Goal: Use online tool/utility: Utilize a website feature to perform a specific function

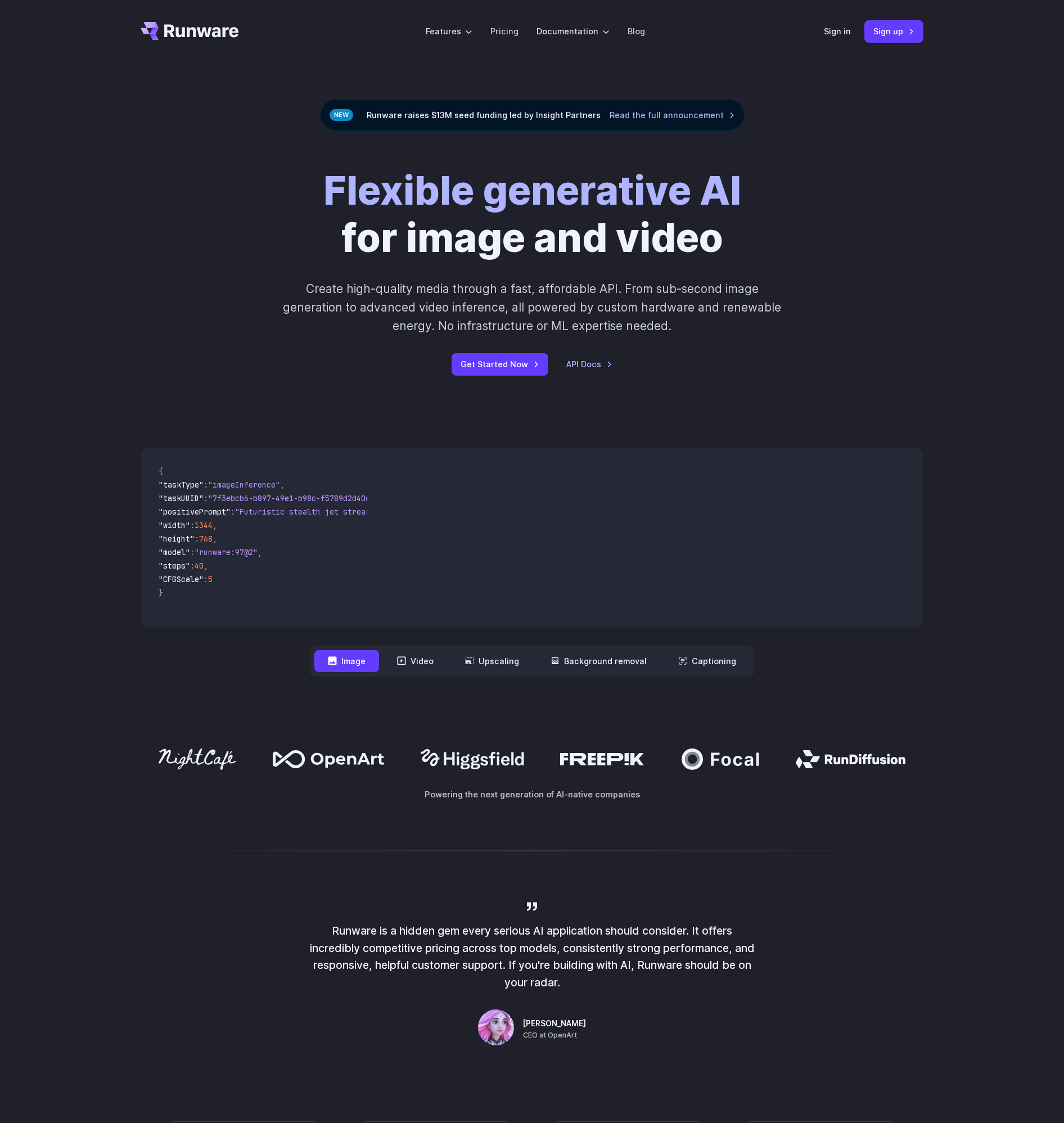
click at [364, 657] on button "Image" at bounding box center [347, 661] width 65 height 22
click at [302, 562] on span ""steps" : 40 ," at bounding box center [258, 567] width 199 height 13
click at [842, 32] on link "Sign in" at bounding box center [838, 31] width 27 height 13
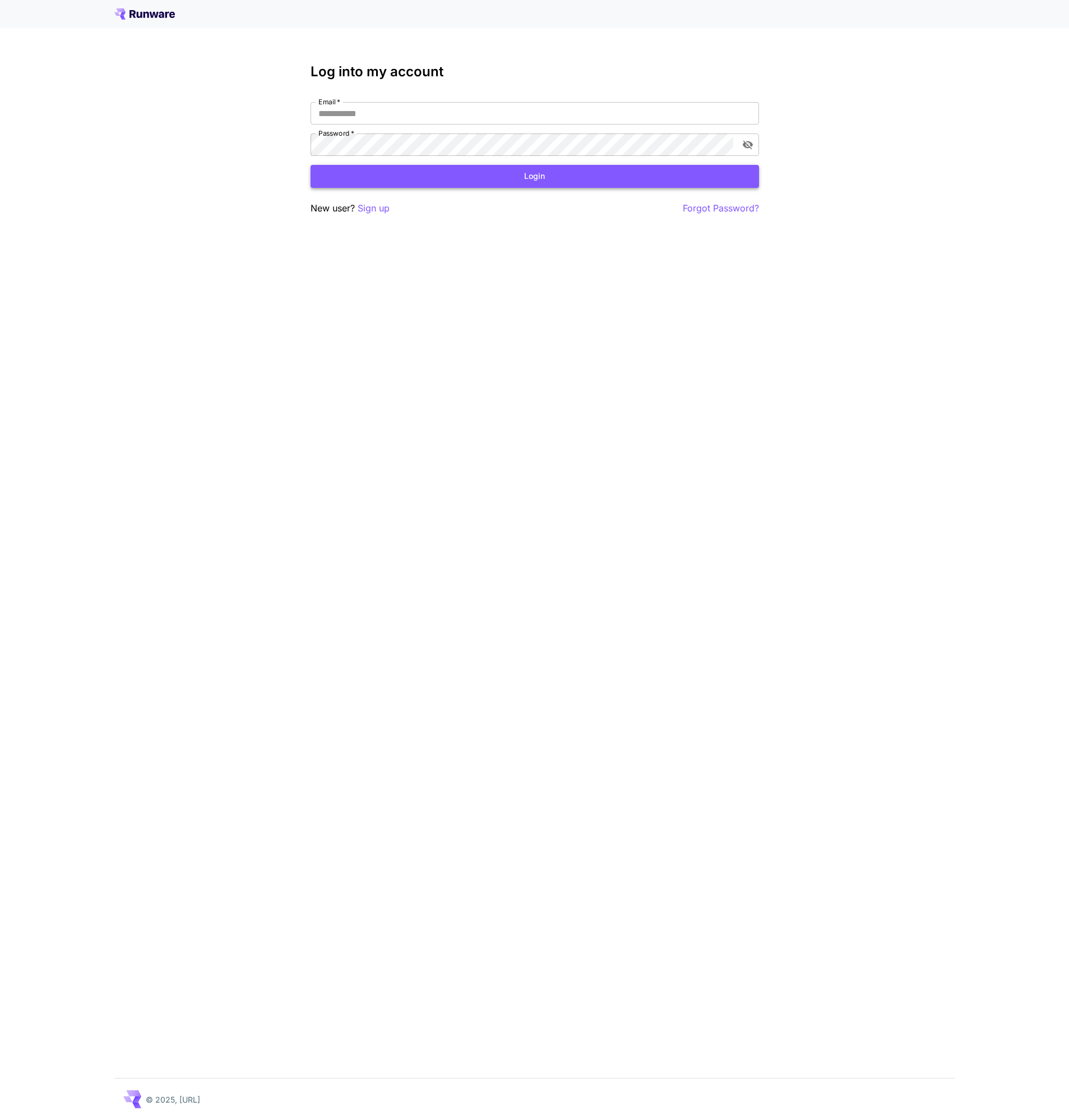
type input "**********"
click at [518, 181] on button "Login" at bounding box center [534, 177] width 448 height 23
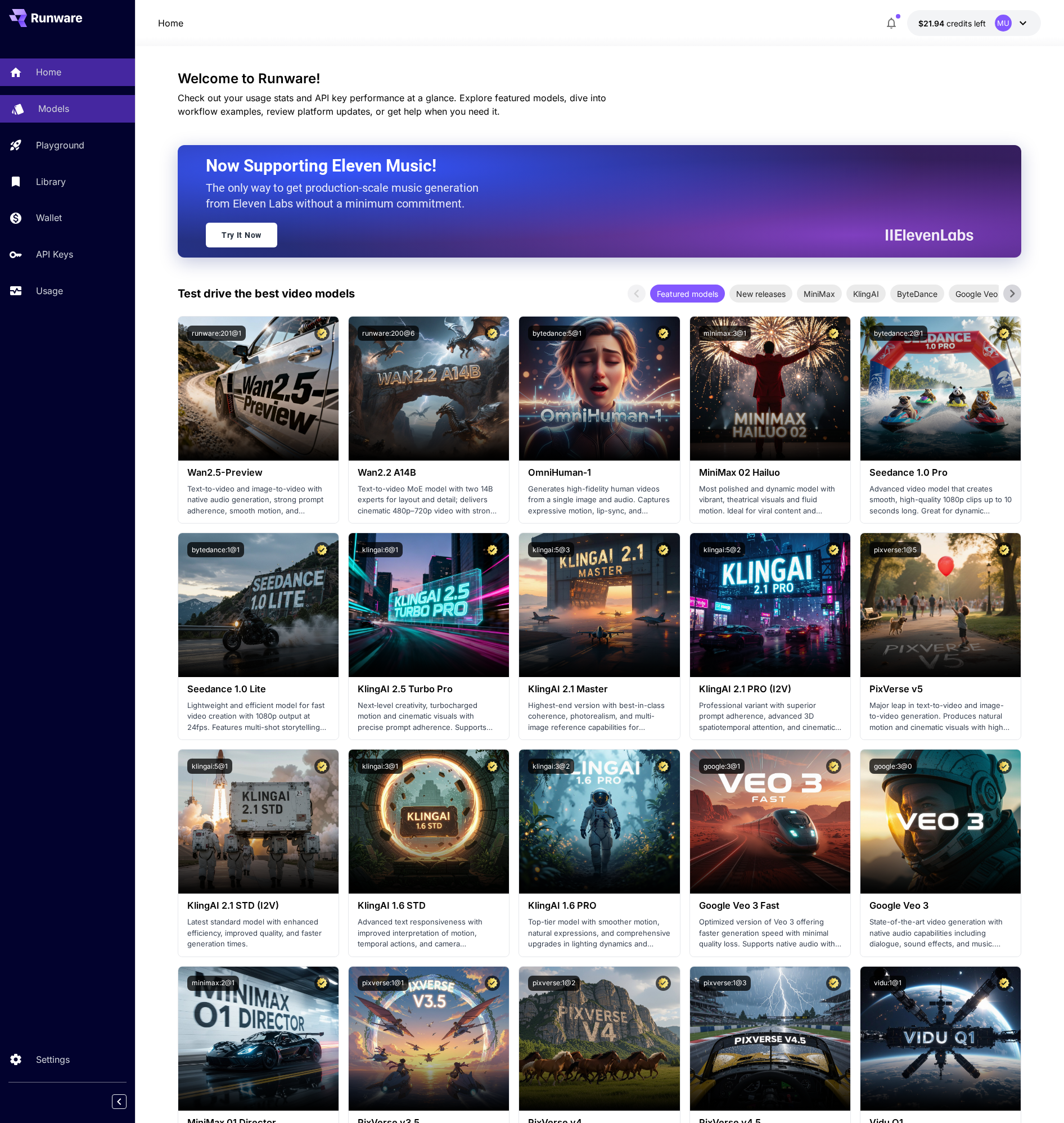
click at [60, 102] on p "Models" at bounding box center [54, 109] width 31 height 13
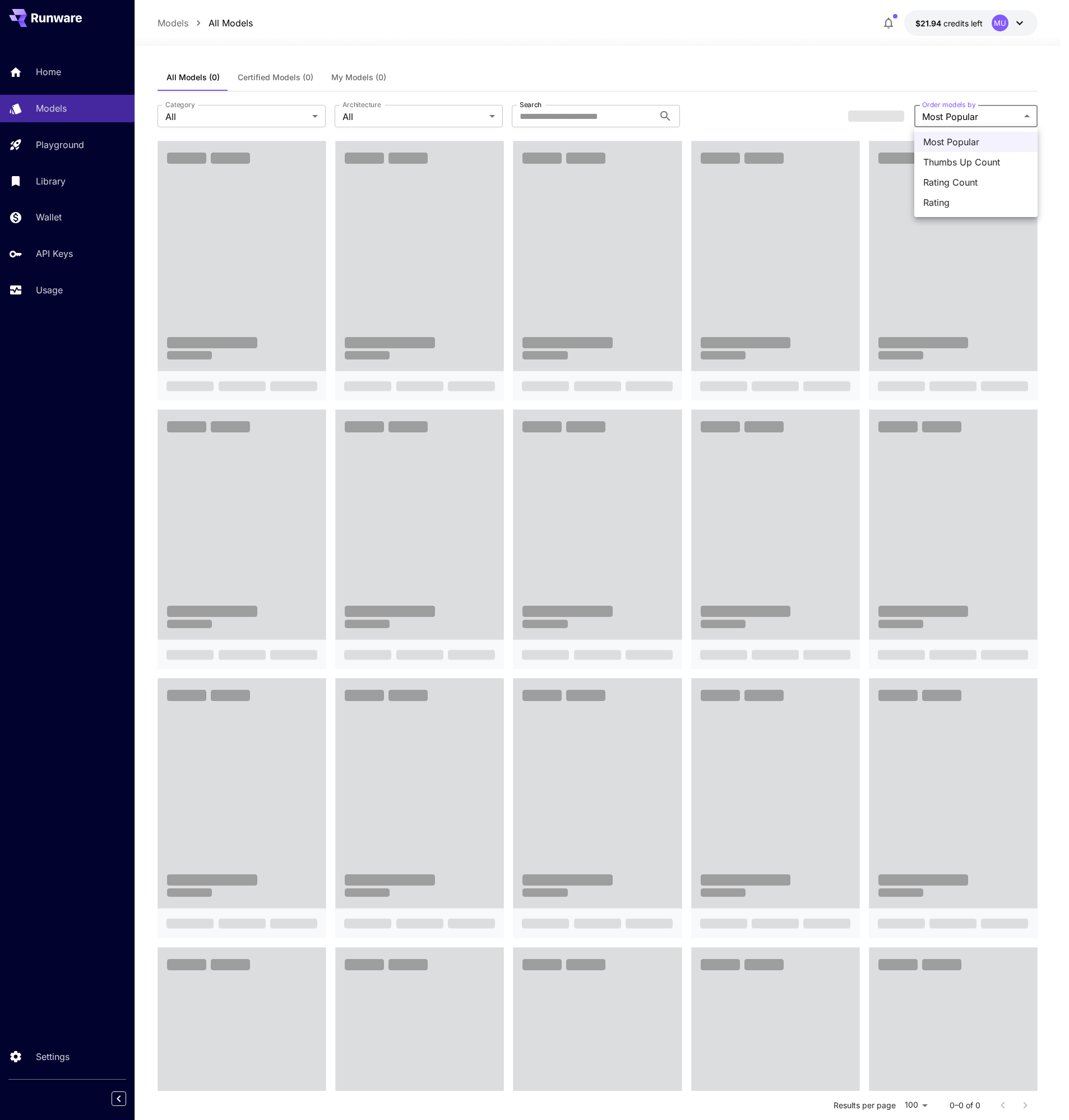
click at [976, 116] on body "**********" at bounding box center [534, 662] width 1069 height 1323
click at [976, 116] on div at bounding box center [534, 560] width 1069 height 1120
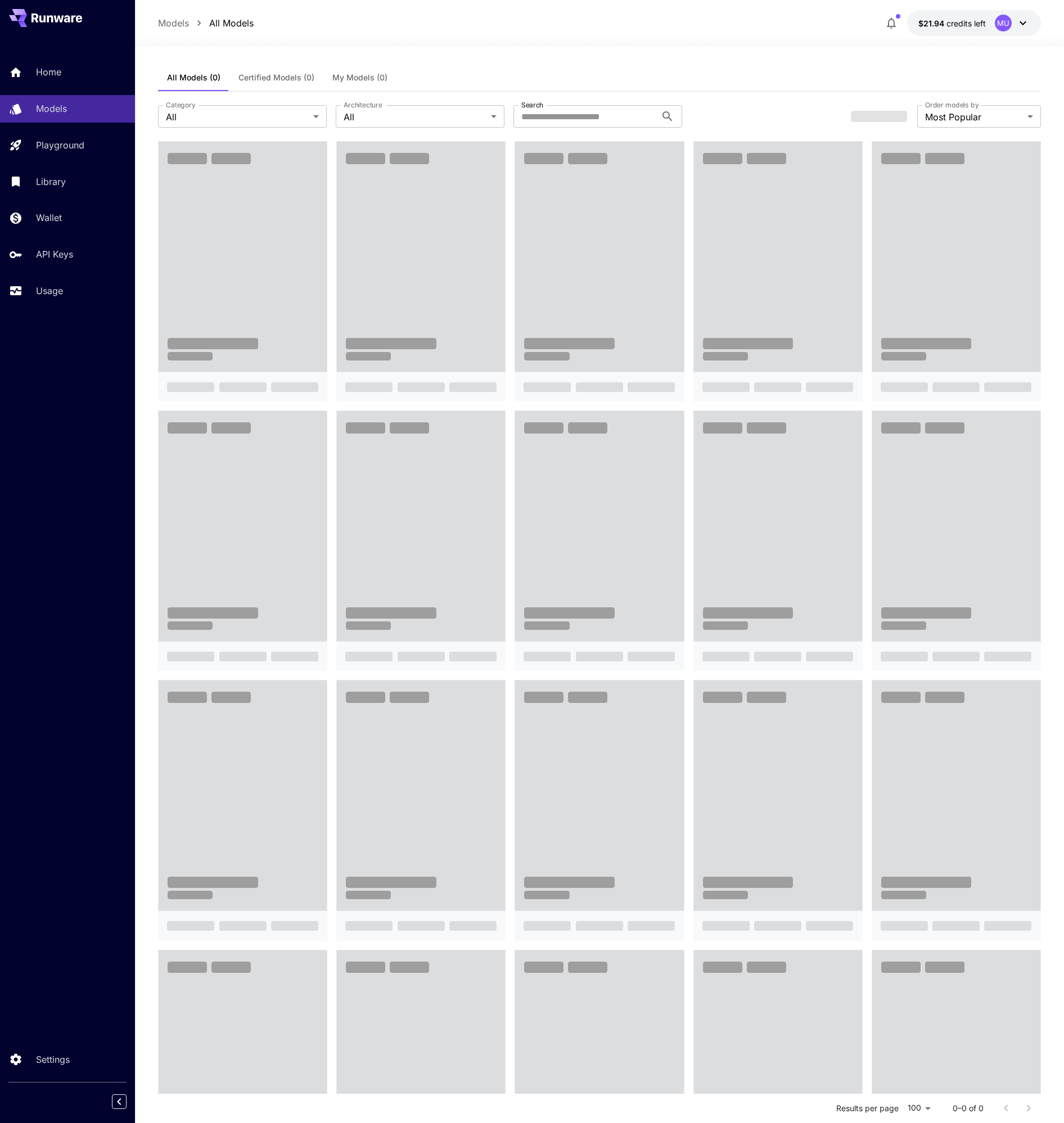
click at [49, 87] on div "Home Models Playground Library Wallet API Keys Usage" at bounding box center [67, 181] width 135 height 246
click at [54, 78] on p "Home" at bounding box center [51, 72] width 25 height 13
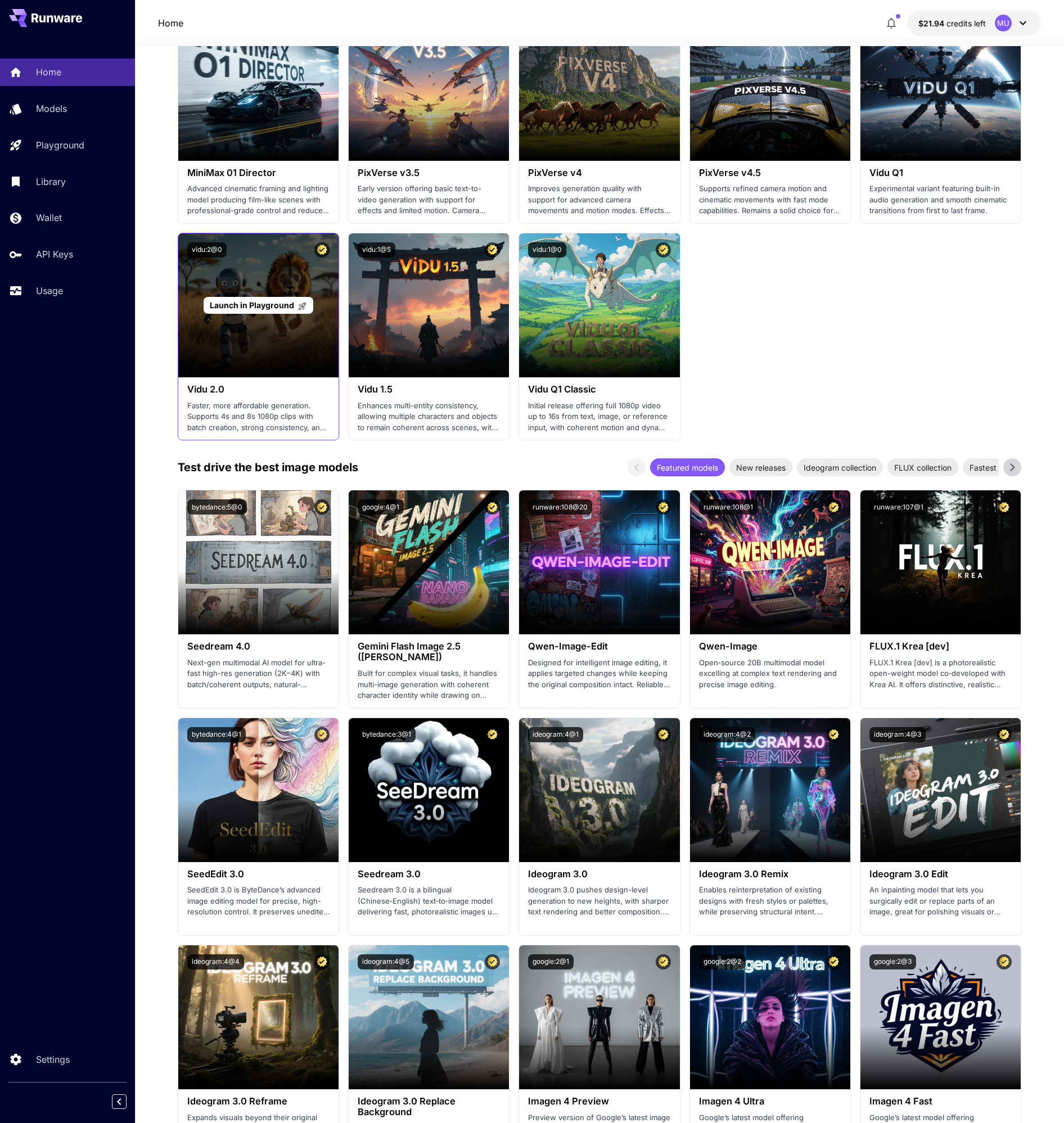
scroll to position [982, 0]
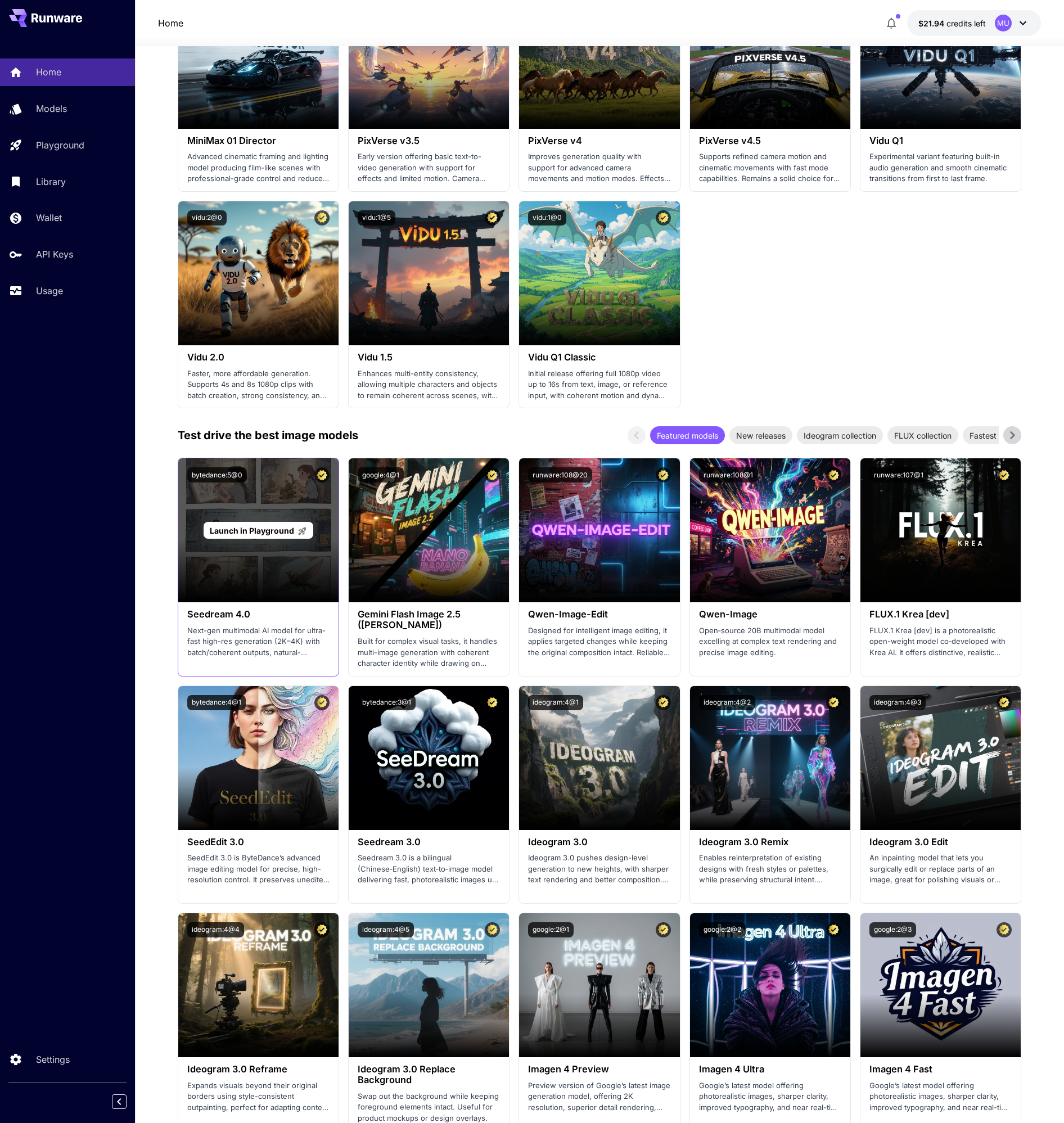
click at [248, 529] on span "Launch in Playground" at bounding box center [252, 530] width 84 height 10
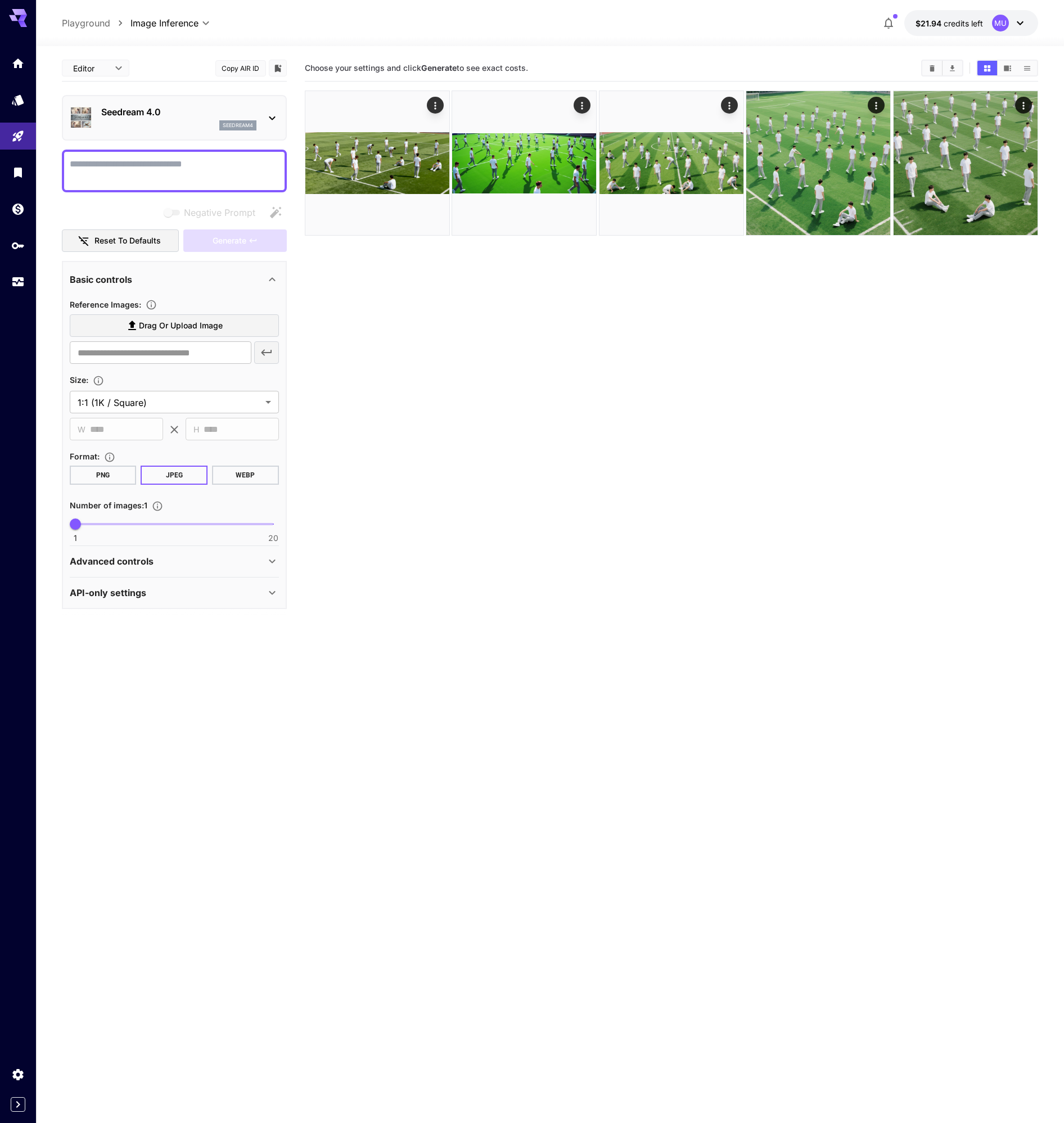
click at [157, 174] on textarea "Negative Prompt" at bounding box center [174, 171] width 209 height 27
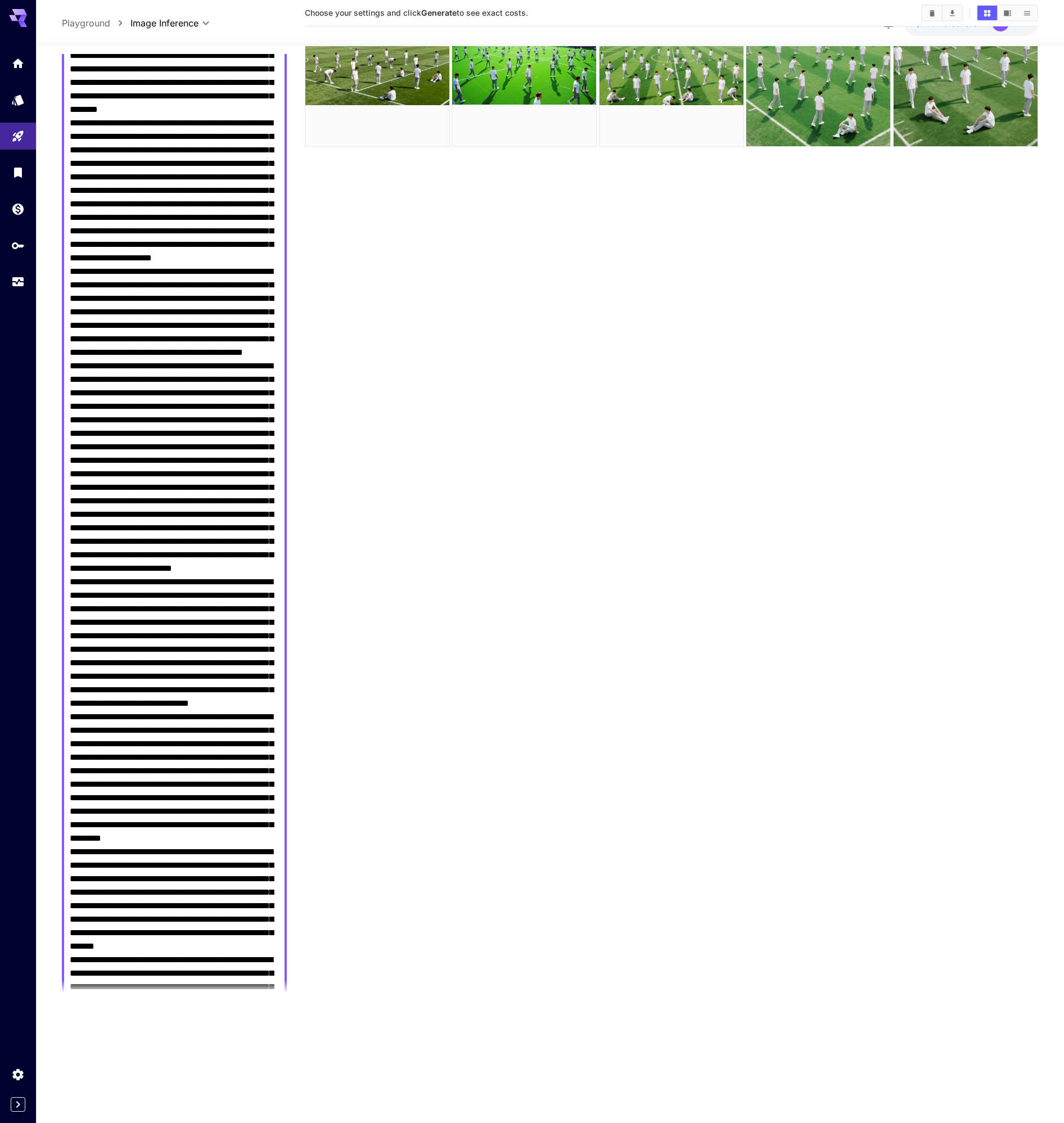
scroll to position [1220, 0]
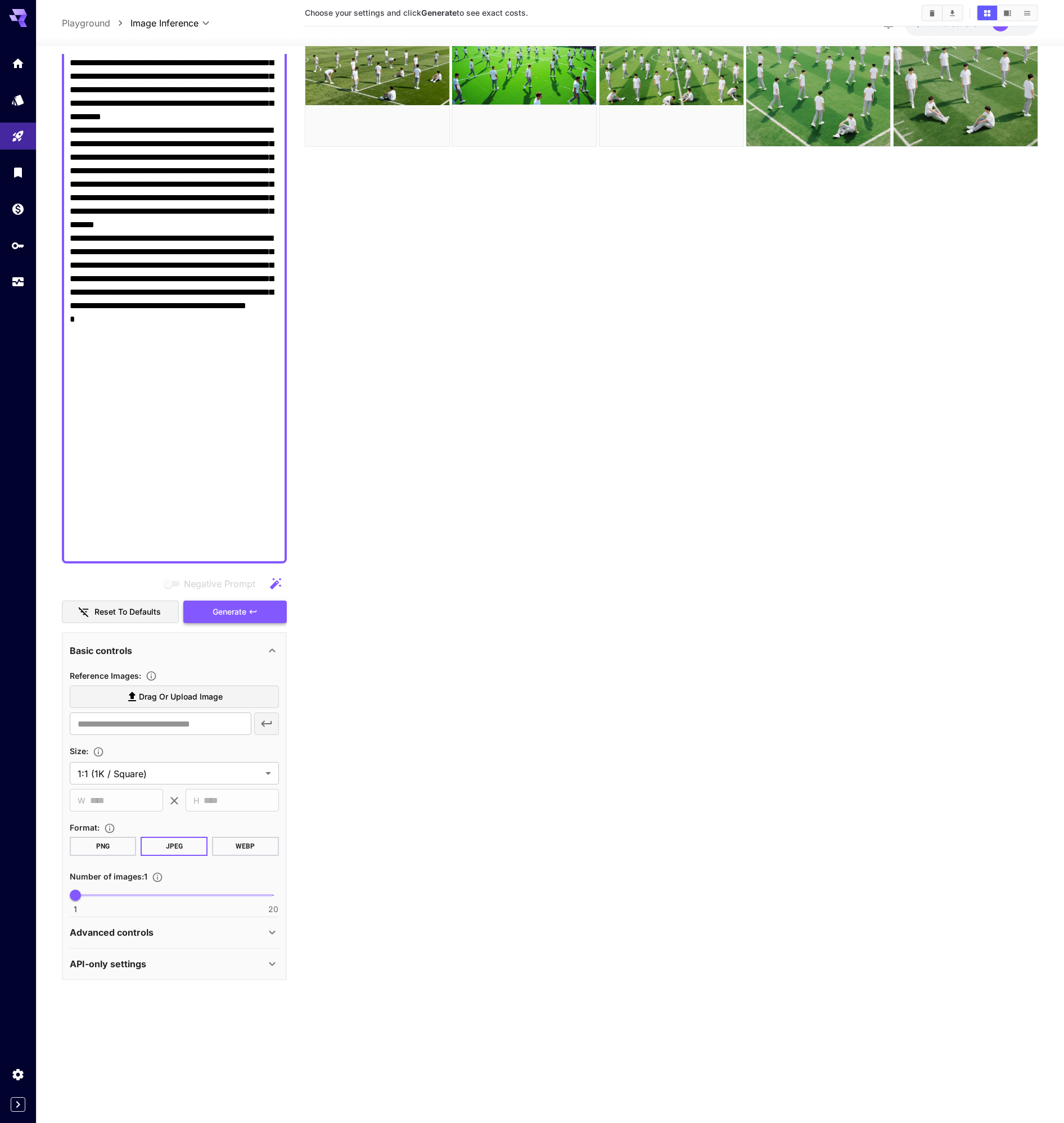
click at [220, 611] on span "Generate" at bounding box center [229, 612] width 34 height 14
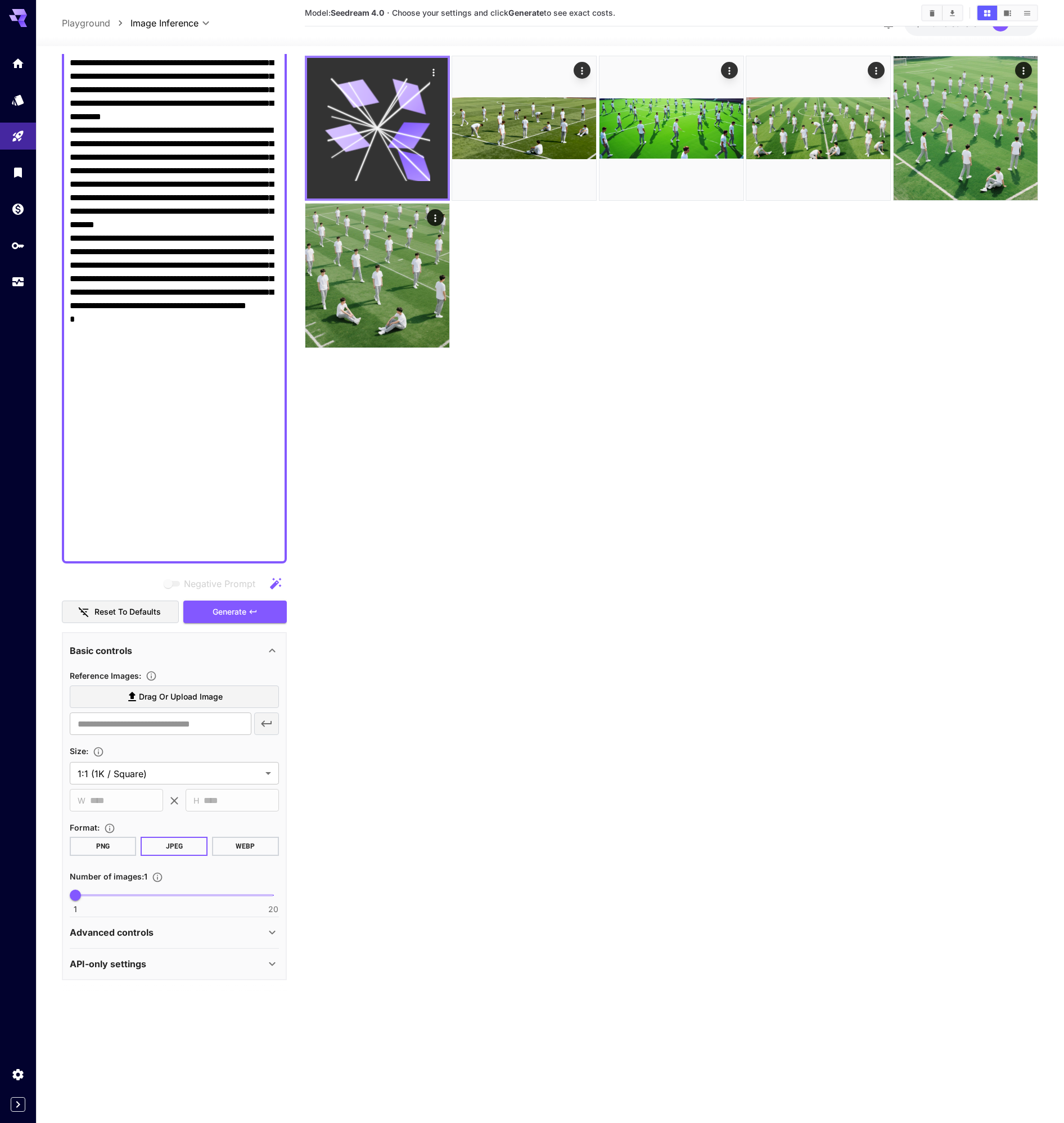
click at [374, 128] on icon at bounding box center [377, 128] width 106 height 106
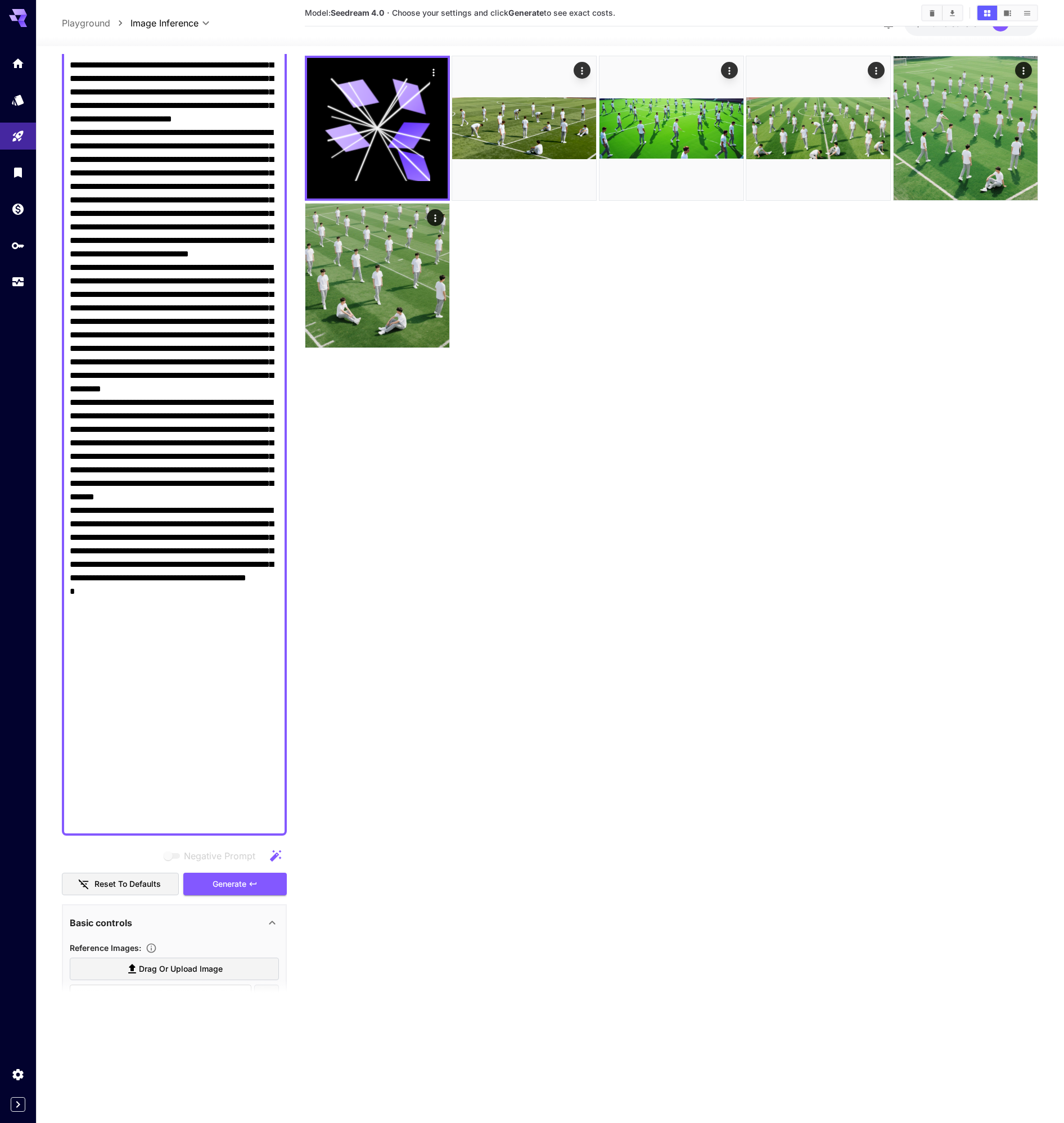
scroll to position [947, 0]
click at [105, 886] on button "Reset to defaults" at bounding box center [120, 885] width 117 height 23
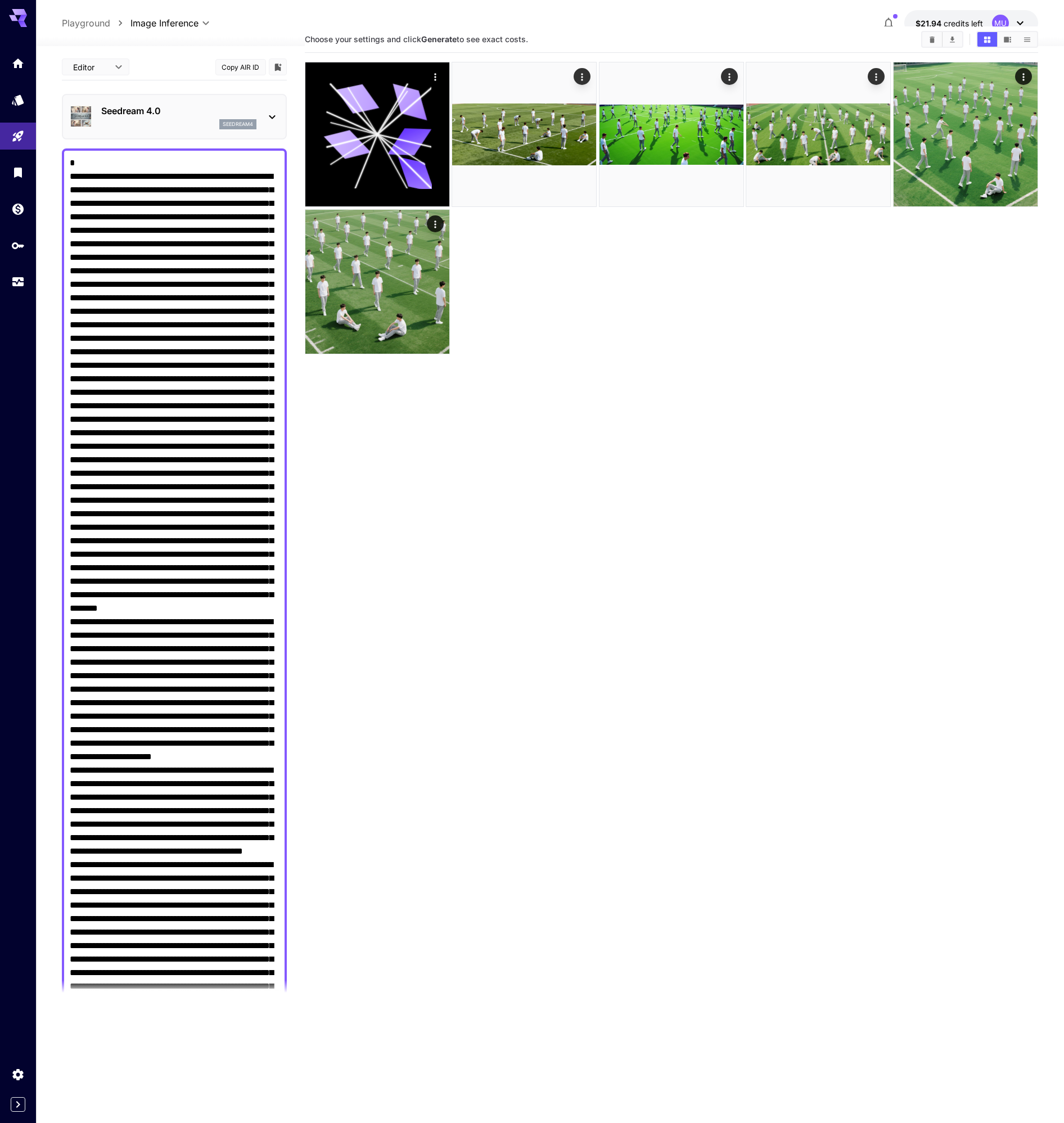
scroll to position [1, 0]
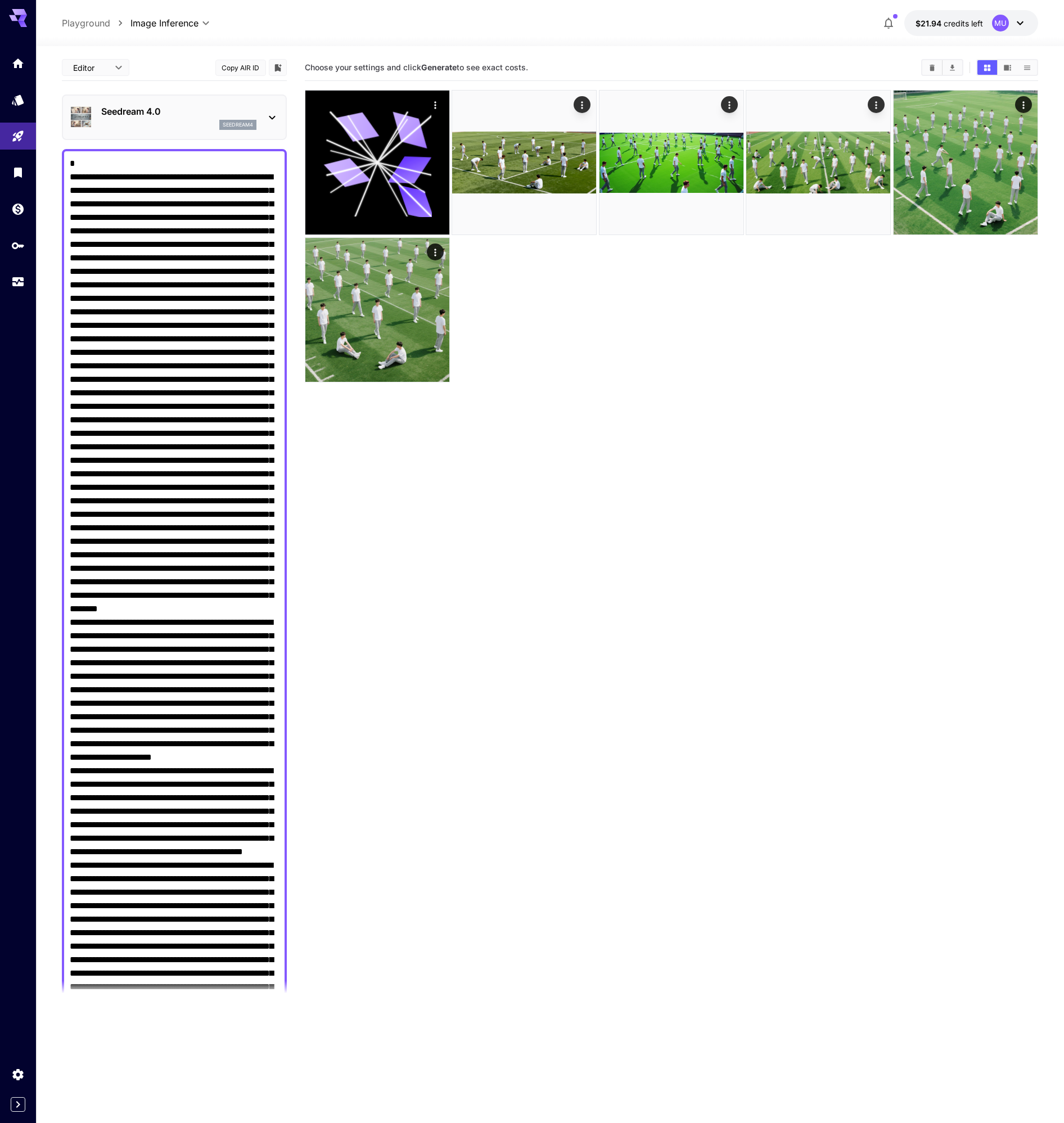
click at [110, 157] on textarea "Negative Prompt" at bounding box center [174, 966] width 209 height 1619
click at [110, 163] on textarea "Negative Prompt" at bounding box center [174, 966] width 209 height 1619
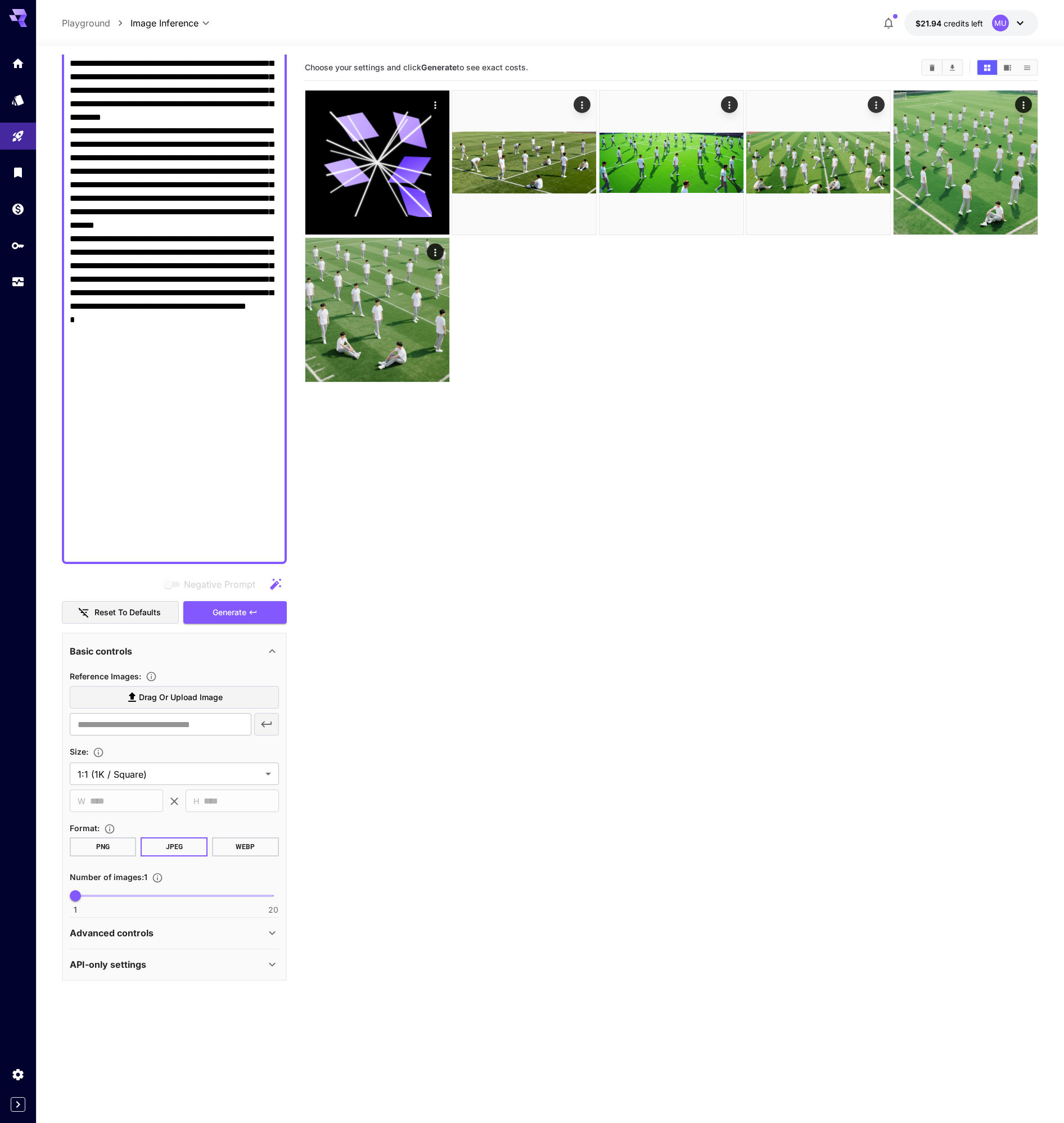
click at [272, 582] on icon "button" at bounding box center [275, 584] width 13 height 13
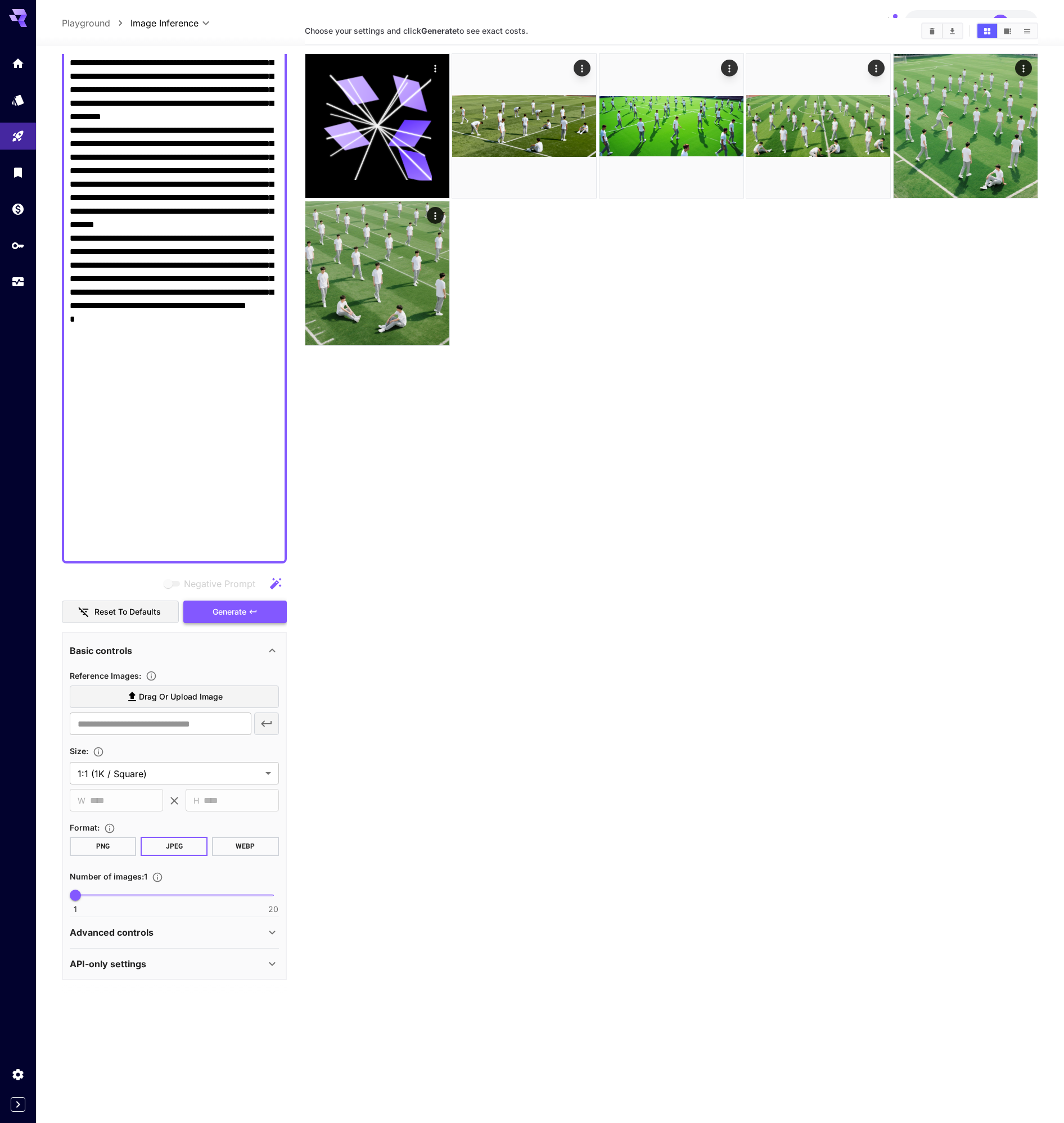
click at [230, 604] on button "Generate" at bounding box center [235, 612] width 104 height 23
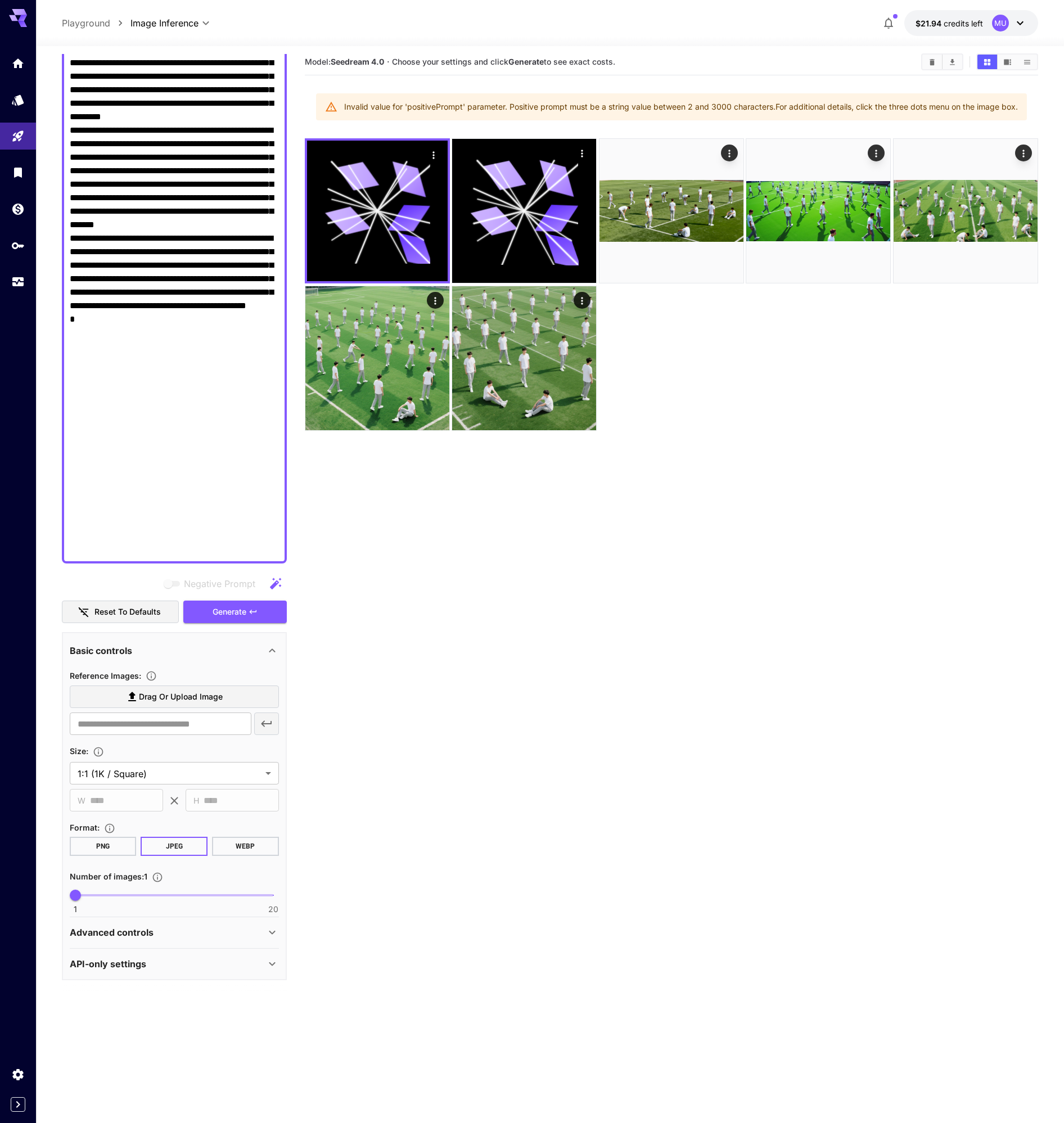
scroll to position [0, 0]
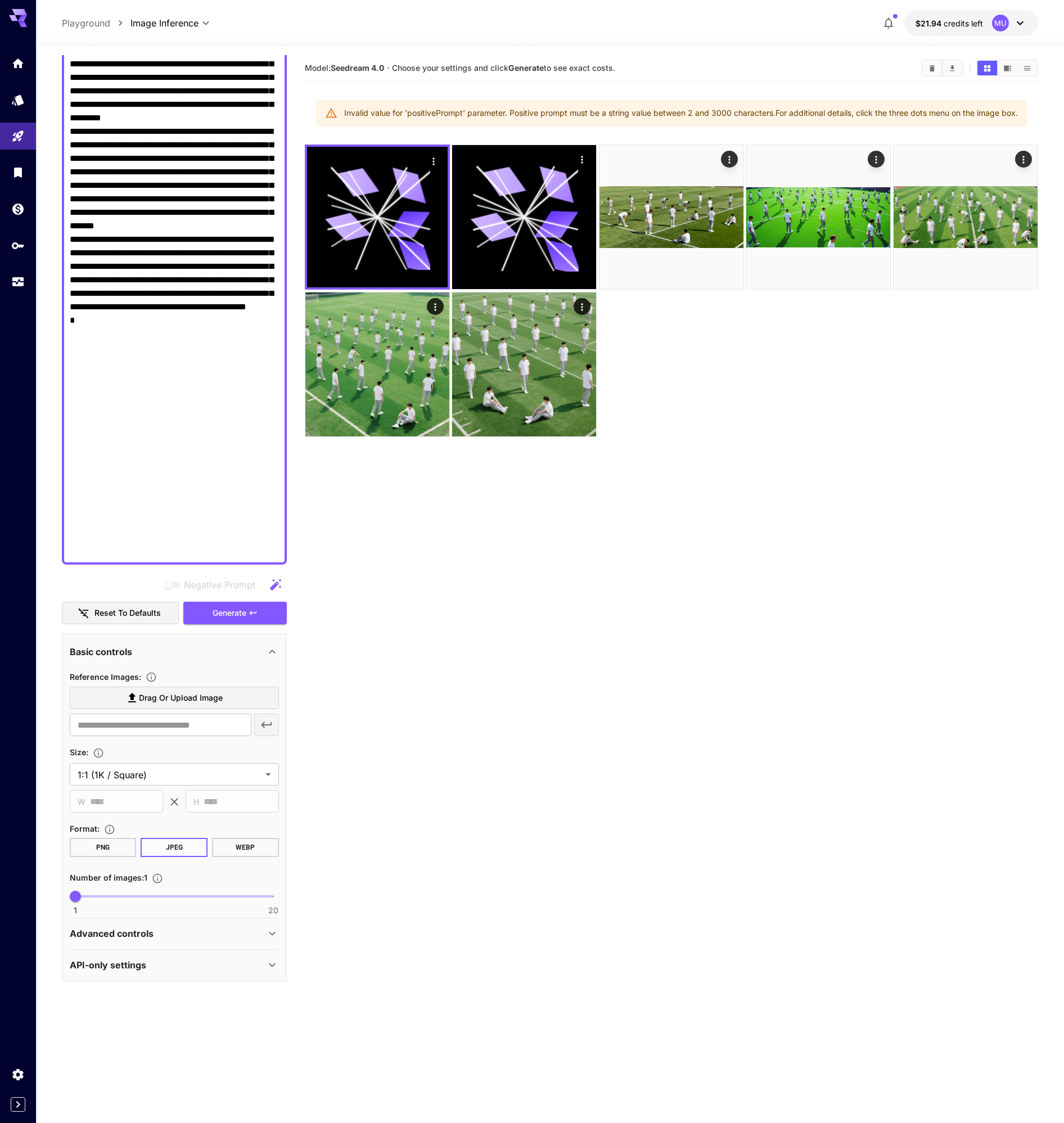
drag, startPoint x: 691, startPoint y: 110, endPoint x: 1018, endPoint y: 110, distance: 327.0
click at [1021, 110] on div "Invalid value for 'positivePrompt' parameter. Positive prompt must be a string …" at bounding box center [671, 113] width 711 height 27
click at [927, 110] on div "Invalid value for 'positivePrompt' parameter. Positive prompt must be a string …" at bounding box center [681, 113] width 674 height 20
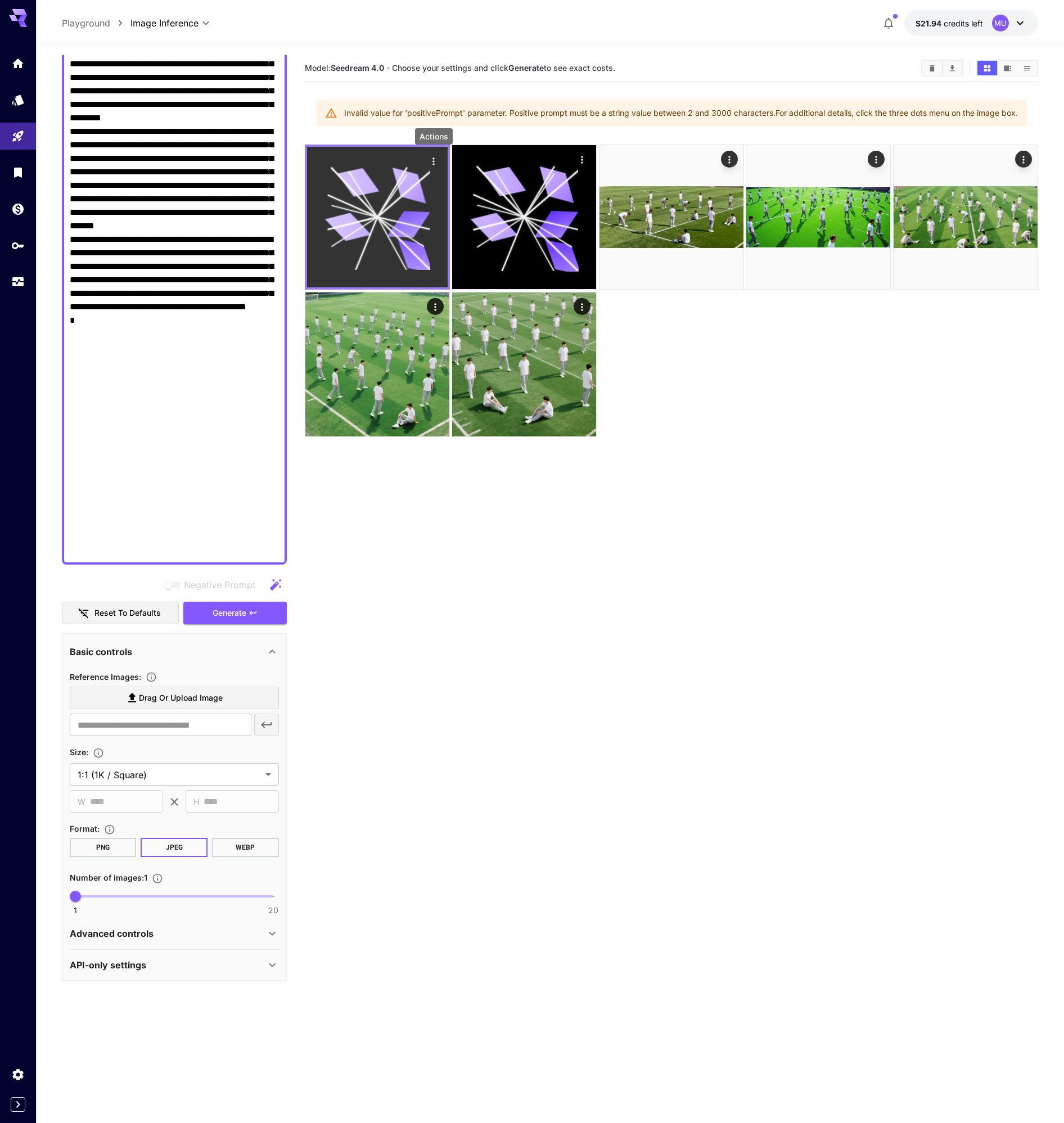
click at [433, 161] on icon "Actions" at bounding box center [433, 161] width 2 height 7
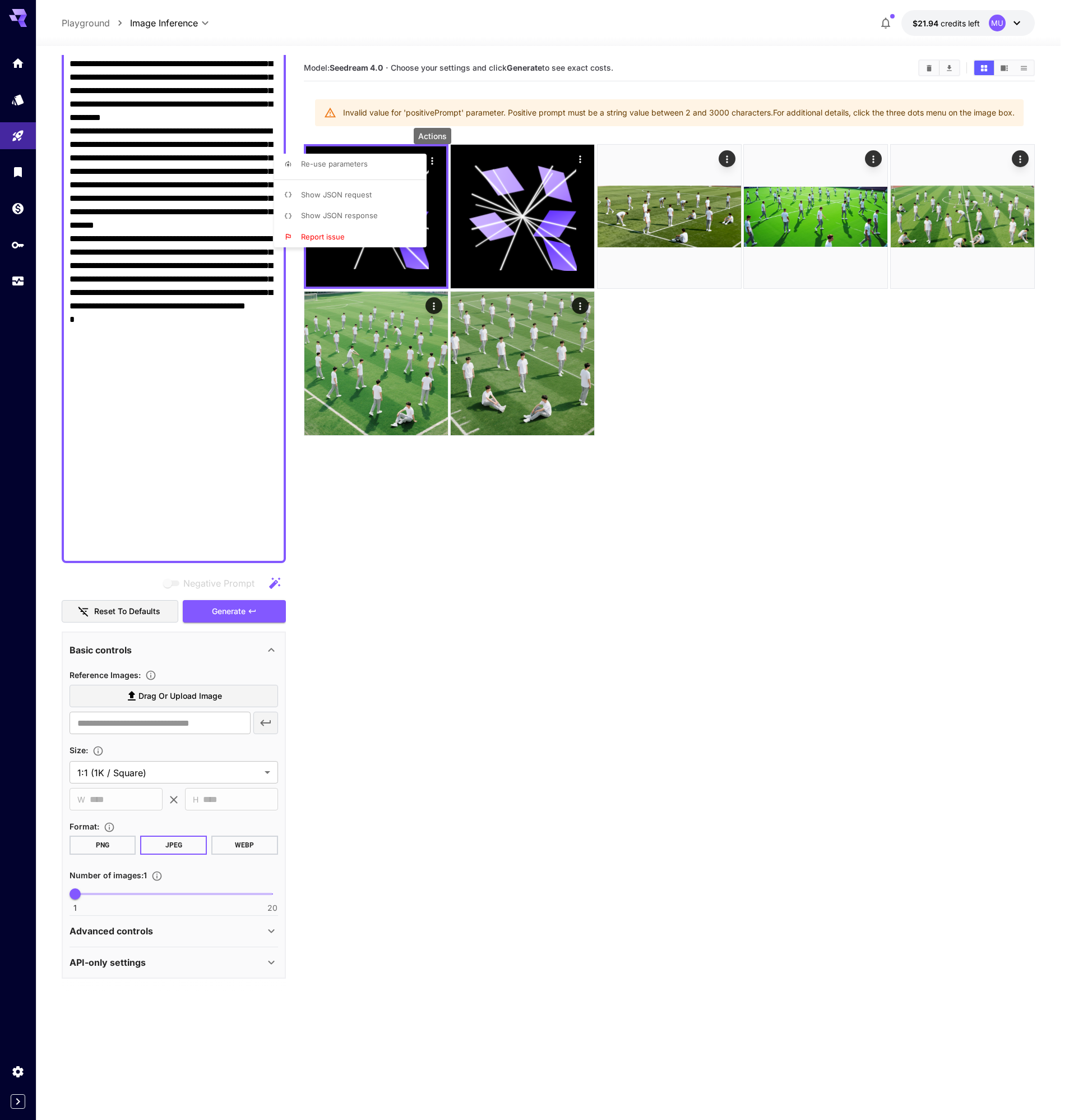
click at [373, 217] on span "Show JSON response" at bounding box center [340, 215] width 77 height 9
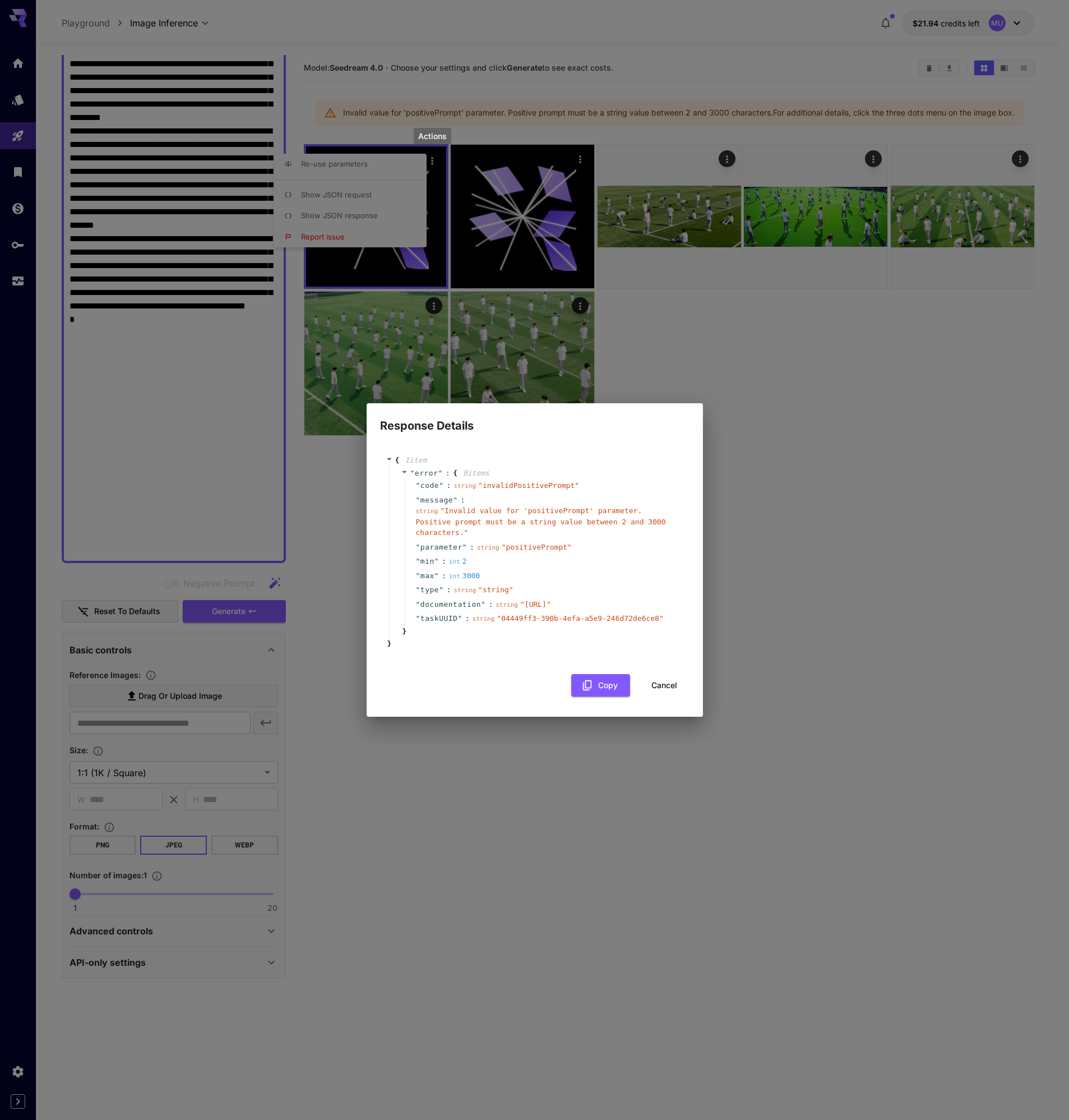
click at [92, 545] on div "Response Details { 1 item " error " : { 8 item s " code " : string " invalidPos…" at bounding box center [534, 560] width 1069 height 1120
click at [91, 547] on div "Response Details { 1 item " error " : { 8 item s " code " : string " invalidPos…" at bounding box center [534, 560] width 1069 height 1120
click at [165, 415] on div "Response Details { 1 item " error " : { 8 item s " code " : string " invalidPos…" at bounding box center [534, 560] width 1069 height 1120
click at [674, 697] on button "Cancel" at bounding box center [664, 685] width 50 height 23
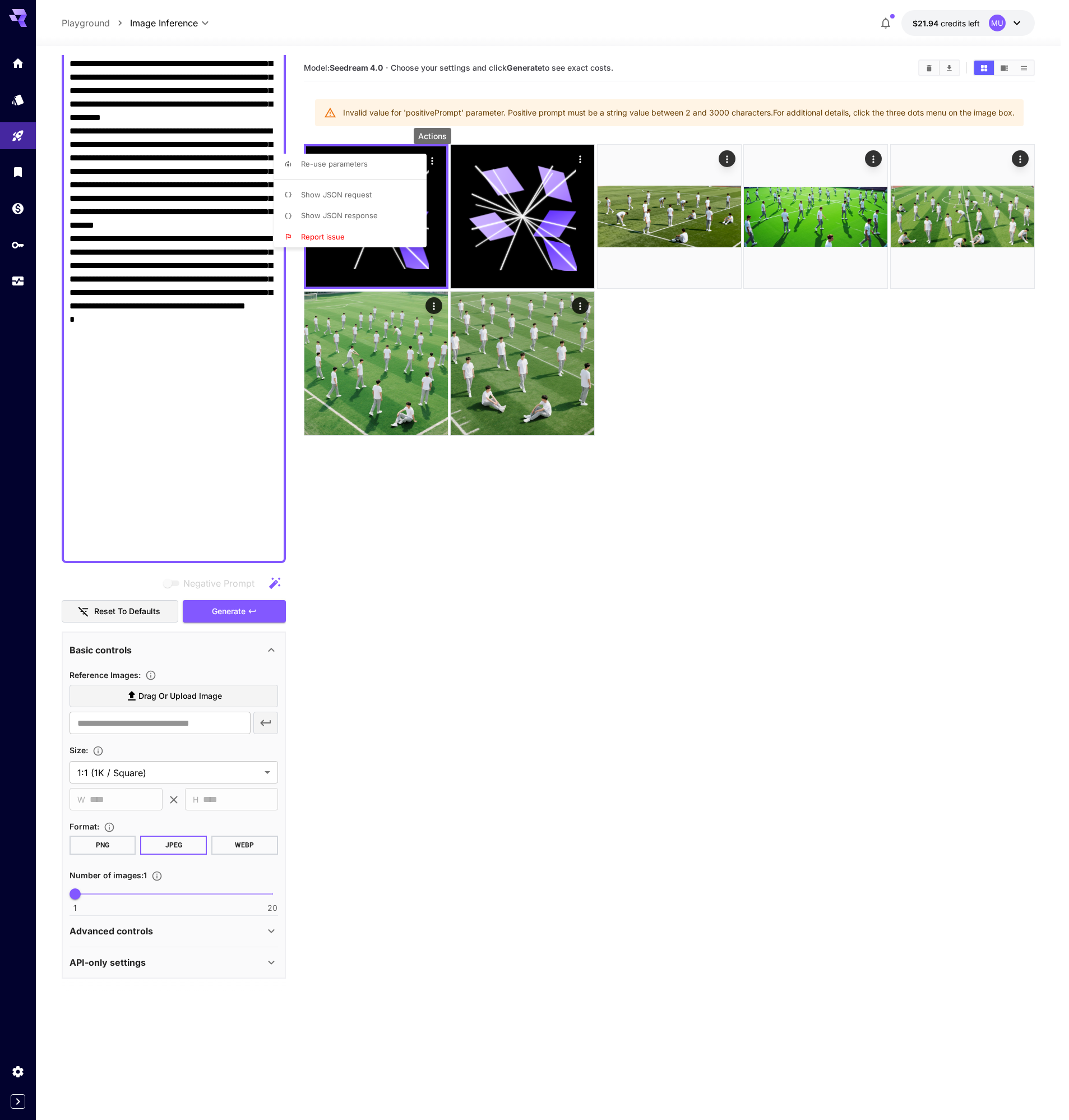
click at [127, 544] on div at bounding box center [534, 560] width 1069 height 1120
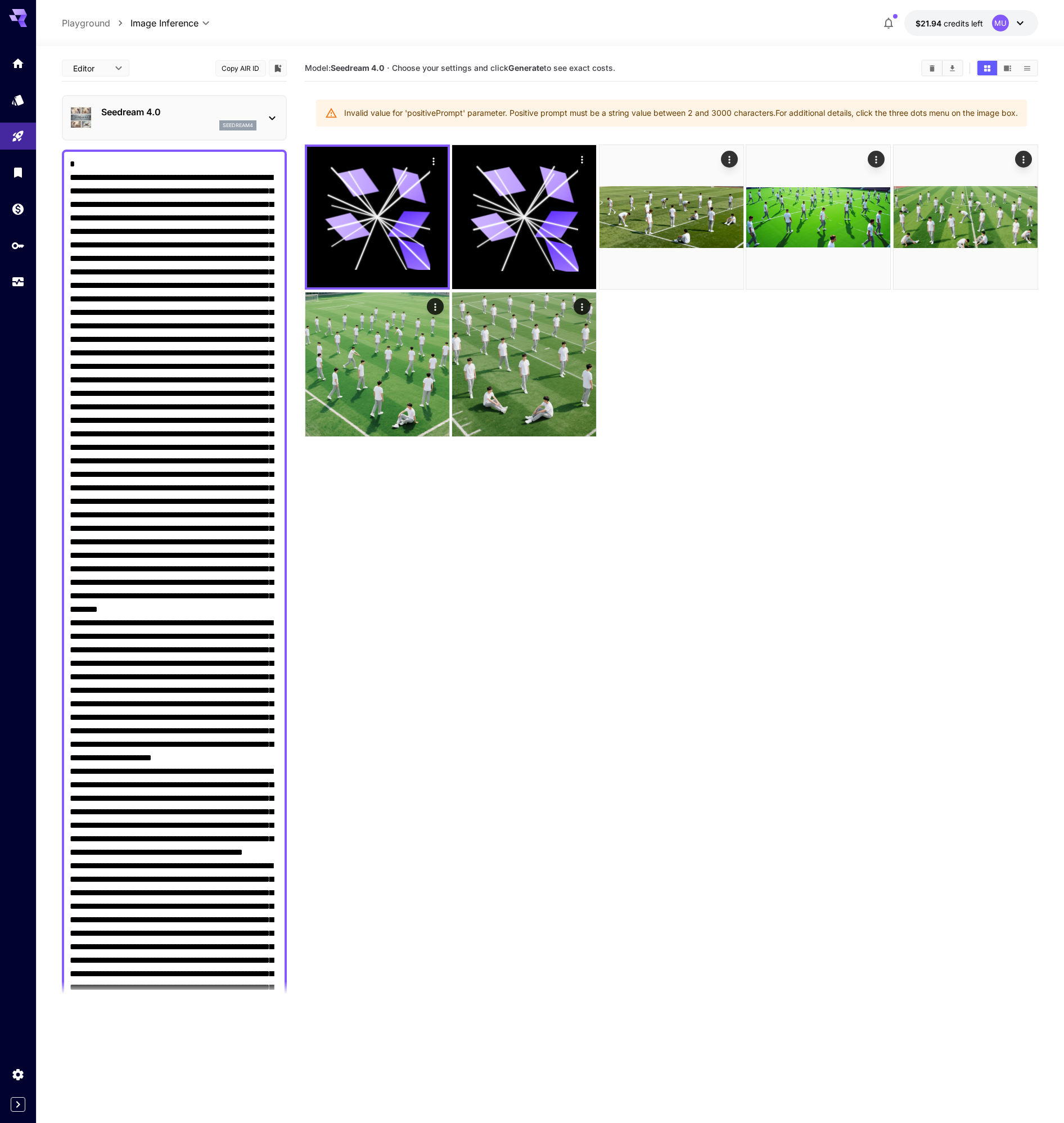
drag, startPoint x: 75, startPoint y: 170, endPoint x: 123, endPoint y: 159, distance: 49.2
click at [75, 170] on textarea "Negative Prompt" at bounding box center [174, 967] width 209 height 1619
click at [73, 175] on textarea "Negative Prompt" at bounding box center [174, 967] width 209 height 1619
click at [74, 176] on textarea "Negative Prompt" at bounding box center [174, 967] width 209 height 1619
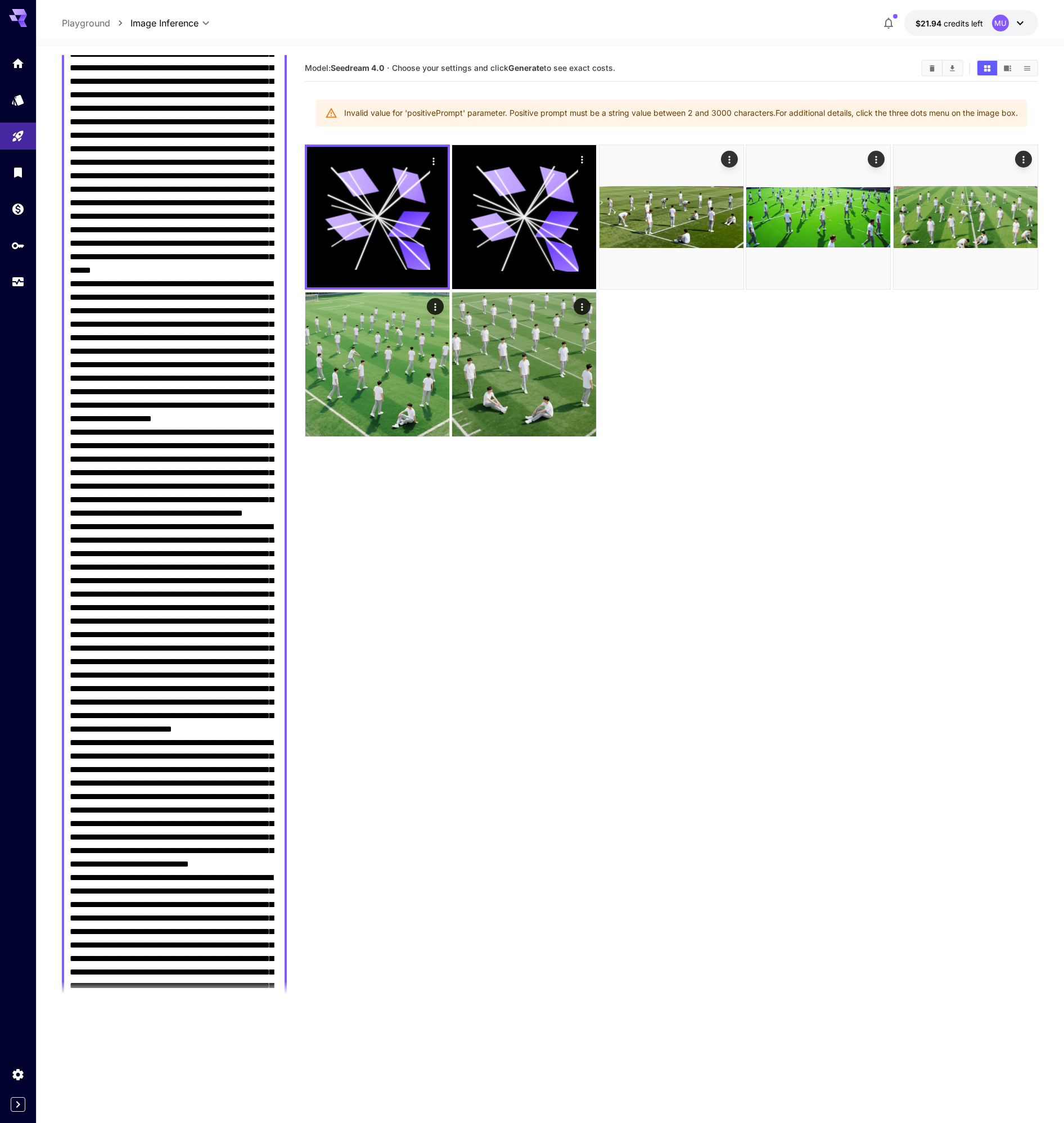
scroll to position [1207, 0]
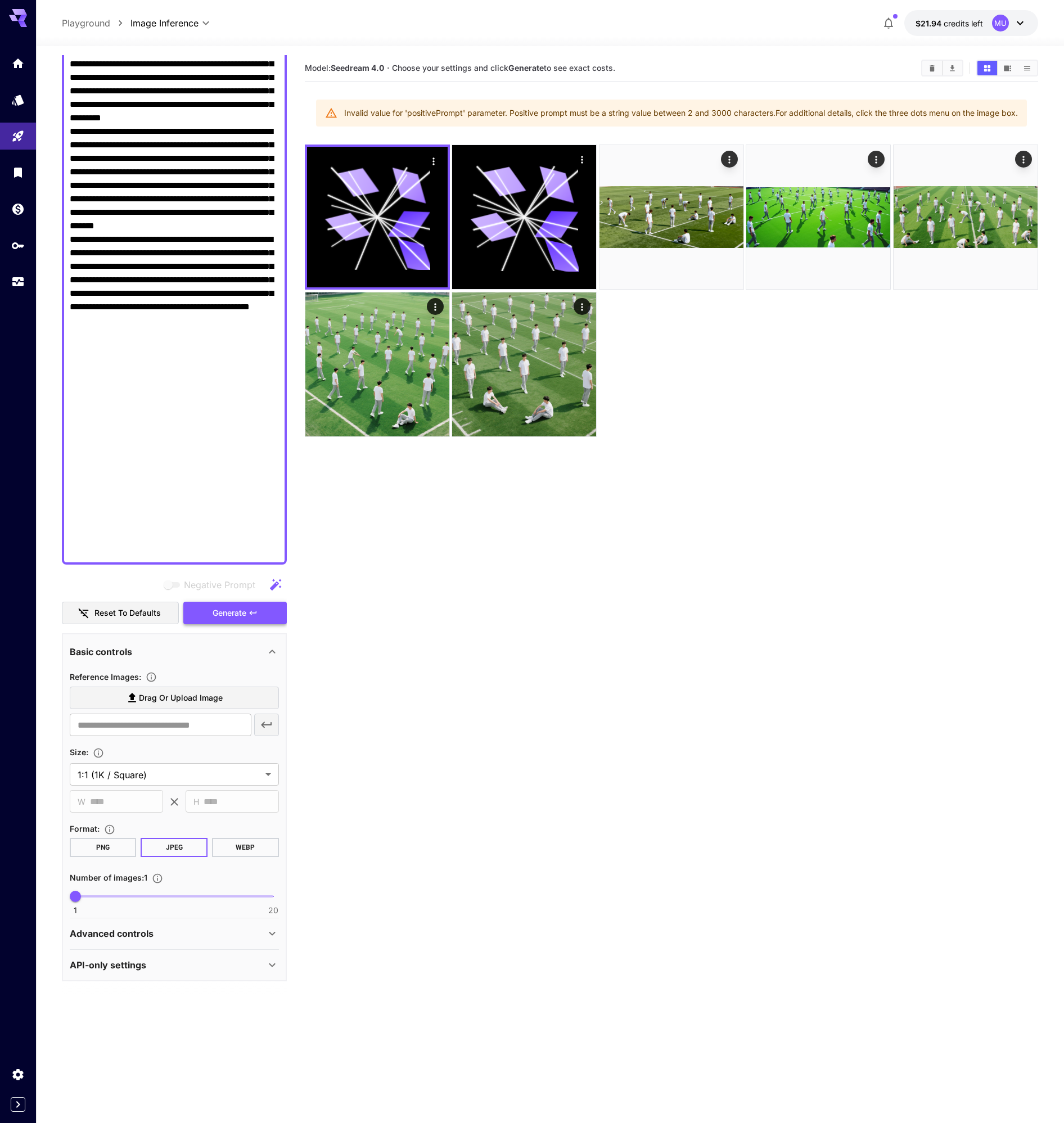
type textarea "**********"
click at [238, 615] on span "Generate" at bounding box center [229, 613] width 34 height 14
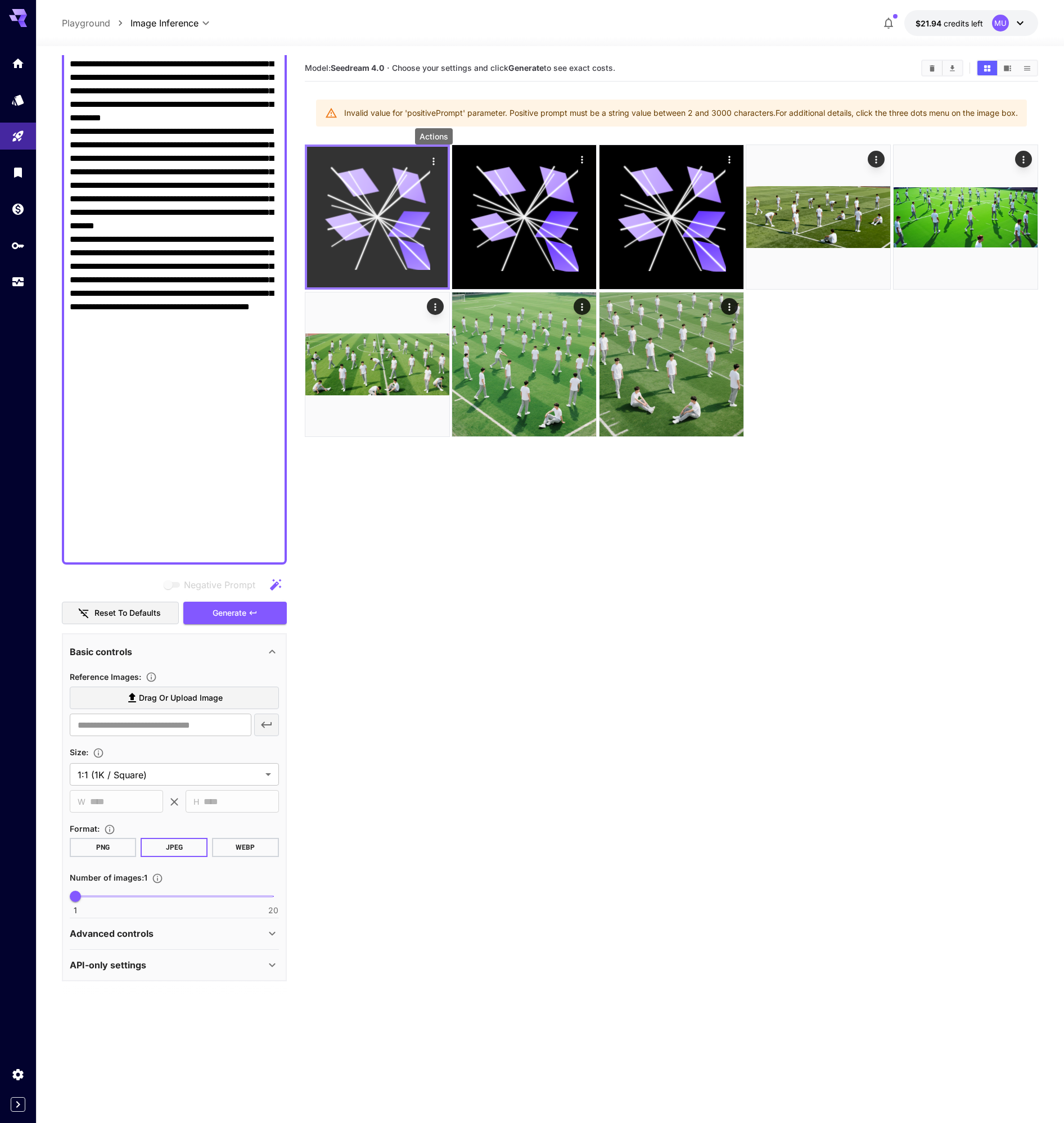
click at [432, 159] on icon "Actions" at bounding box center [433, 161] width 11 height 11
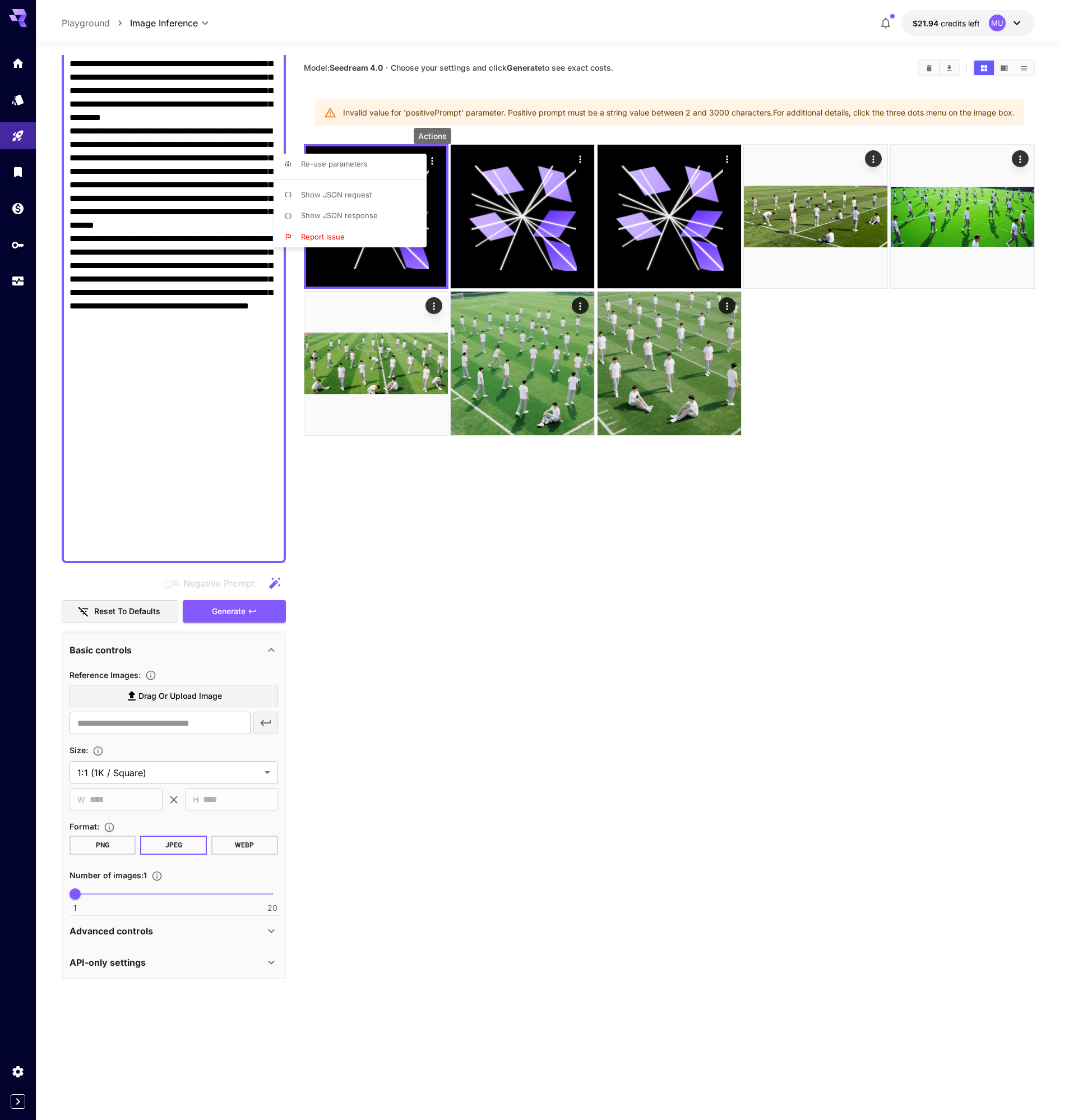
click at [373, 213] on span "Show JSON response" at bounding box center [340, 215] width 77 height 9
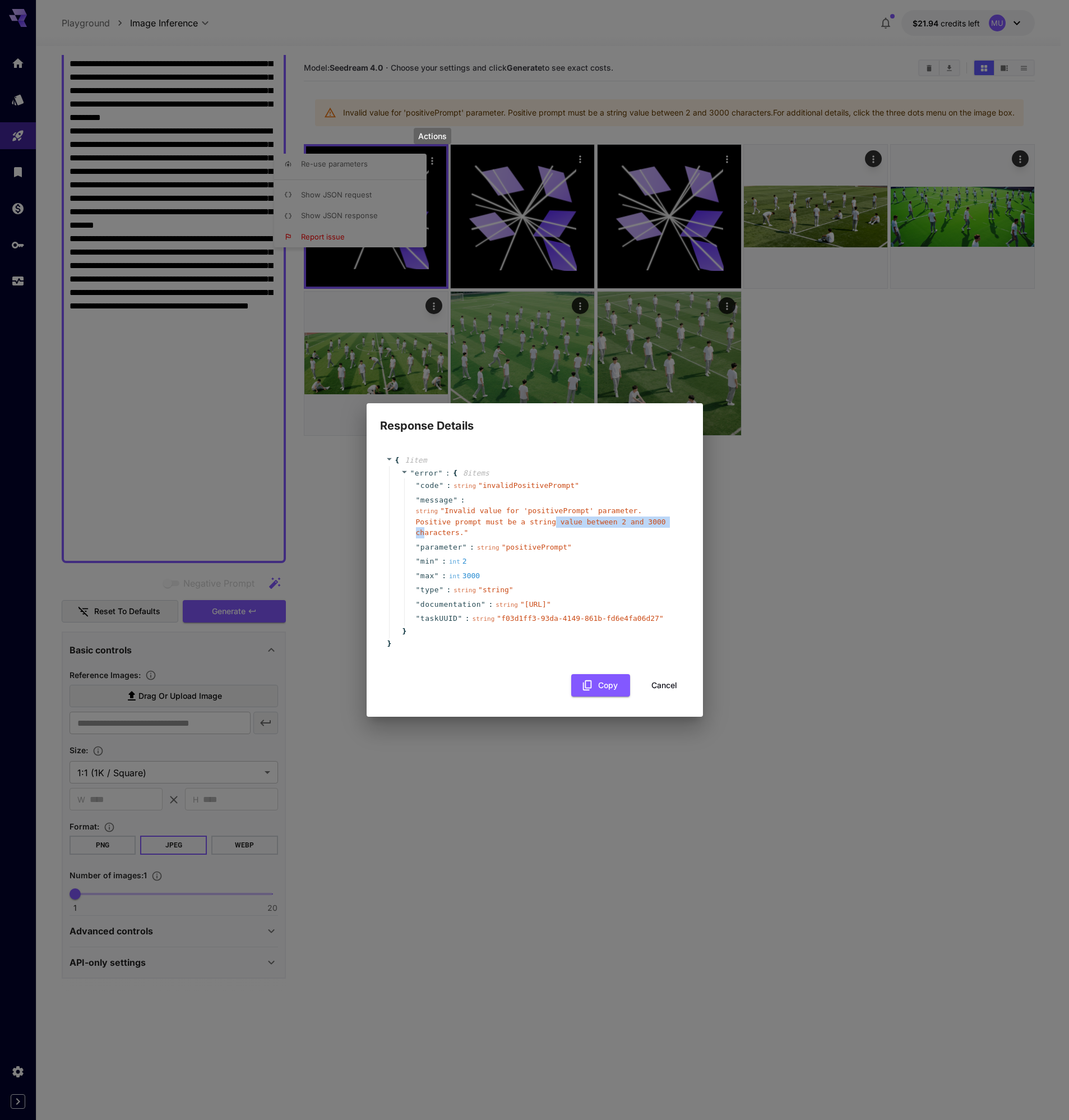
drag, startPoint x: 424, startPoint y: 517, endPoint x: 554, endPoint y: 505, distance: 130.6
click at [554, 505] on div "string " Invalid value for 'positivePrompt' parameter. Positive prompt must be …" at bounding box center [546, 522] width 259 height 33
click at [495, 544] on span "string" at bounding box center [488, 548] width 23 height 7
click at [670, 695] on button "Cancel" at bounding box center [664, 685] width 50 height 23
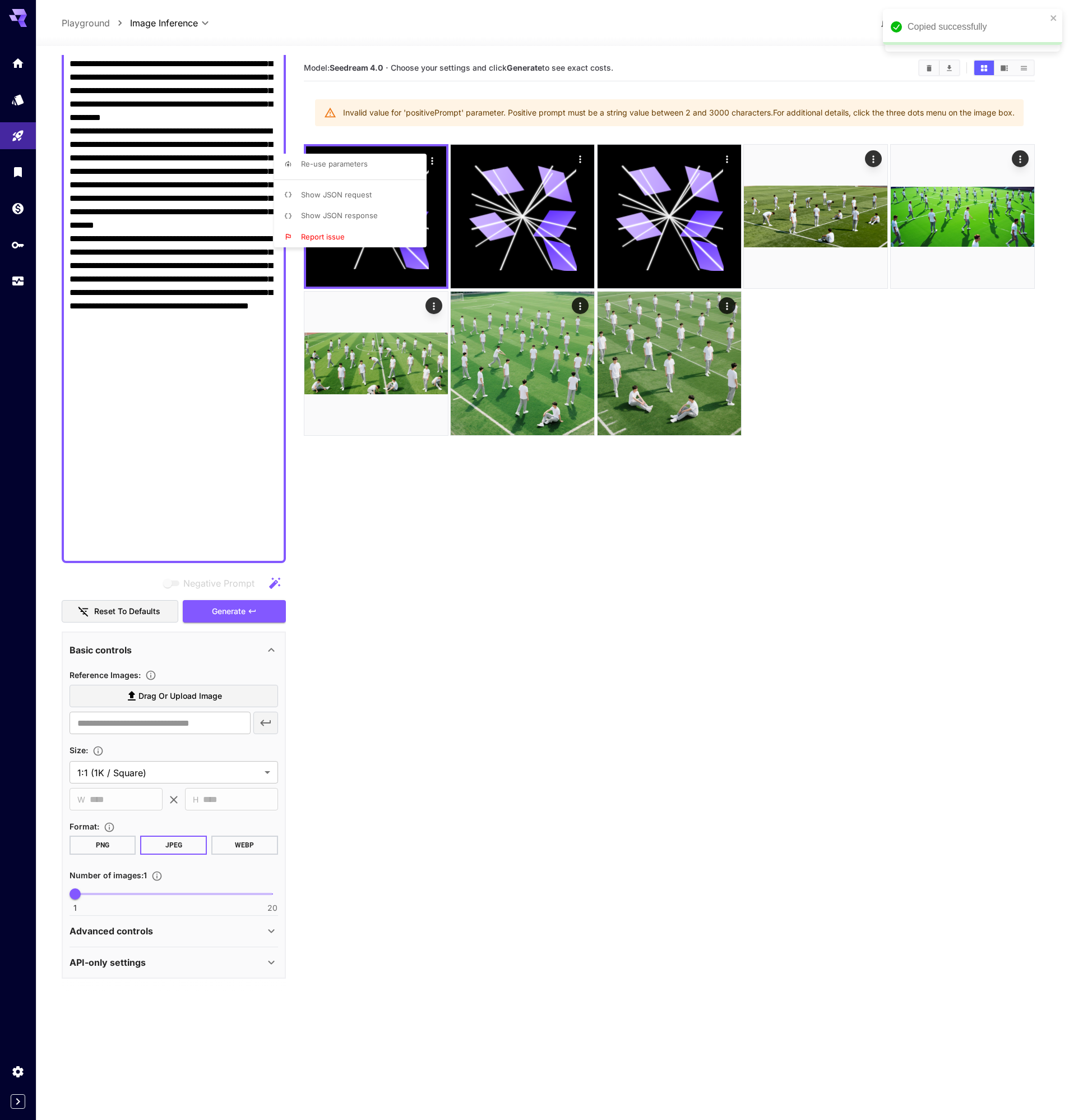
click at [376, 88] on div at bounding box center [534, 560] width 1069 height 1120
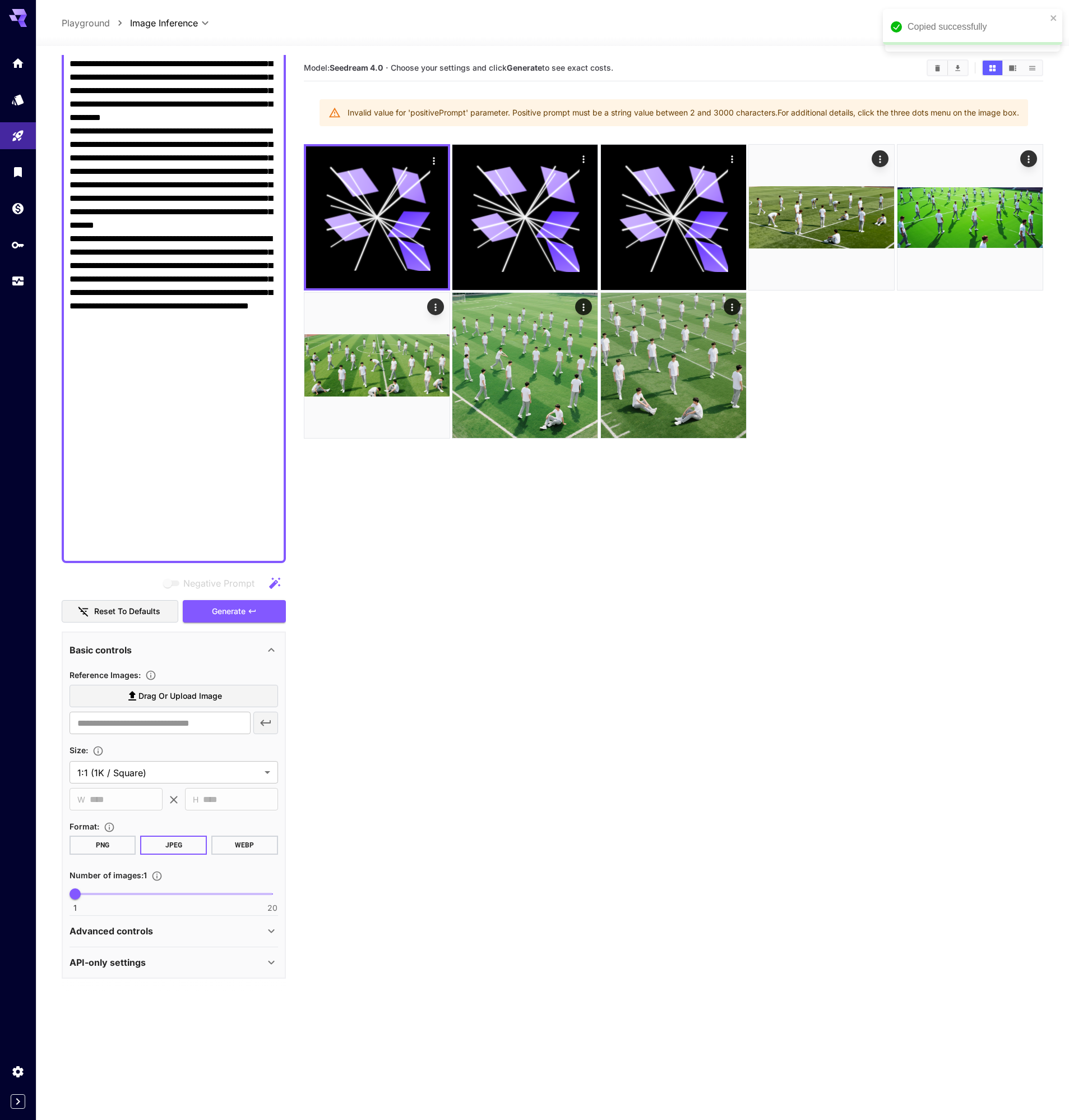
click at [184, 24] on body "**********" at bounding box center [534, 604] width 1069 height 1208
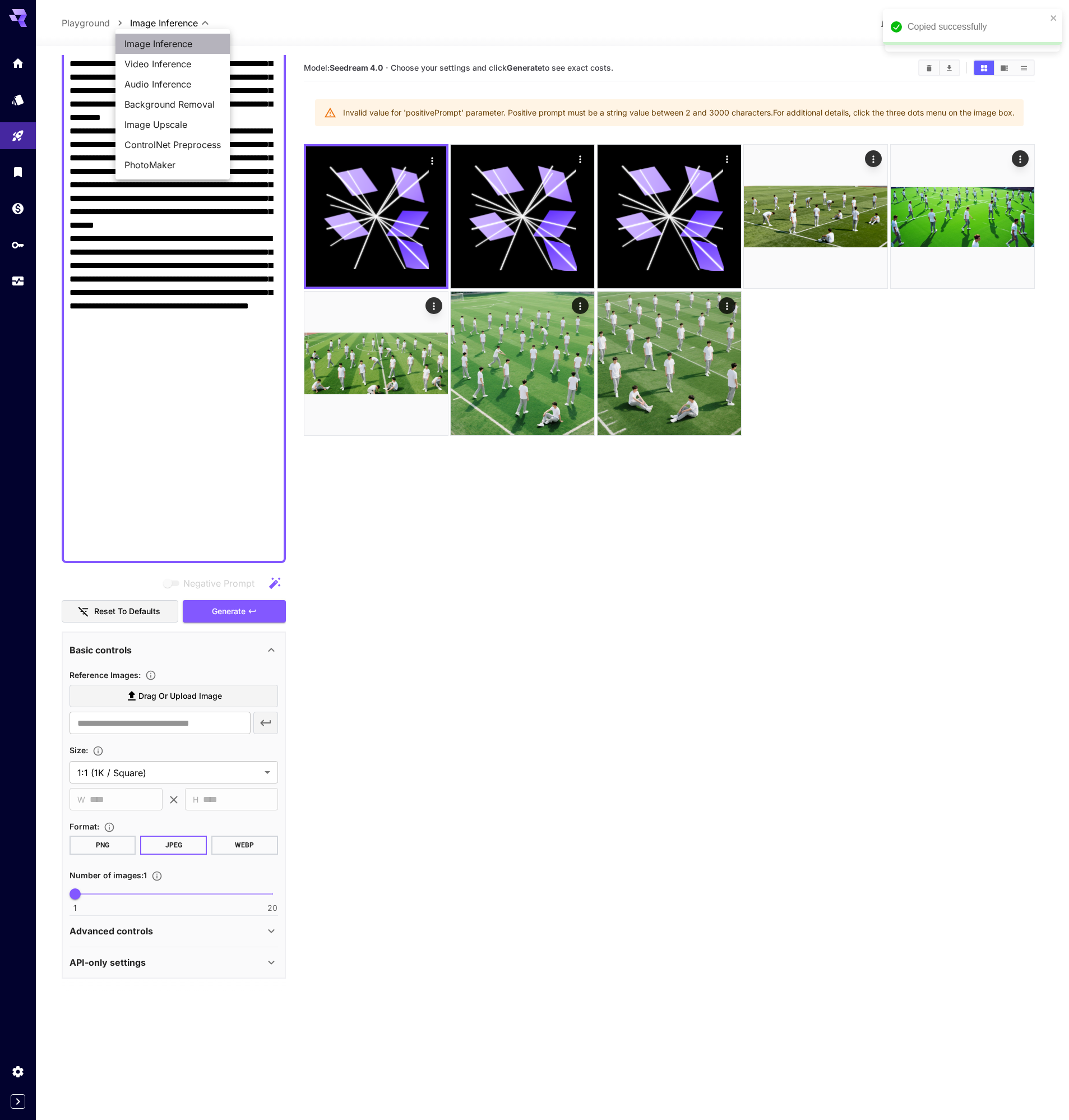
click at [158, 35] on li "Image Inference" at bounding box center [173, 43] width 114 height 20
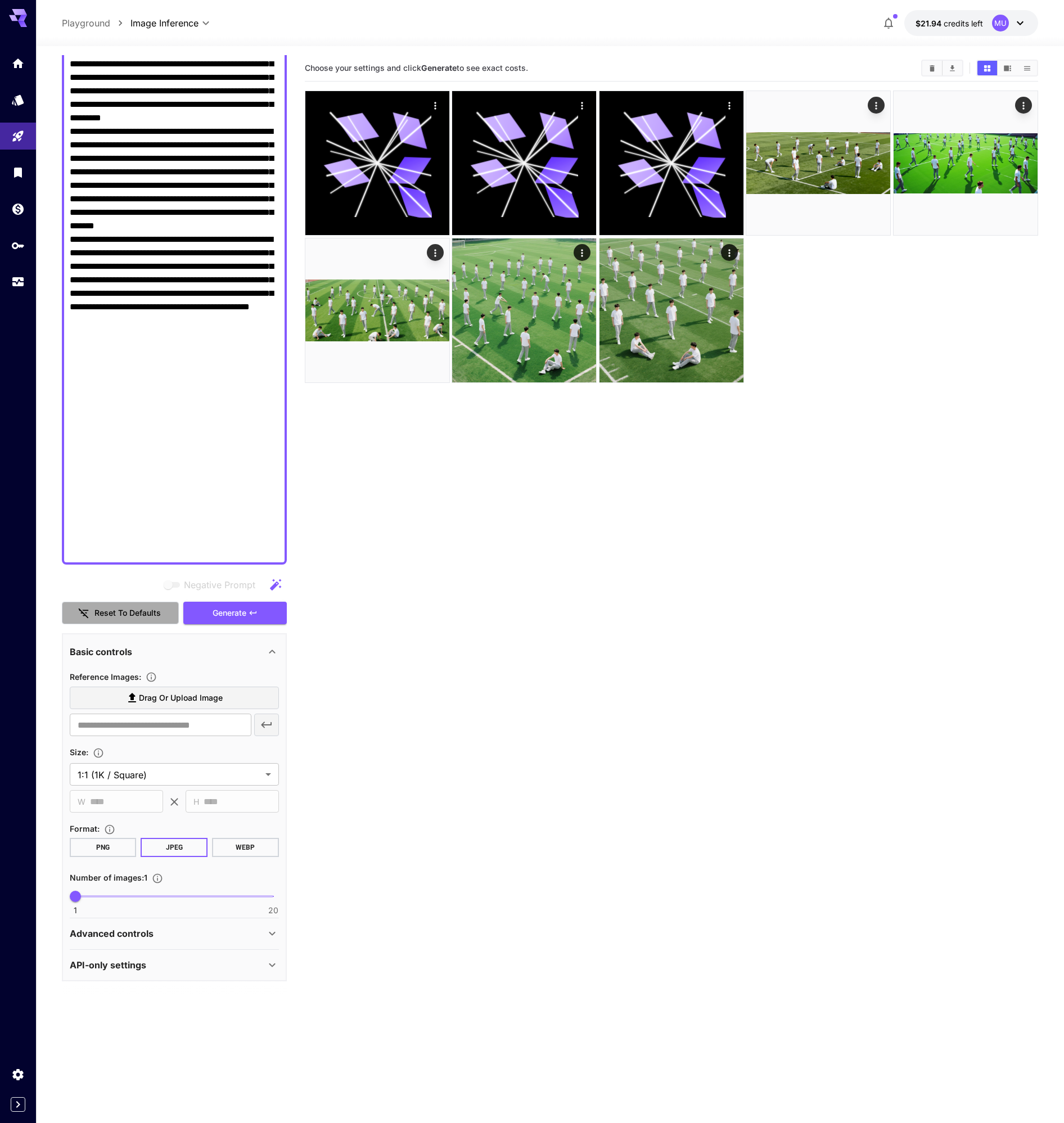
click at [108, 611] on button "Reset to defaults" at bounding box center [120, 613] width 117 height 23
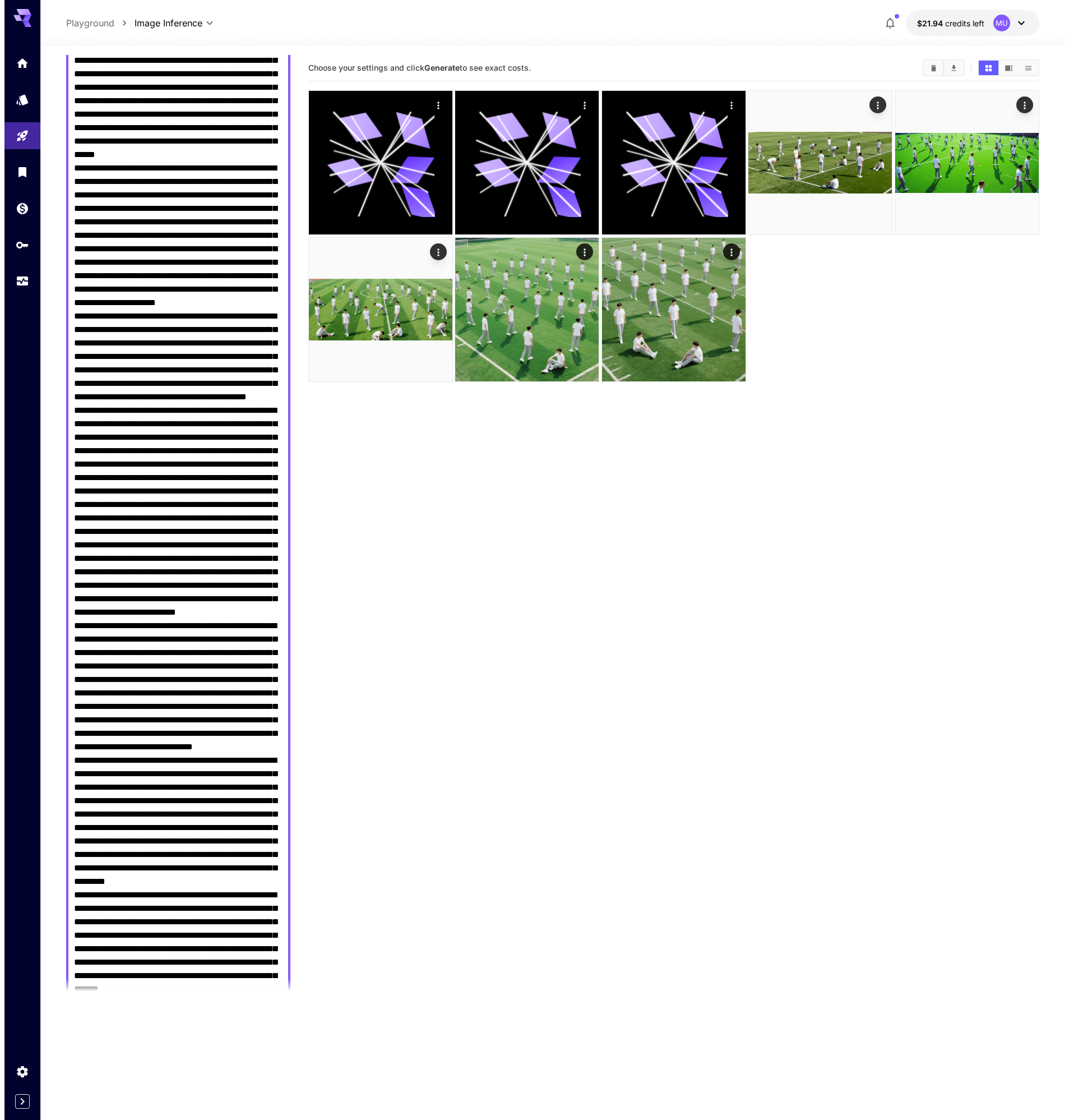
scroll to position [0, 0]
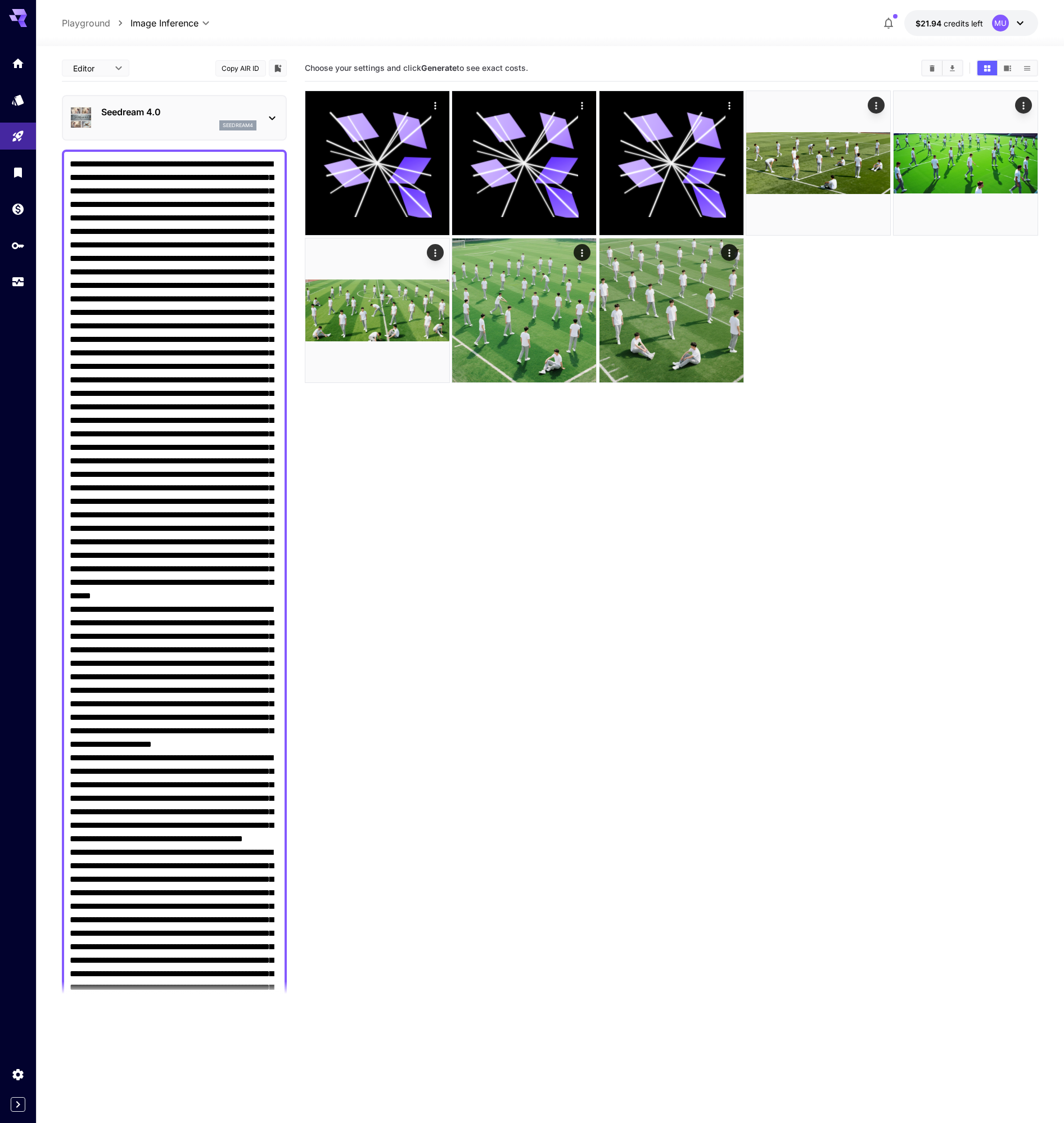
click at [249, 102] on div "Seedream 4.0 seedream4" at bounding box center [174, 118] width 209 height 34
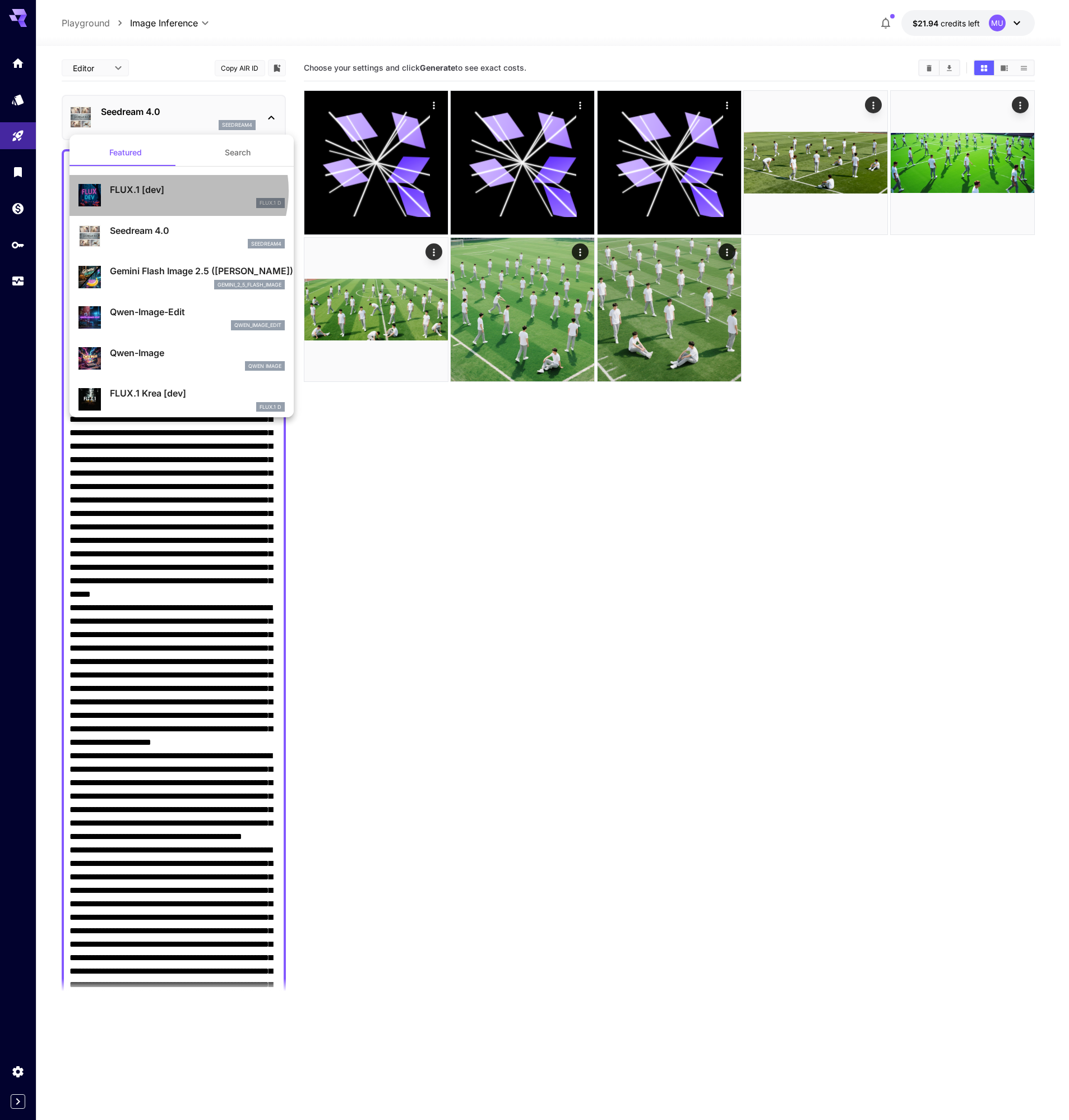
click at [173, 191] on p "FLUX.1 [dev]" at bounding box center [197, 189] width 175 height 13
type input "**********"
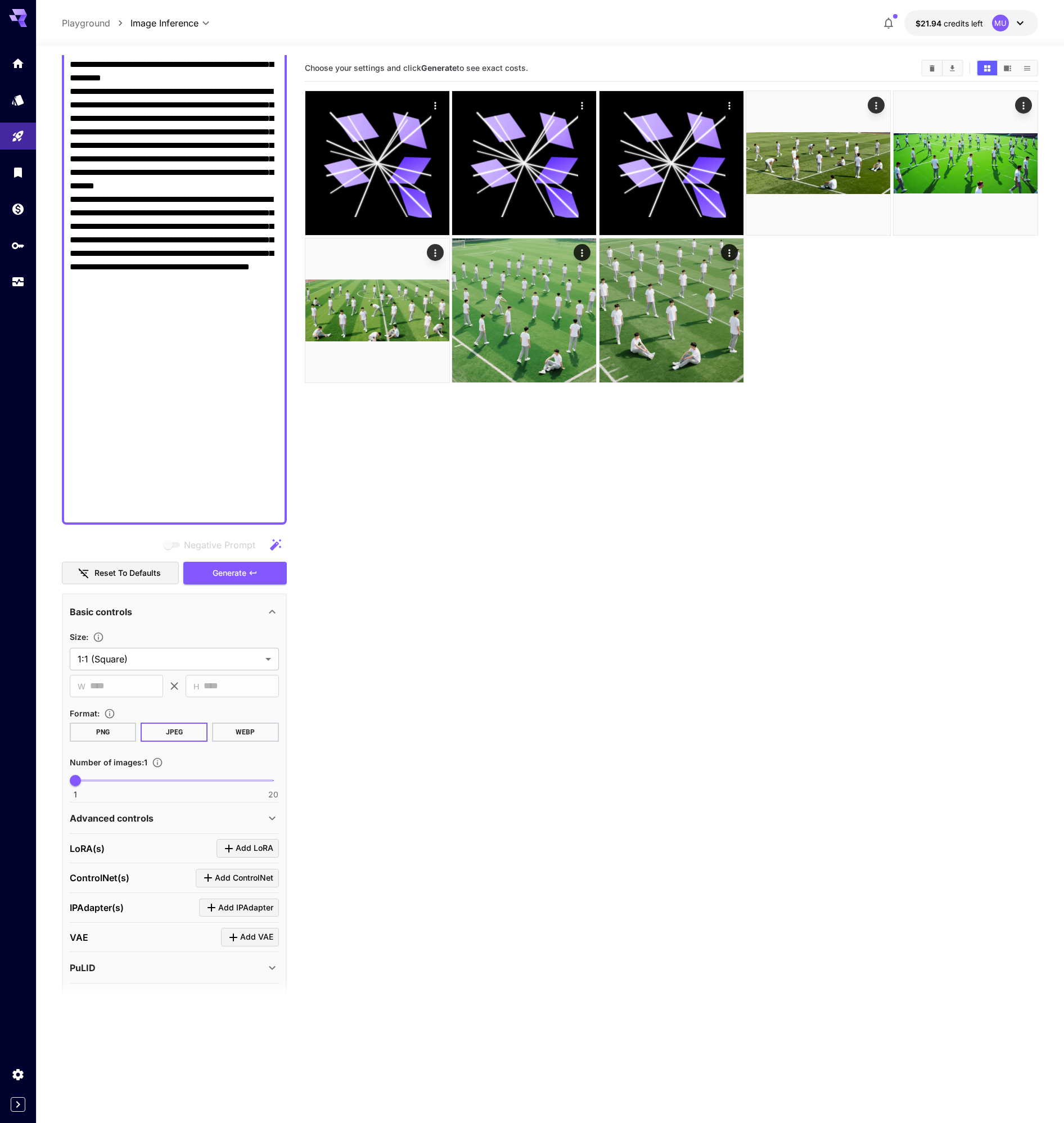
scroll to position [1312, 0]
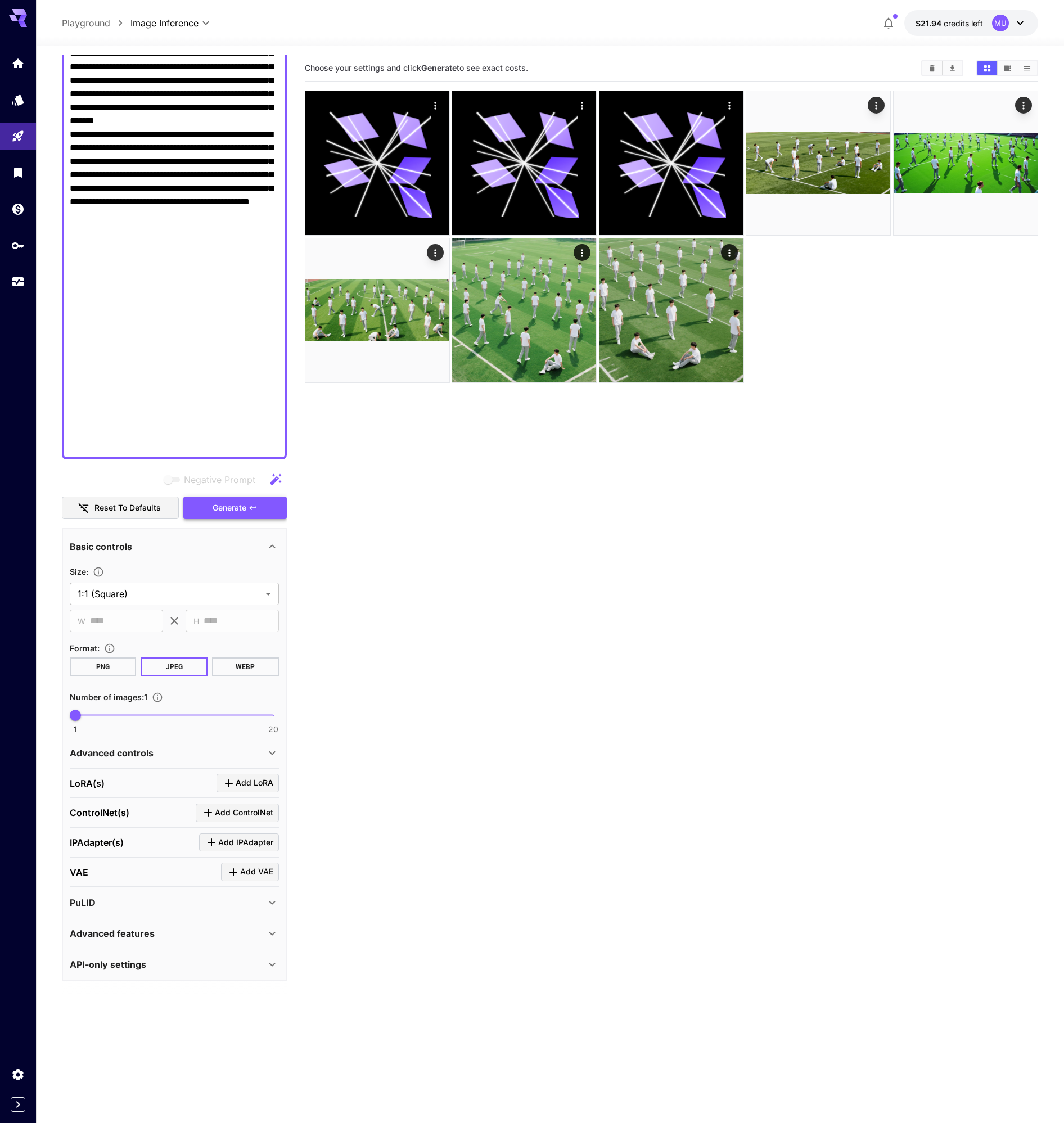
click at [226, 509] on span "Generate" at bounding box center [229, 508] width 34 height 14
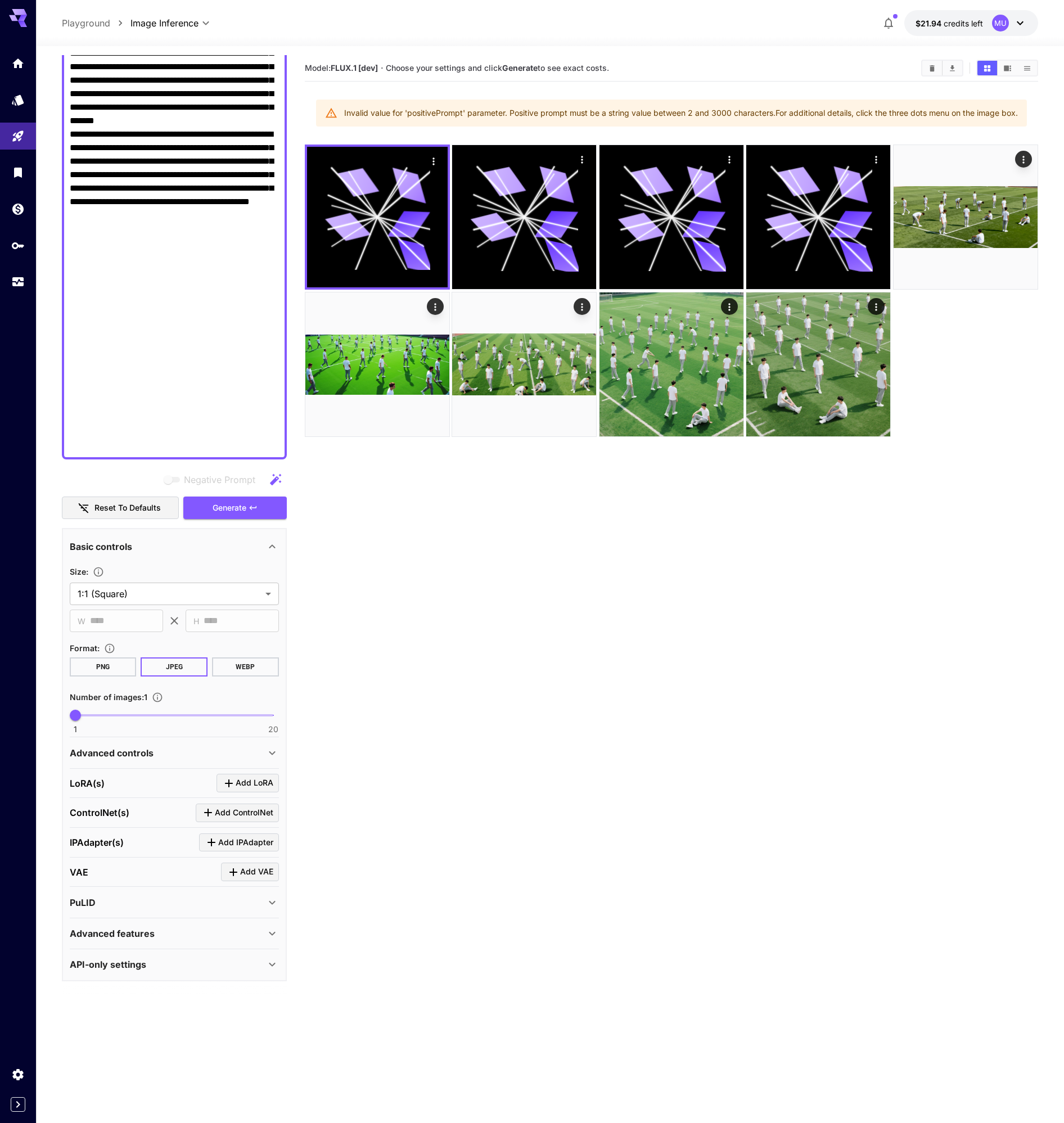
click at [960, 110] on div "Invalid value for 'positivePrompt' parameter. Positive prompt must be a string …" at bounding box center [681, 113] width 674 height 20
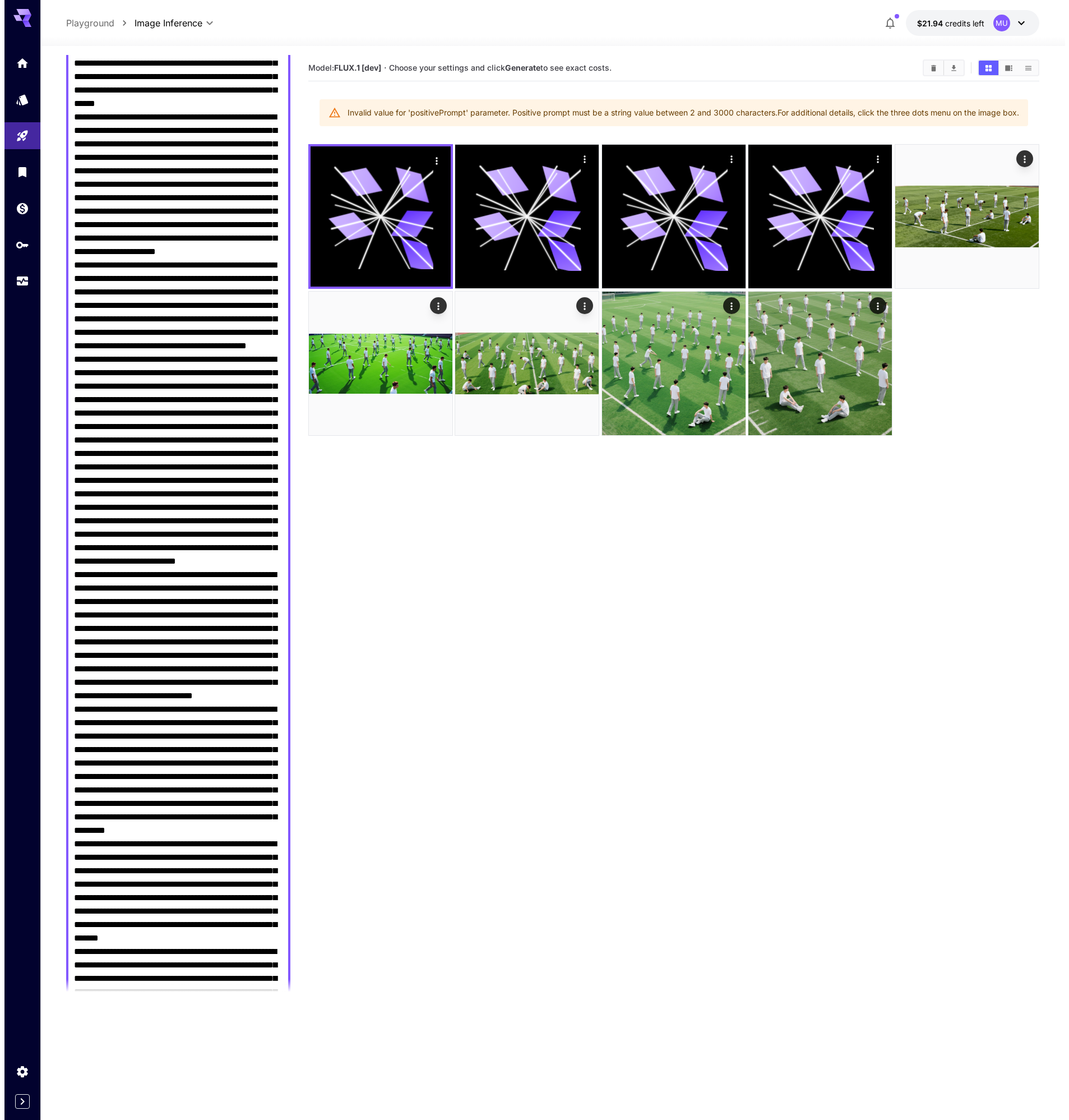
scroll to position [0, 0]
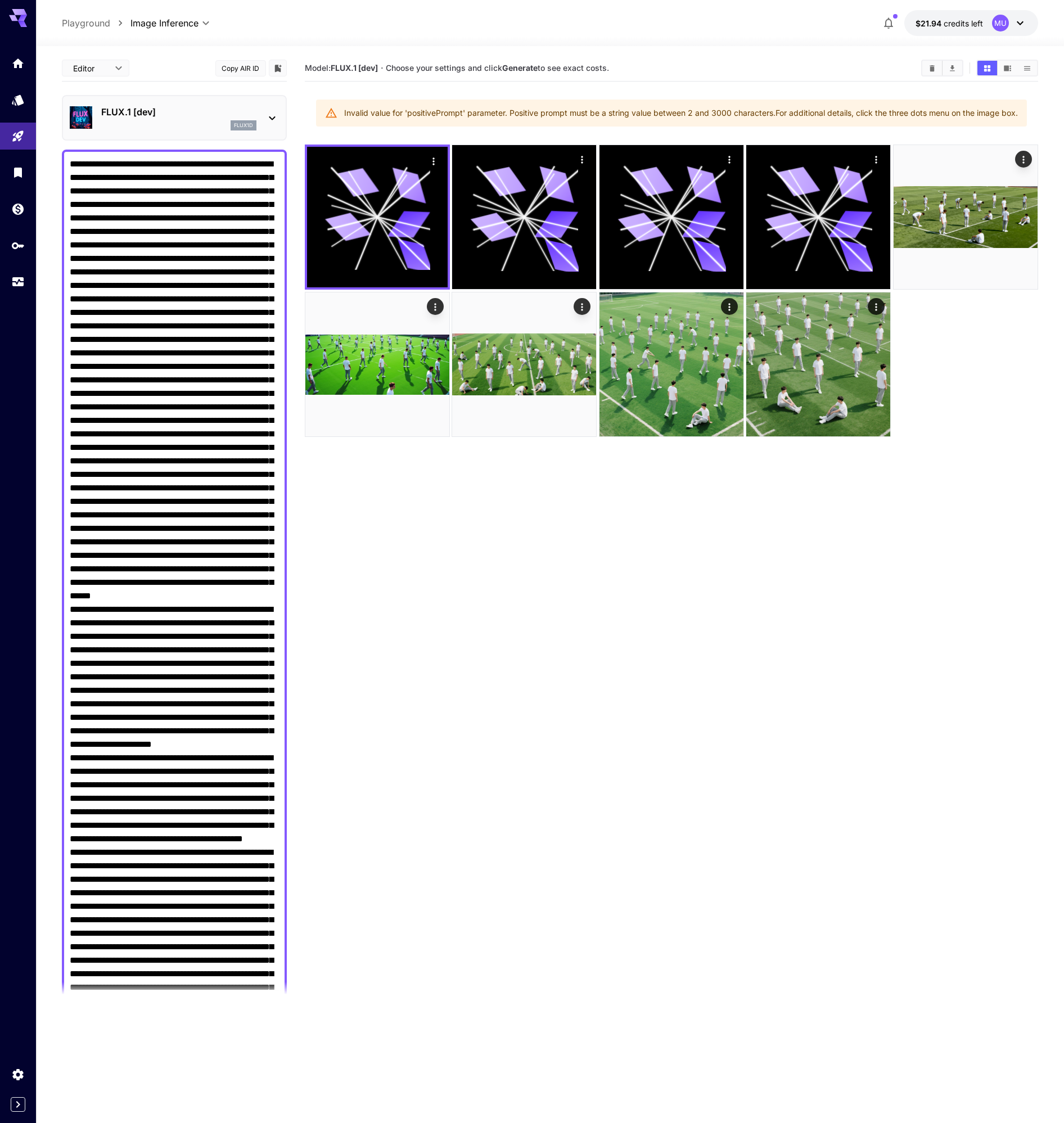
click at [241, 112] on p "FLUX.1 [dev]" at bounding box center [179, 112] width 155 height 13
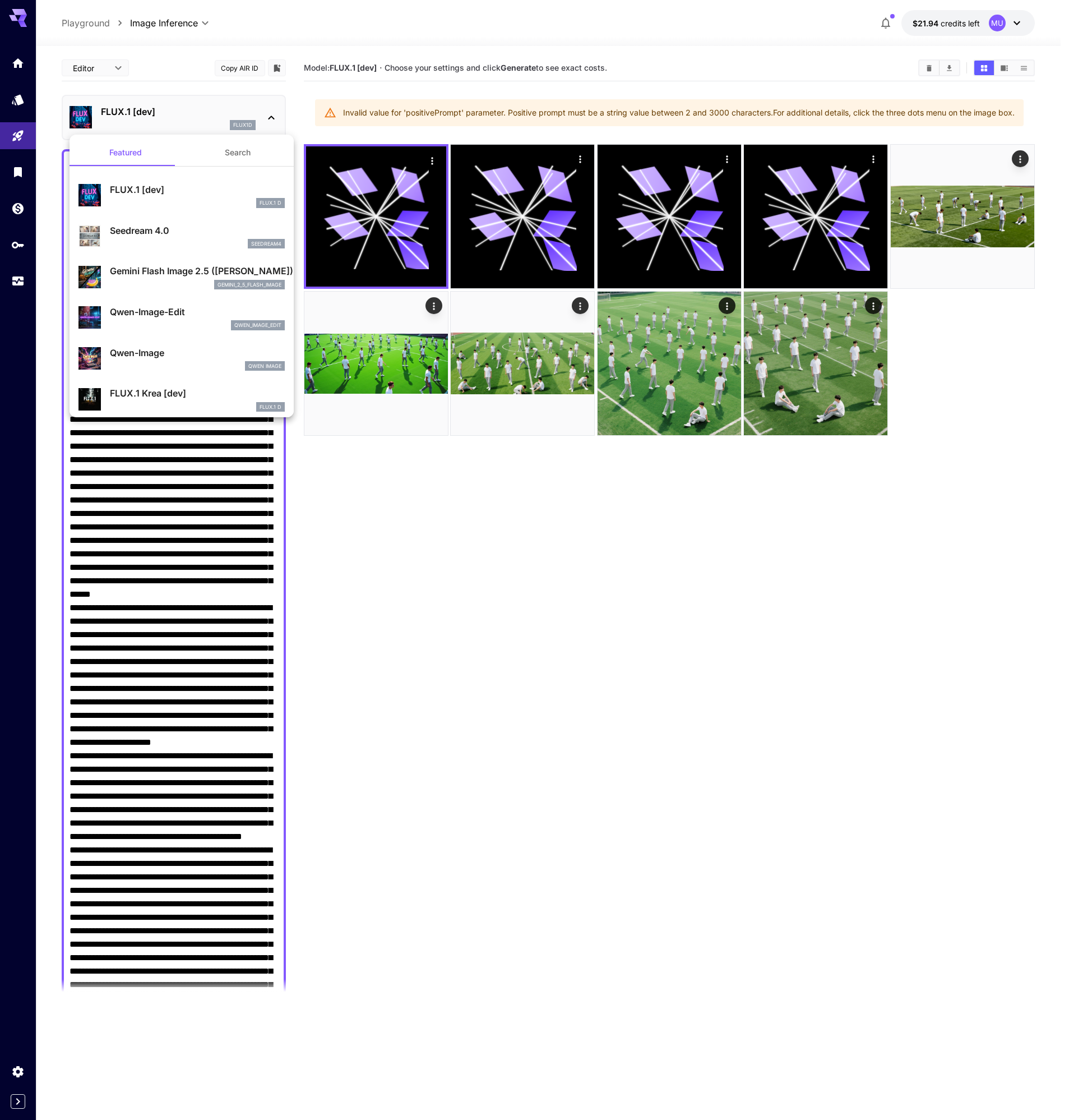
click at [145, 63] on div at bounding box center [534, 560] width 1069 height 1120
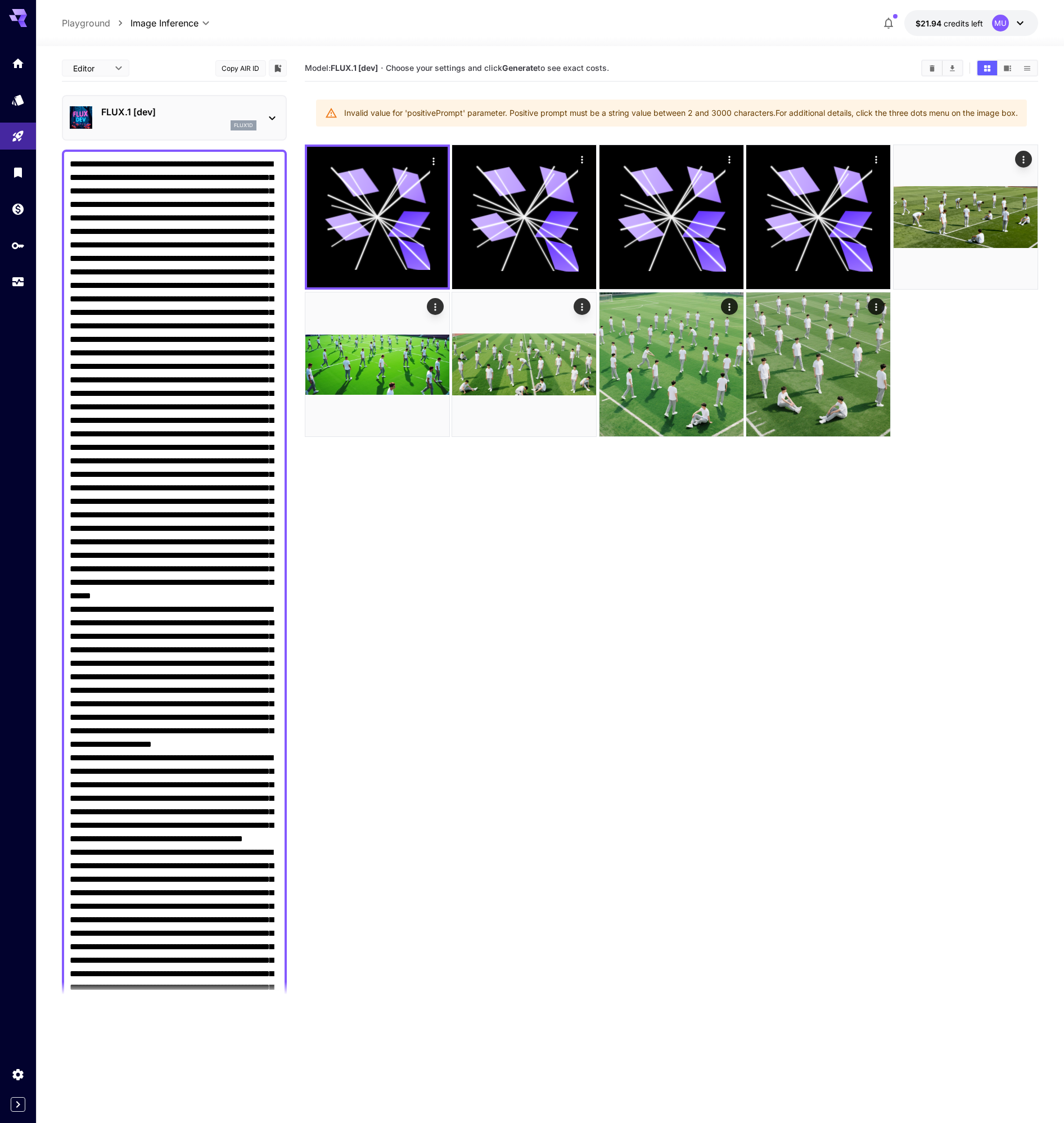
click at [211, 110] on p "FLUX.1 [dev]" at bounding box center [179, 112] width 155 height 13
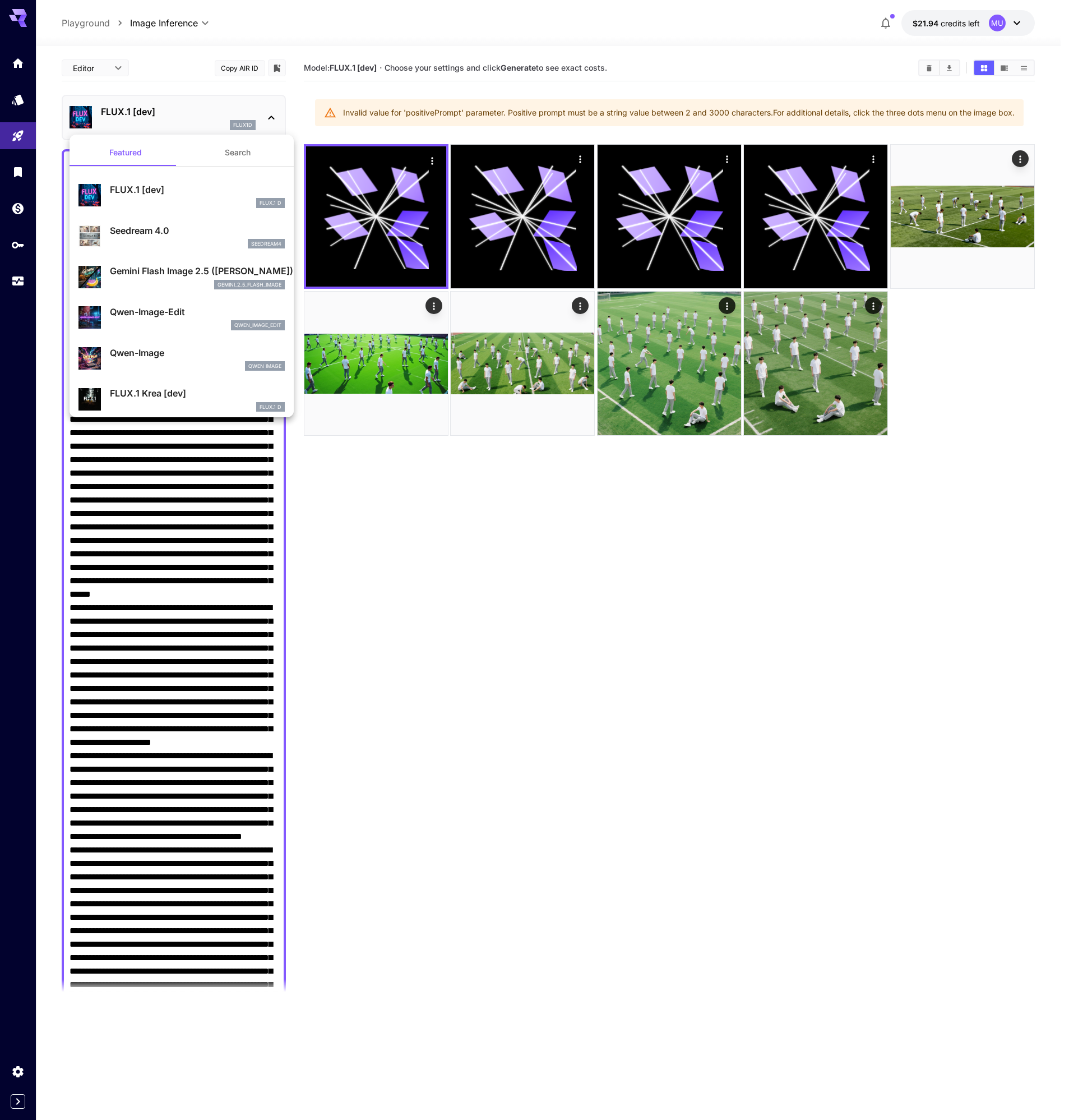
click at [82, 24] on div at bounding box center [534, 560] width 1069 height 1120
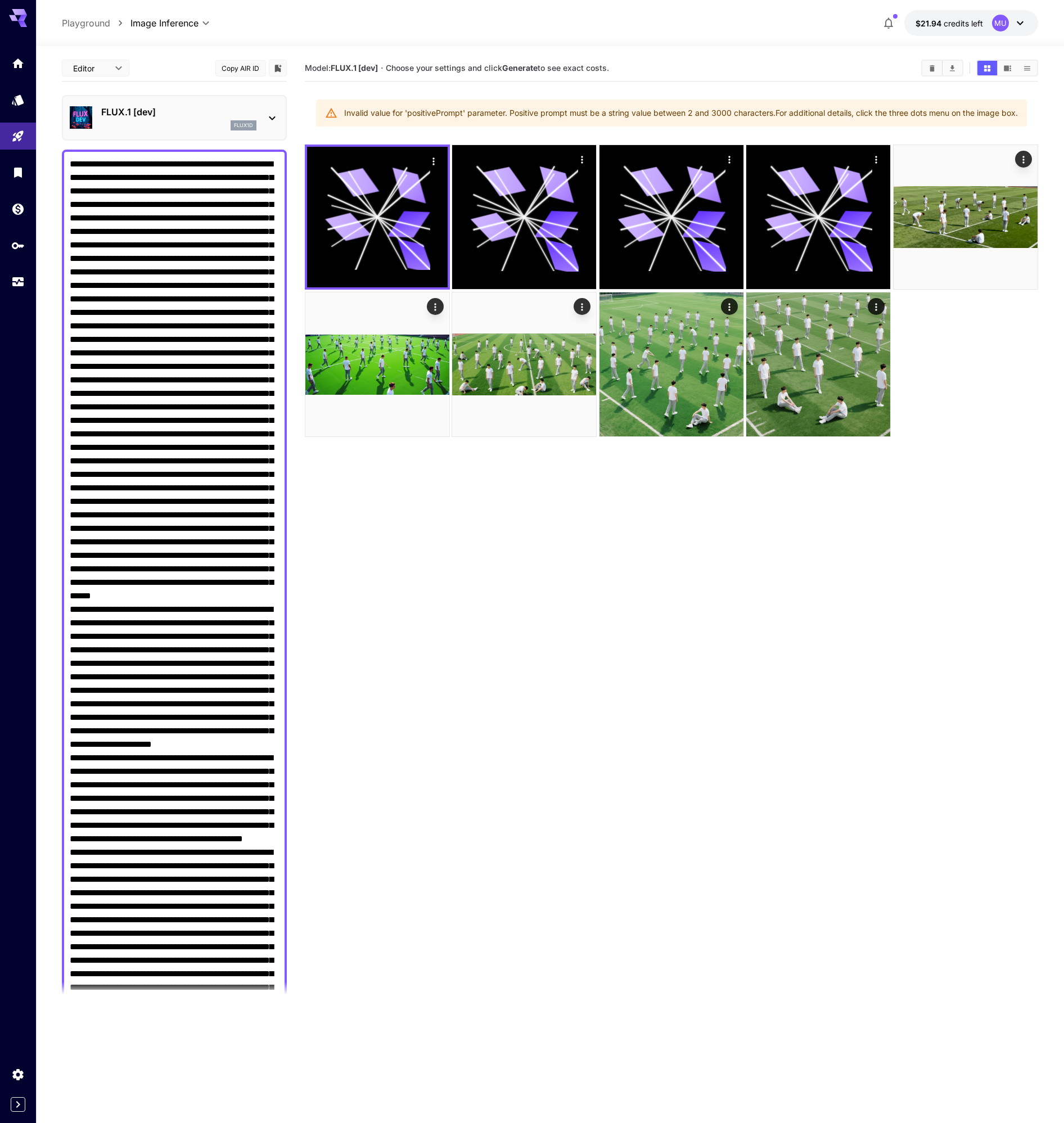
click at [89, 20] on p "Playground" at bounding box center [85, 23] width 48 height 13
click at [23, 101] on icon "Models" at bounding box center [18, 96] width 12 height 11
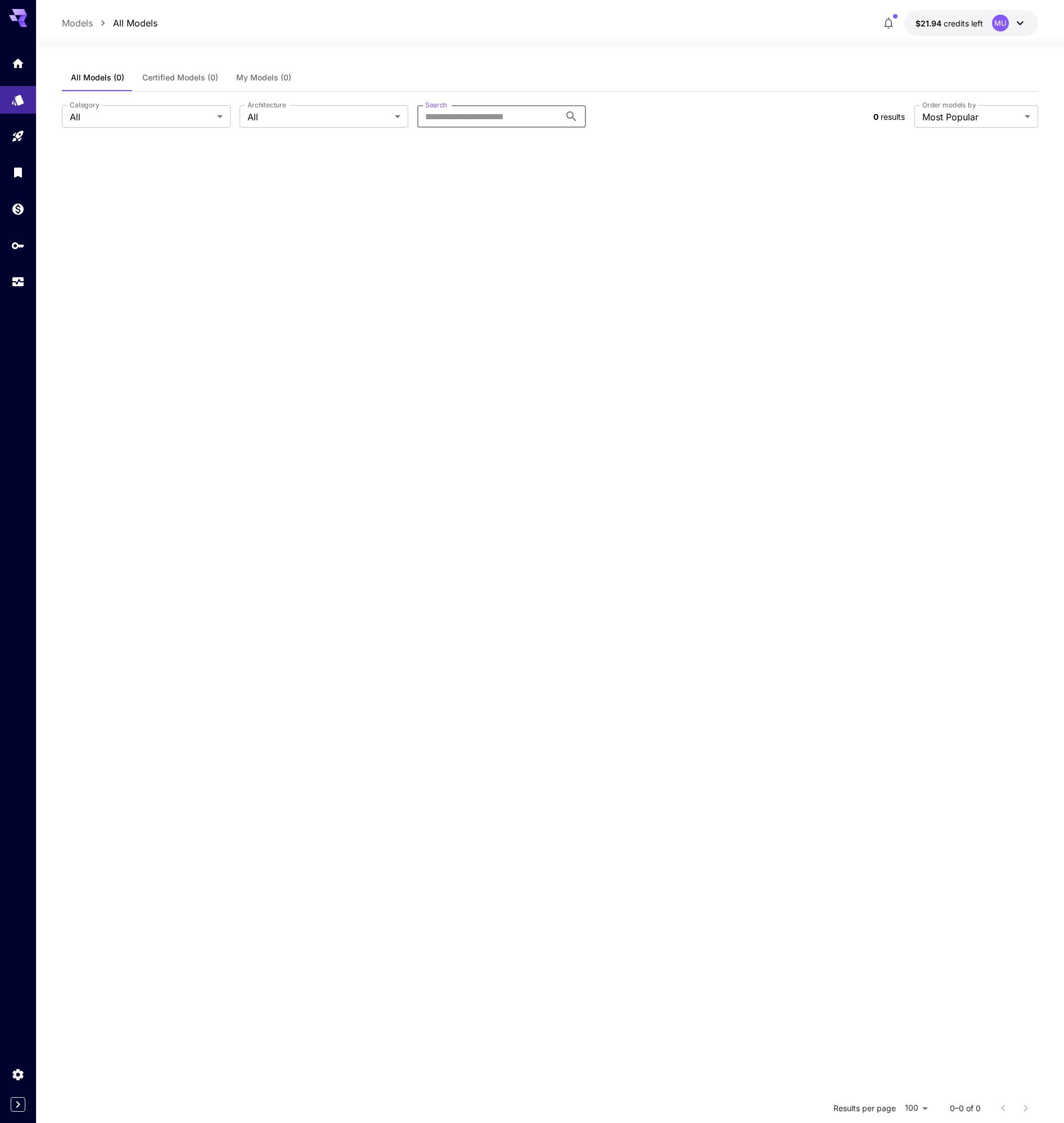
click at [500, 115] on input "Search" at bounding box center [489, 116] width 143 height 23
click at [466, 117] on input "**********" at bounding box center [489, 116] width 143 height 23
click at [512, 110] on input "**********" at bounding box center [489, 116] width 143 height 23
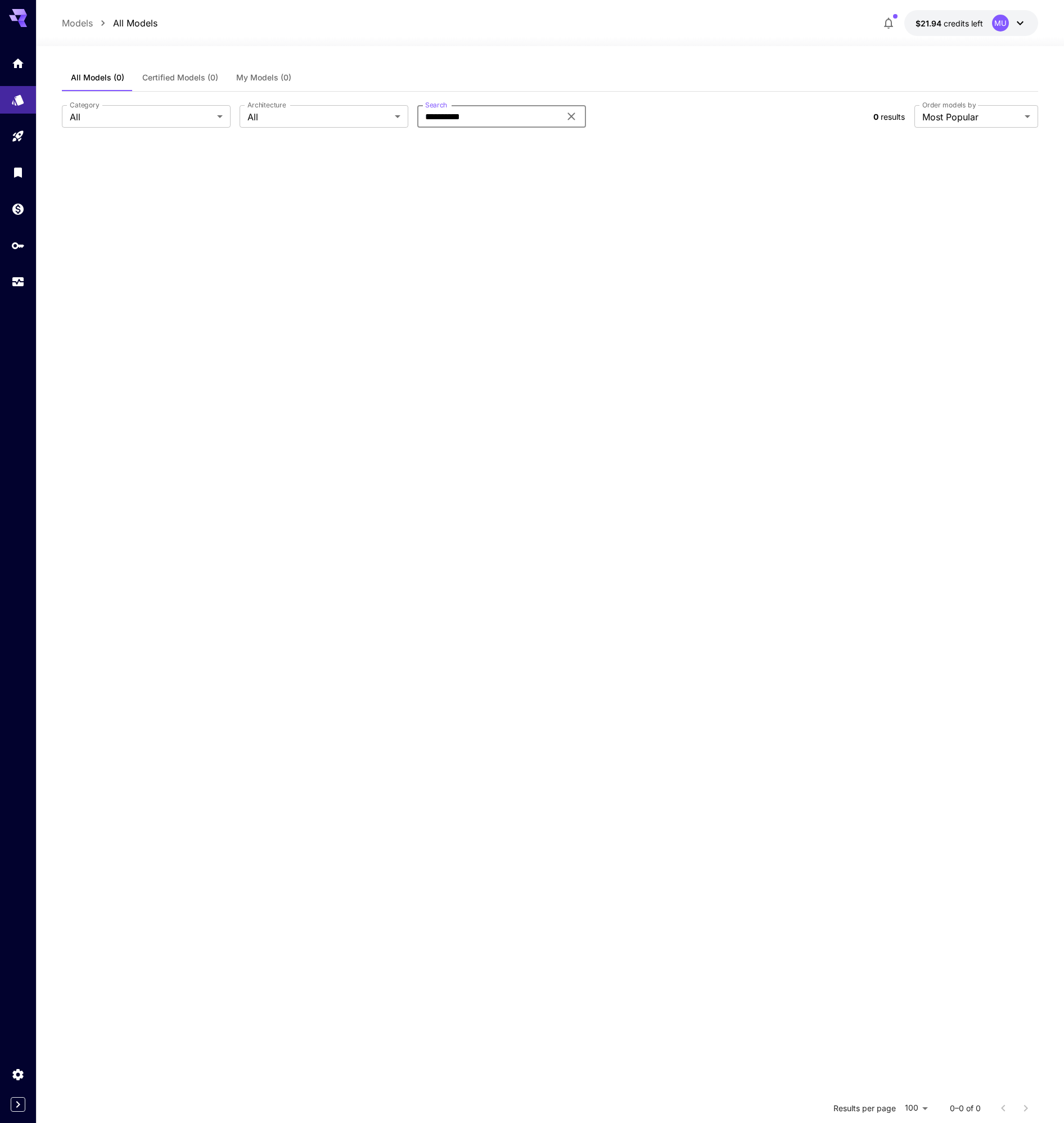
click at [512, 110] on input "**********" at bounding box center [489, 116] width 143 height 23
type input "*"
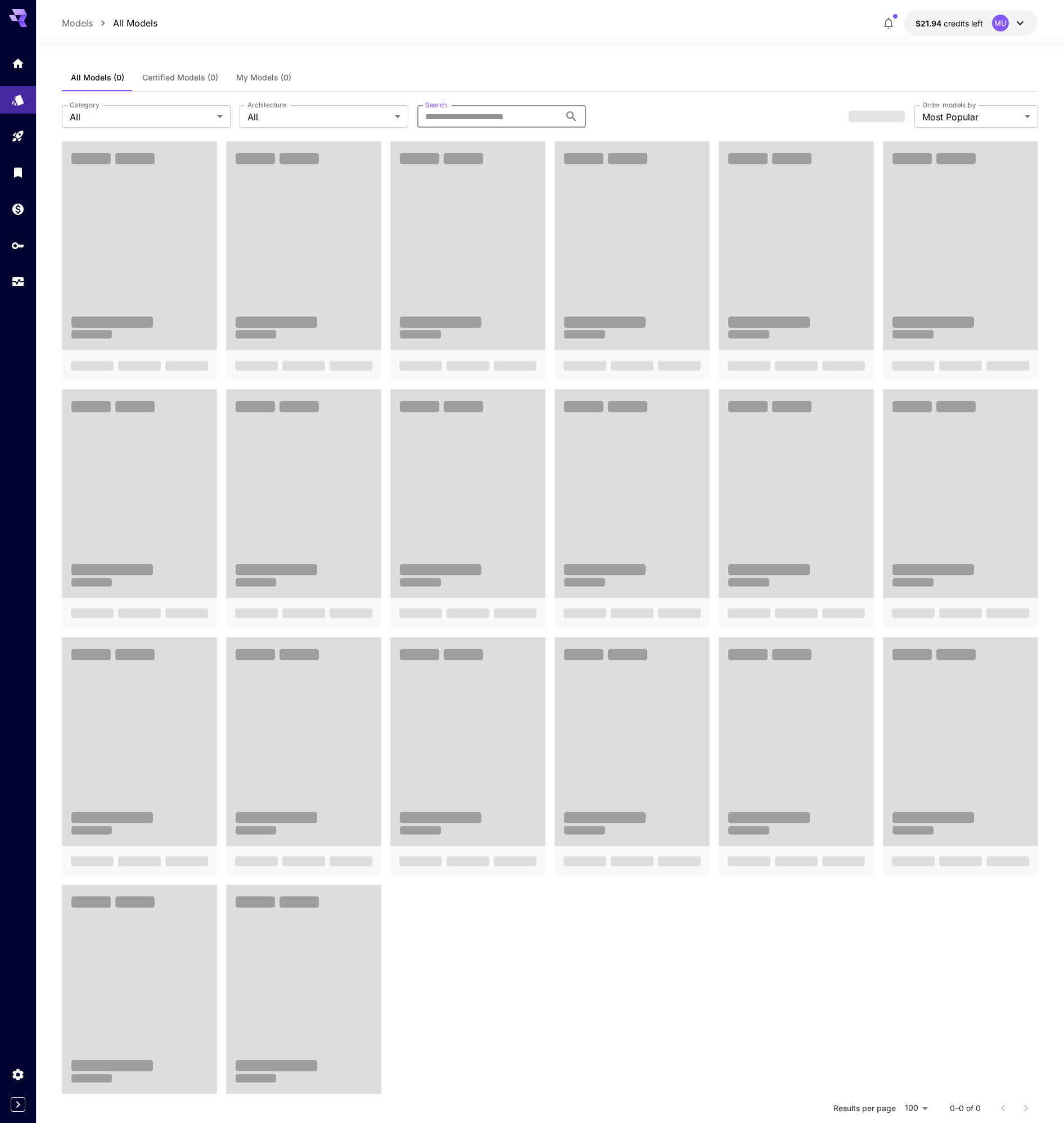
click at [124, 20] on p "All Models" at bounding box center [135, 23] width 45 height 13
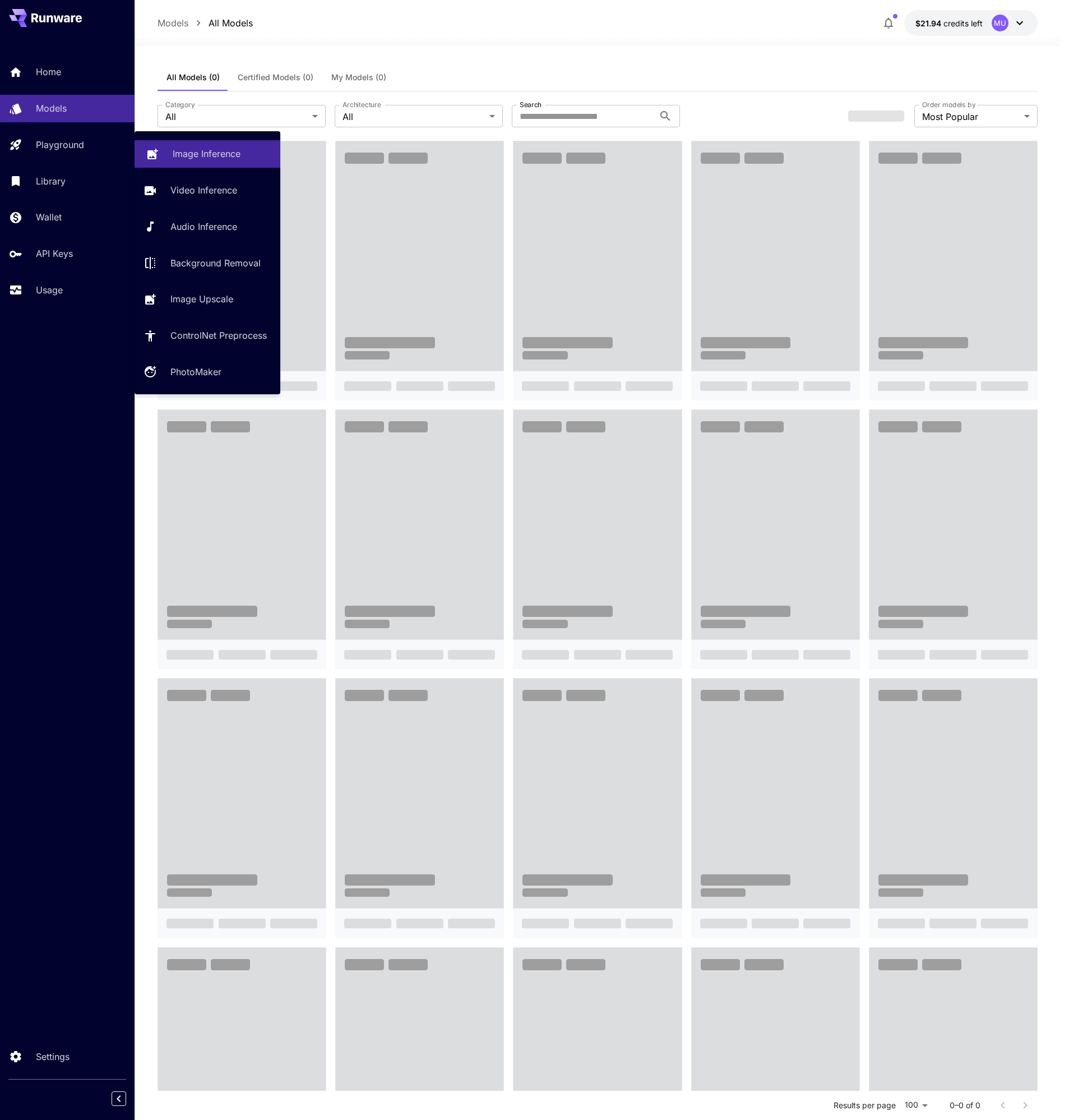
click at [211, 156] on p "Image Inference" at bounding box center [206, 153] width 68 height 13
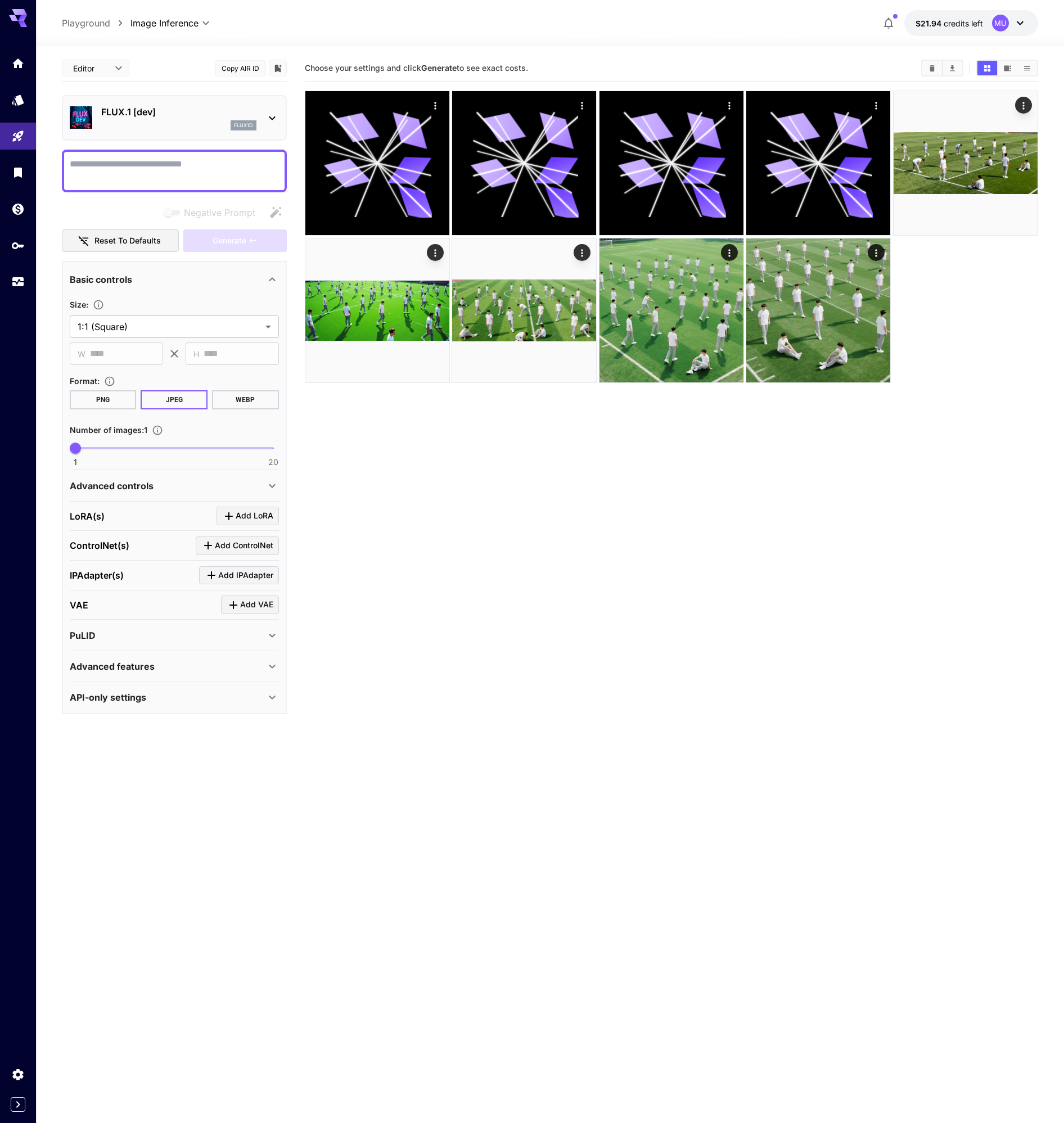
click at [131, 131] on div "FLUX.1 [dev] flux1d" at bounding box center [174, 118] width 209 height 34
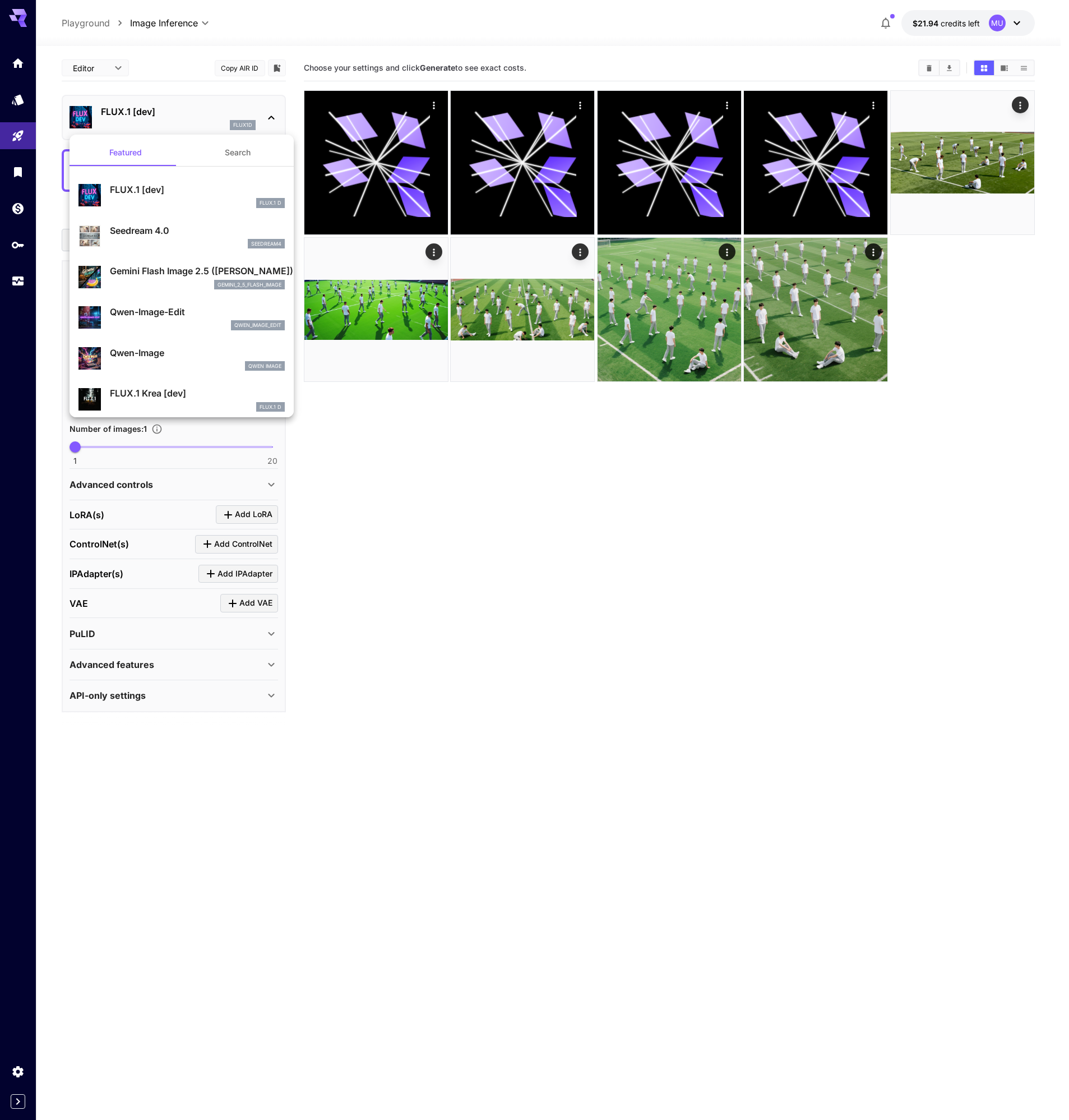
click at [133, 275] on p "Gemini Flash Image 2.5 ([PERSON_NAME])" at bounding box center [197, 271] width 175 height 13
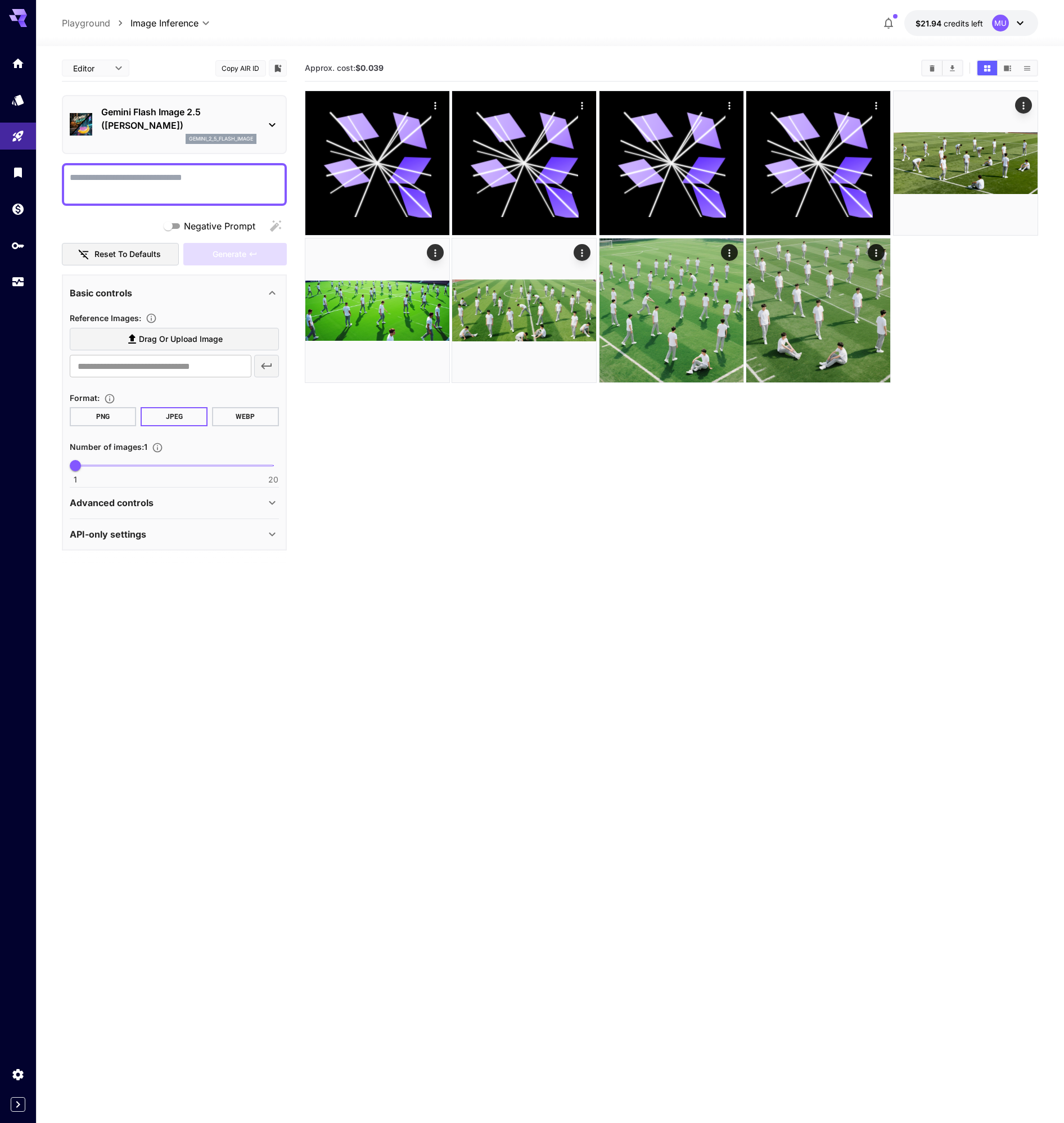
click at [159, 177] on textarea "Negative Prompt" at bounding box center [174, 184] width 209 height 27
paste textarea "**********"
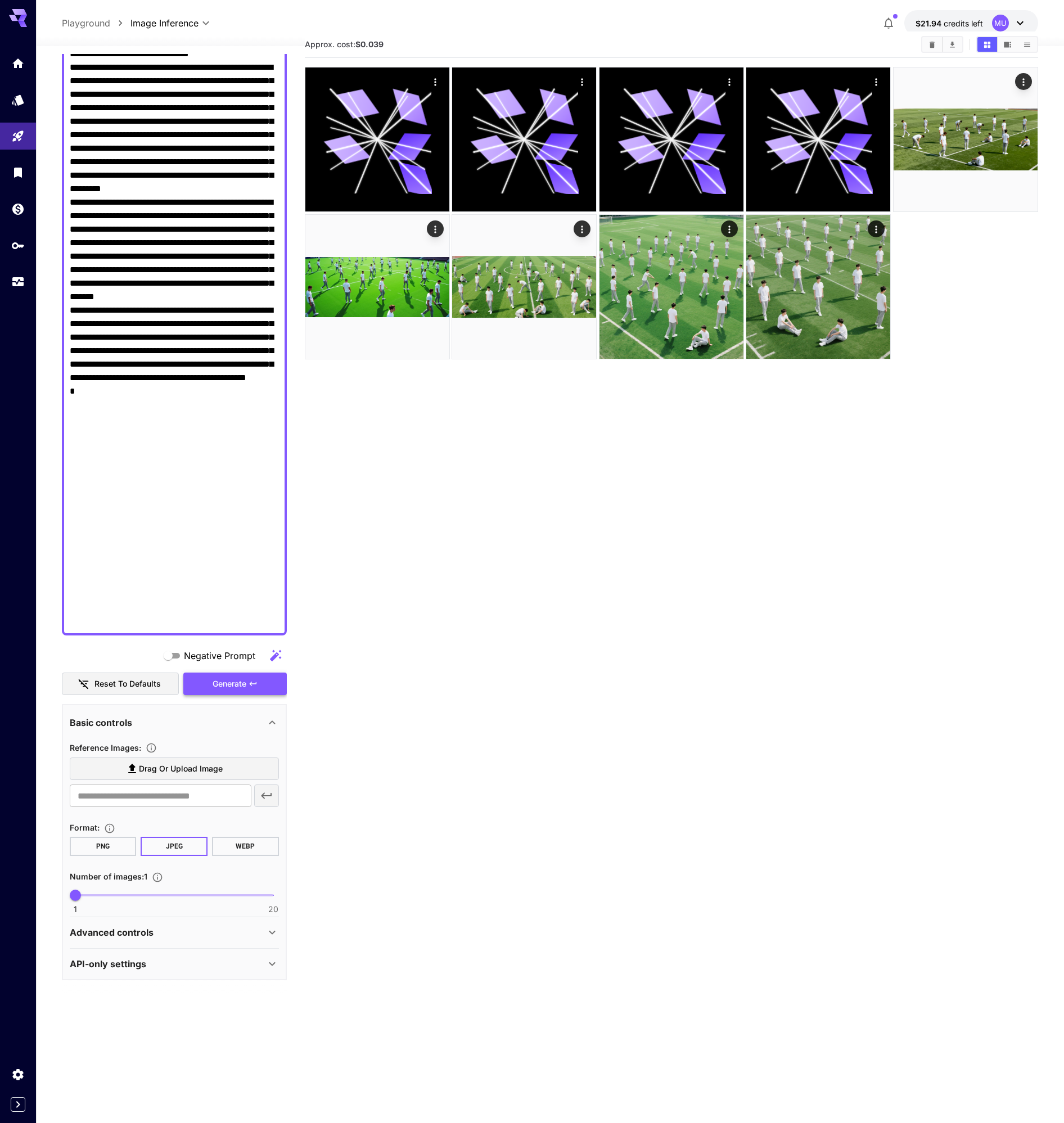
scroll to position [37, 0]
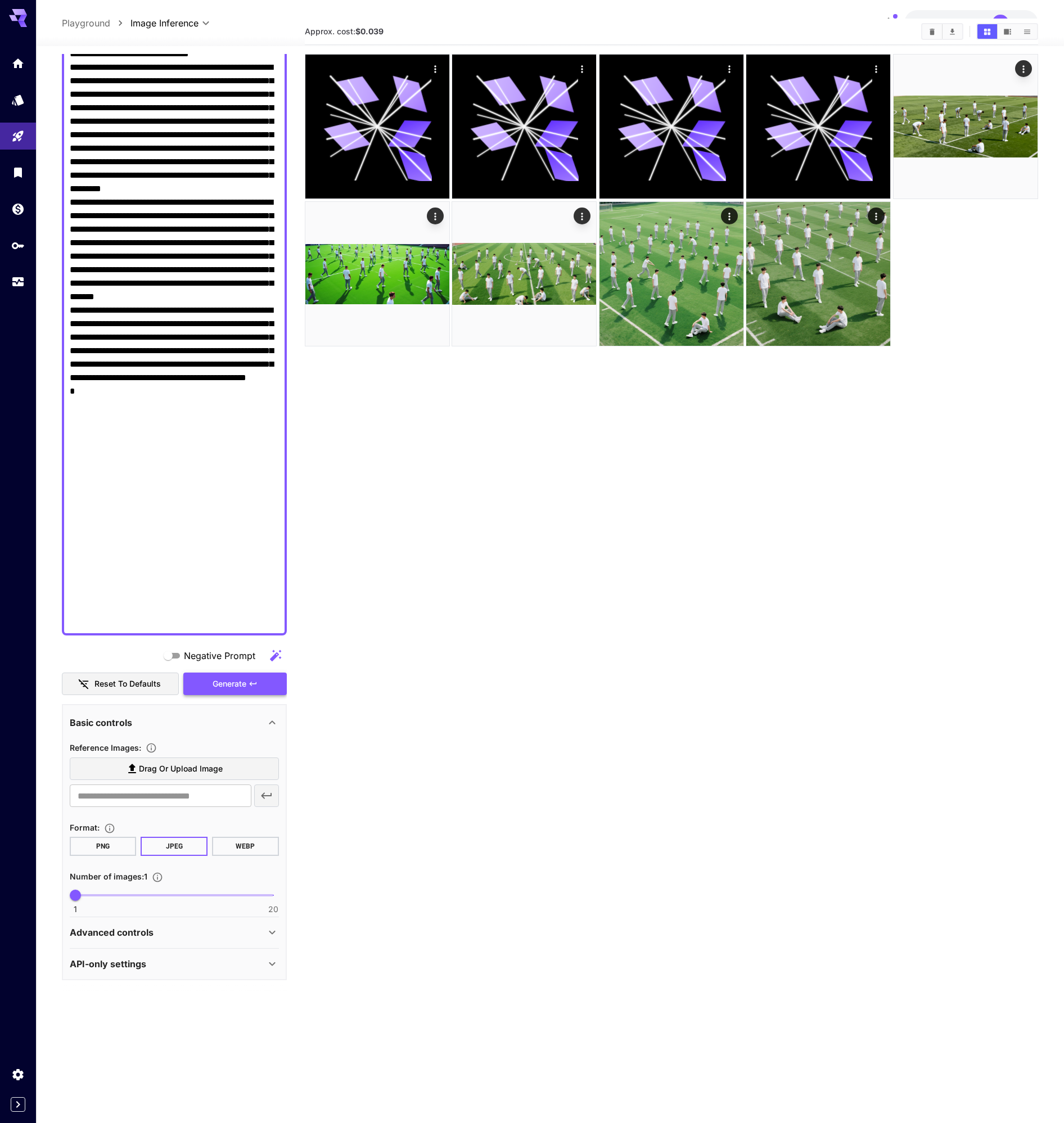
type textarea "**********"
click at [225, 681] on span "Generate" at bounding box center [229, 684] width 34 height 14
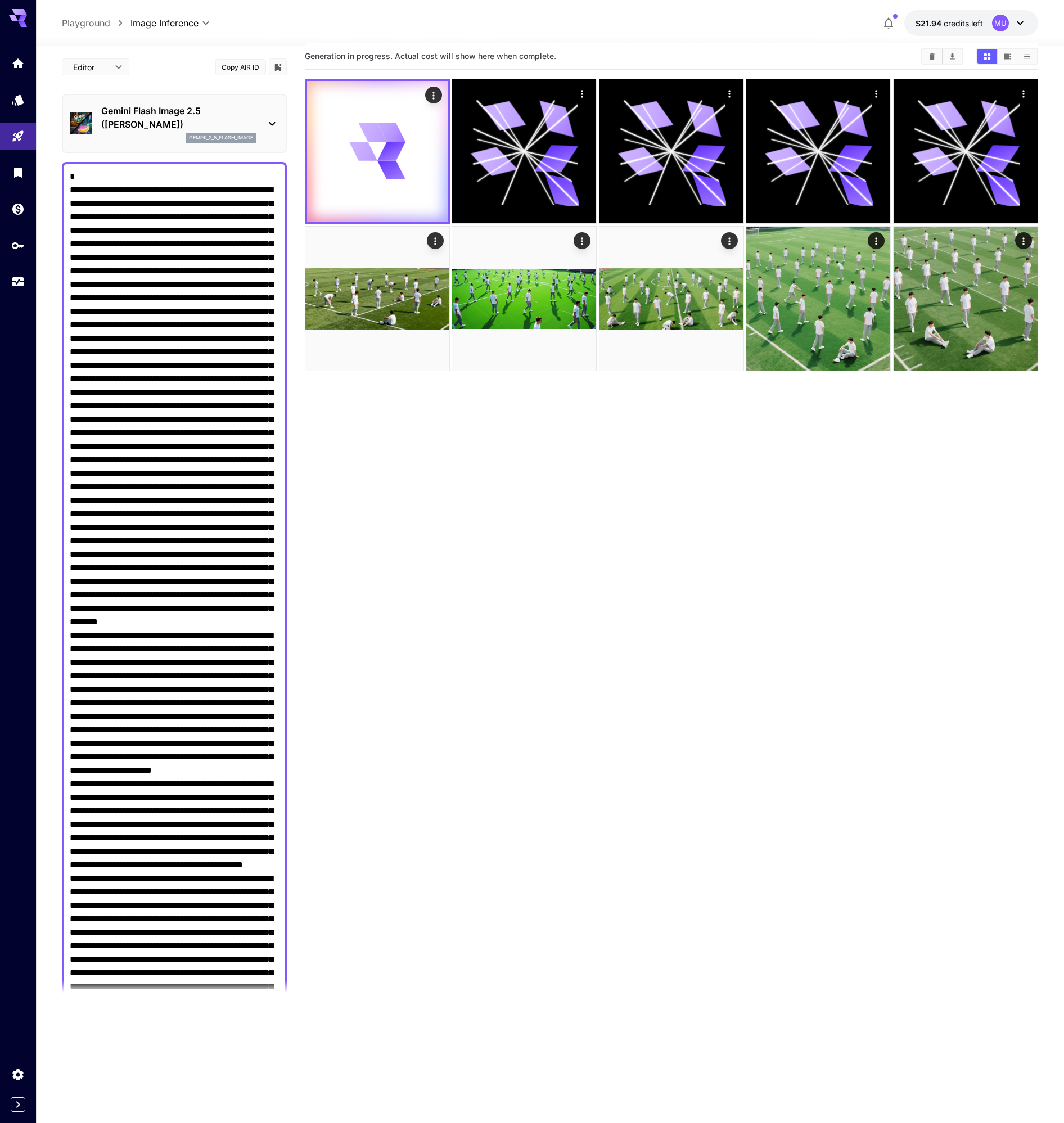
scroll to position [0, 0]
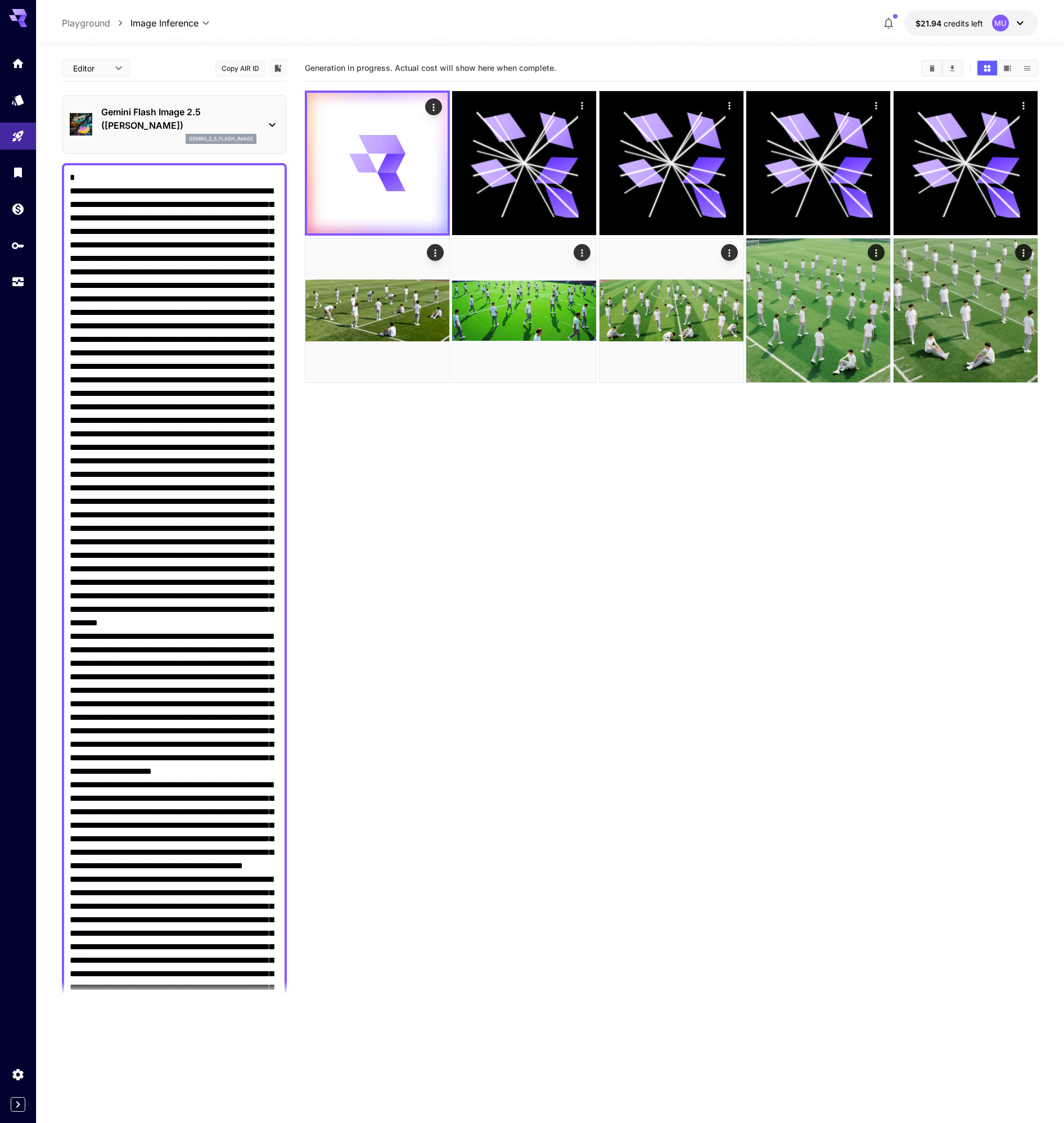
click at [237, 67] on button "Copy AIR ID" at bounding box center [241, 68] width 51 height 16
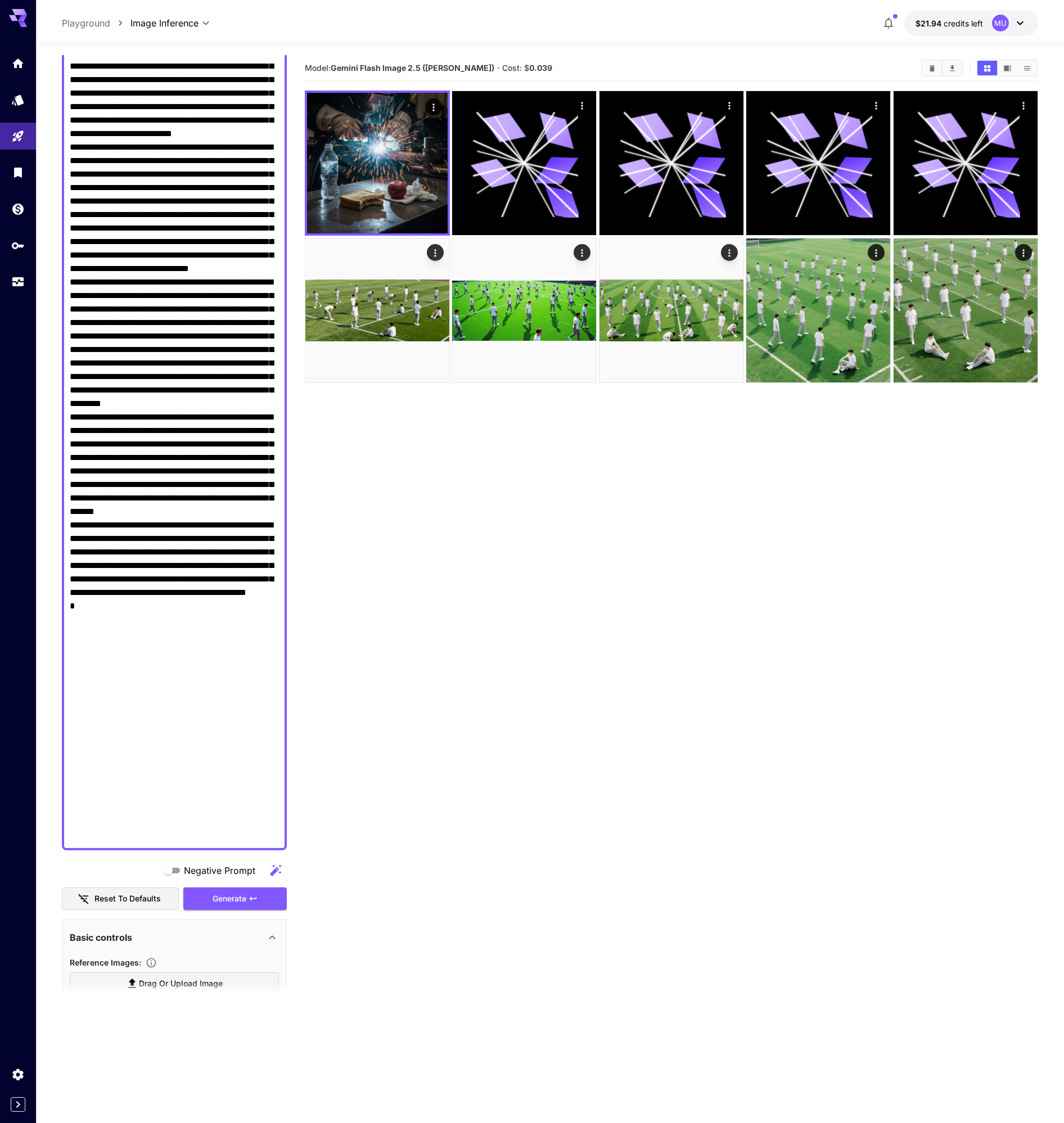
scroll to position [1042, 0]
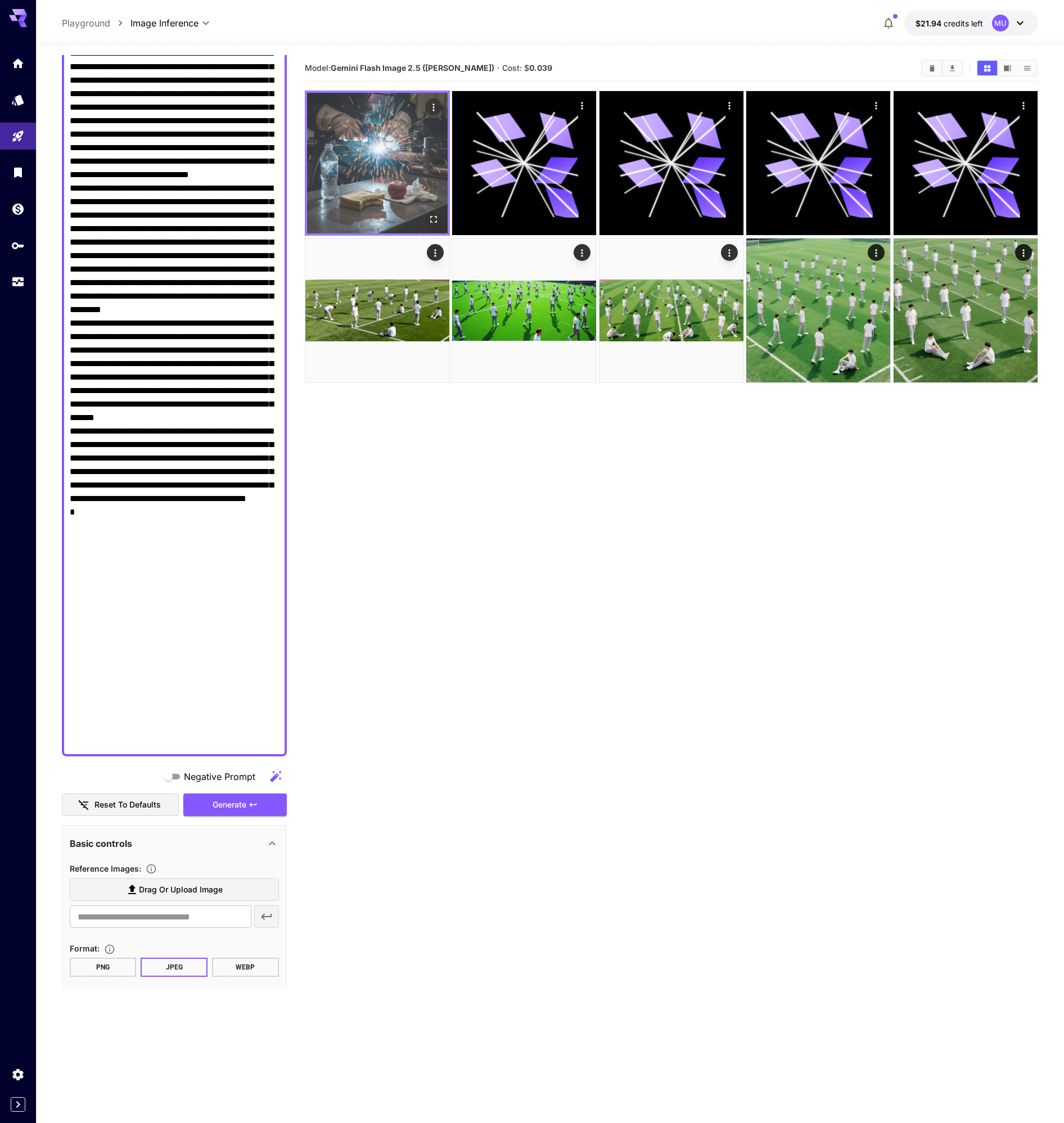
click at [371, 162] on img at bounding box center [377, 163] width 140 height 140
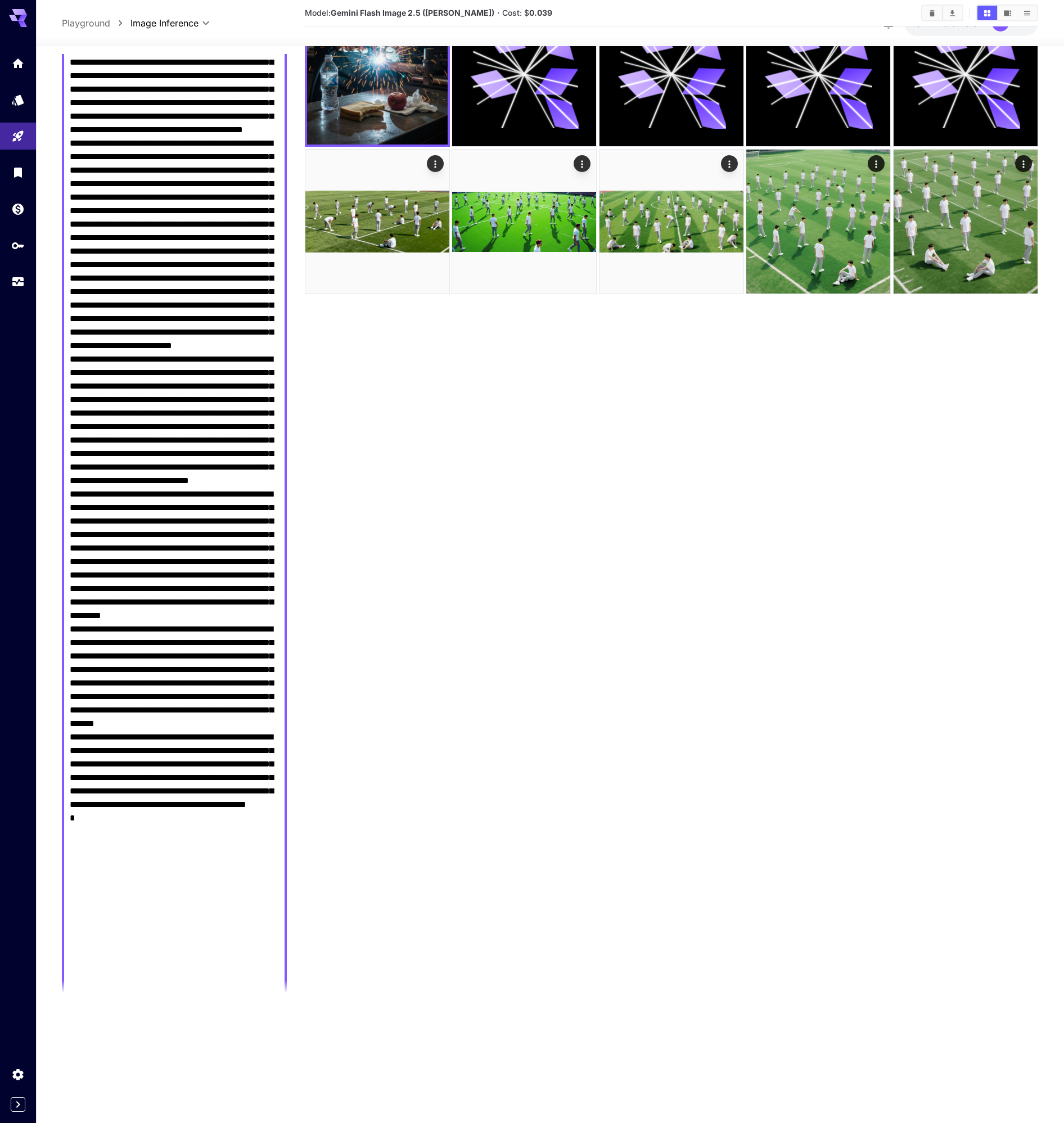
scroll to position [732, 0]
